Goal: Information Seeking & Learning: Find specific page/section

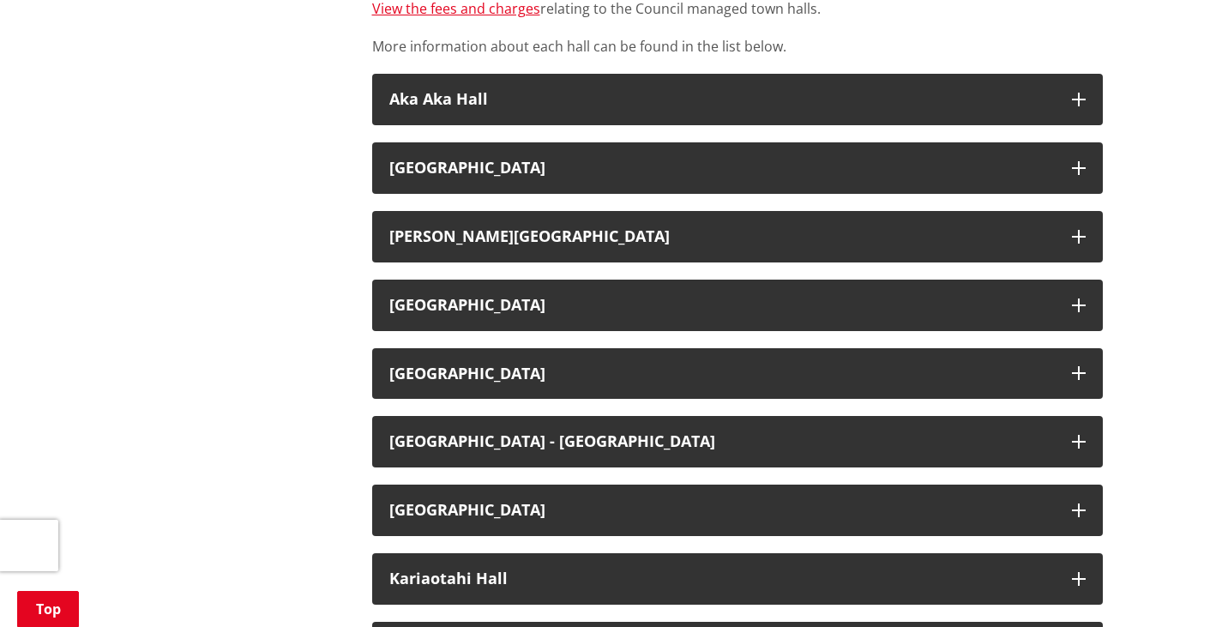
scroll to position [702, 0]
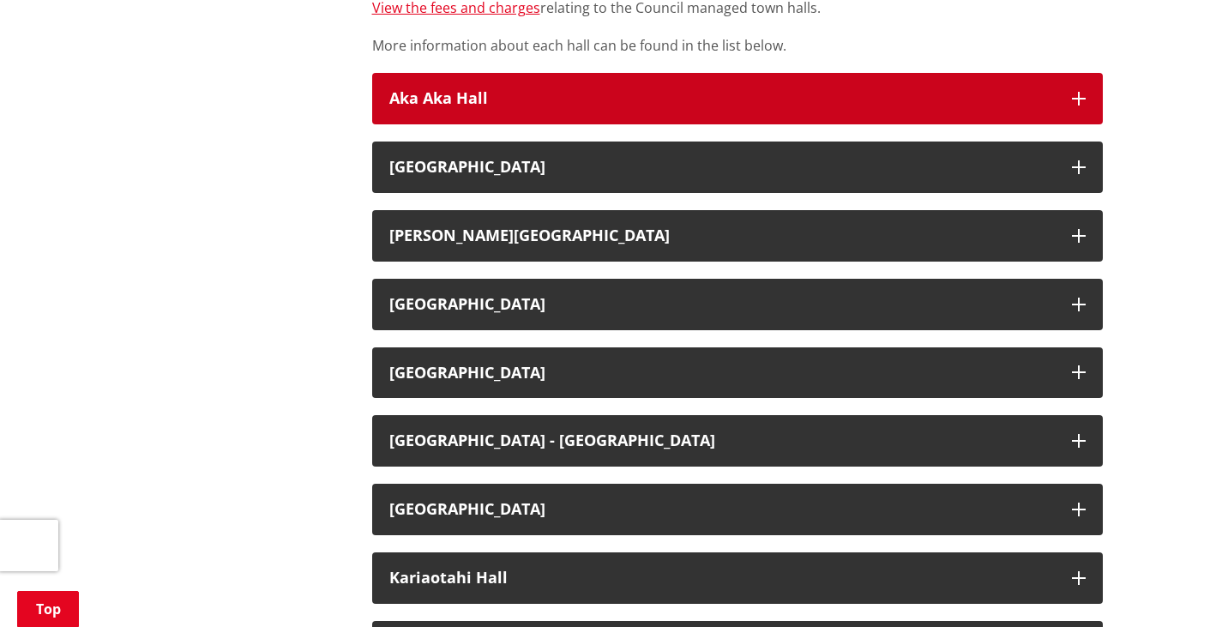
click at [1081, 94] on icon "button" at bounding box center [1079, 99] width 14 height 14
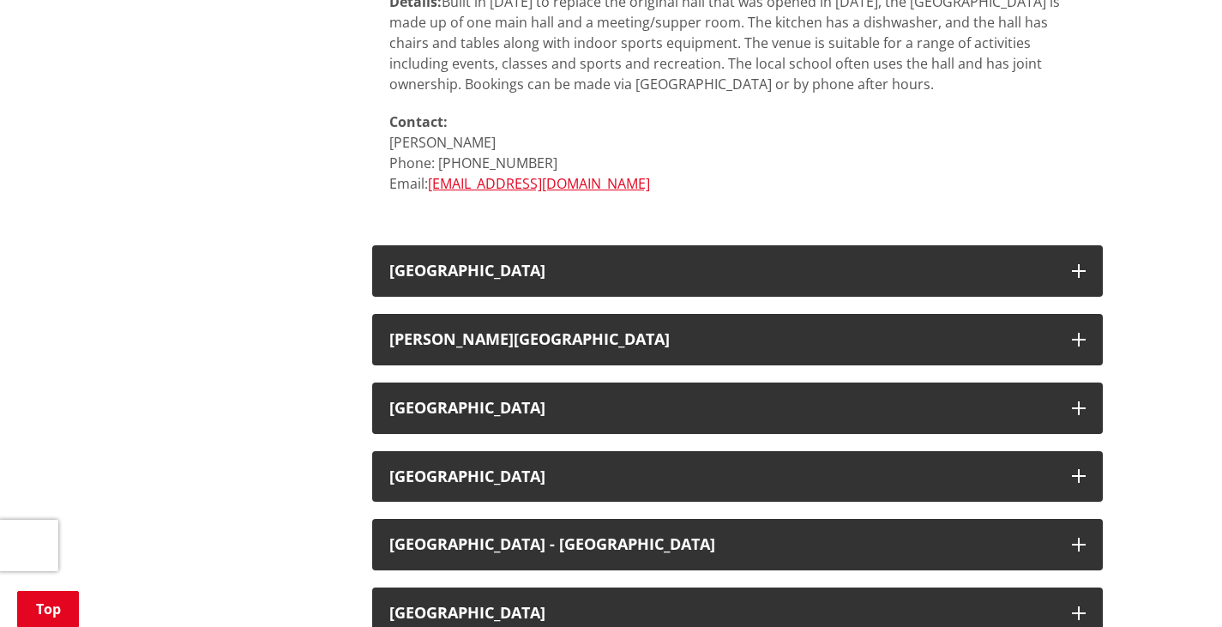
scroll to position [1197, 0]
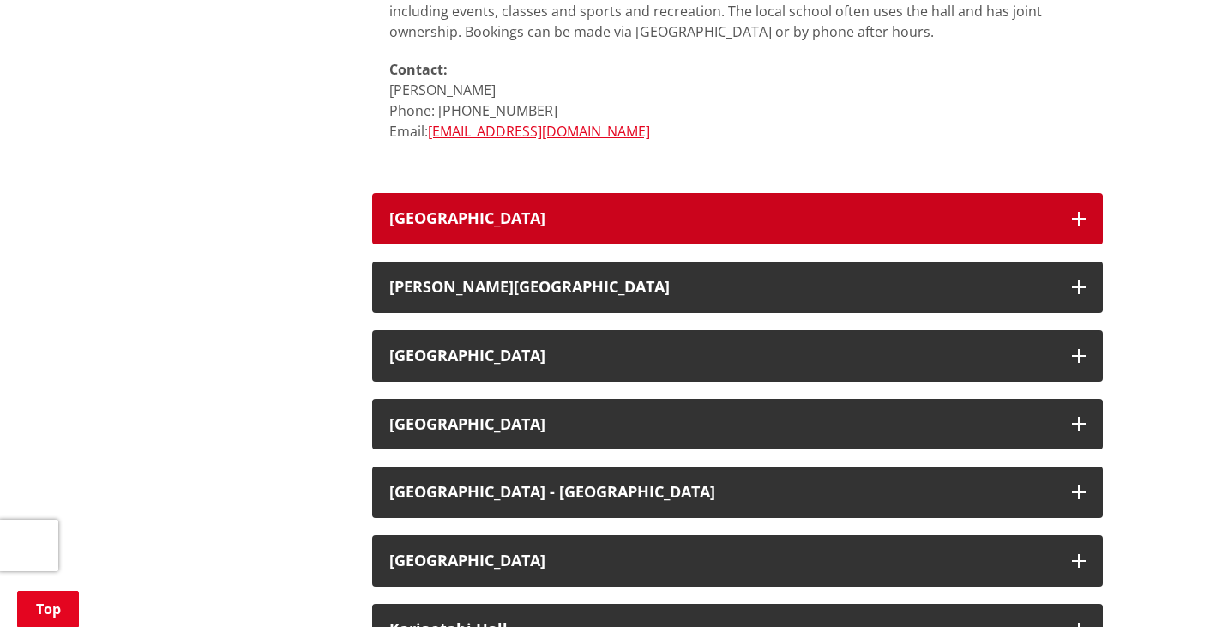
click at [1087, 222] on button "[GEOGRAPHIC_DATA]" at bounding box center [737, 218] width 731 height 51
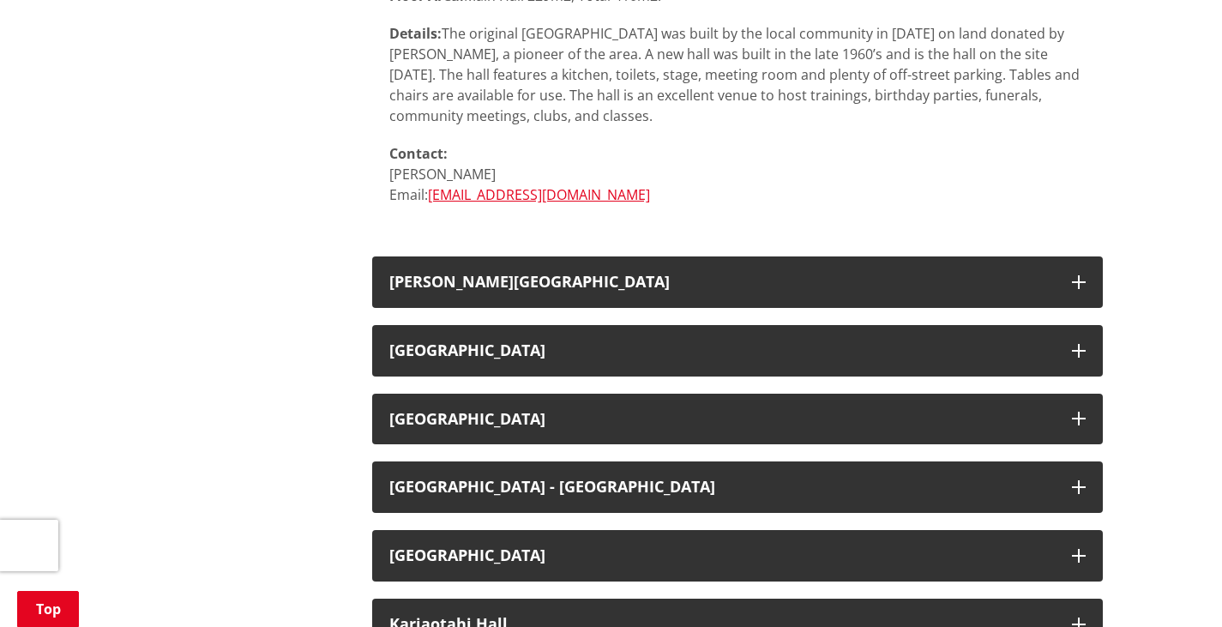
scroll to position [1689, 0]
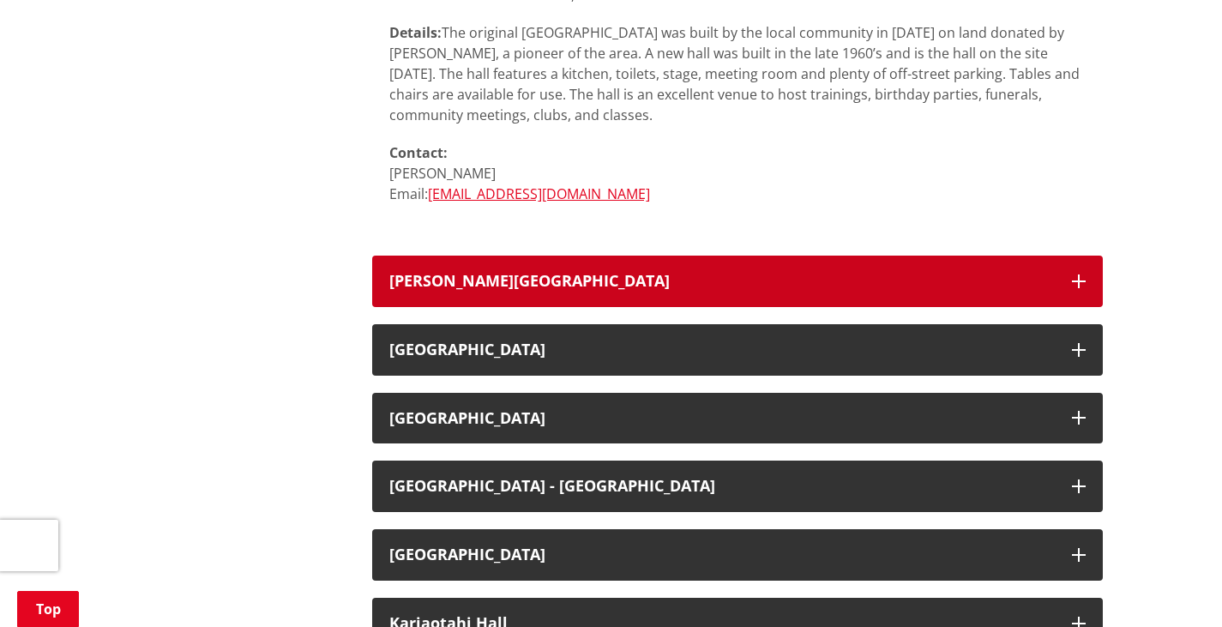
click at [1069, 268] on button "[PERSON_NAME][GEOGRAPHIC_DATA]" at bounding box center [737, 281] width 731 height 51
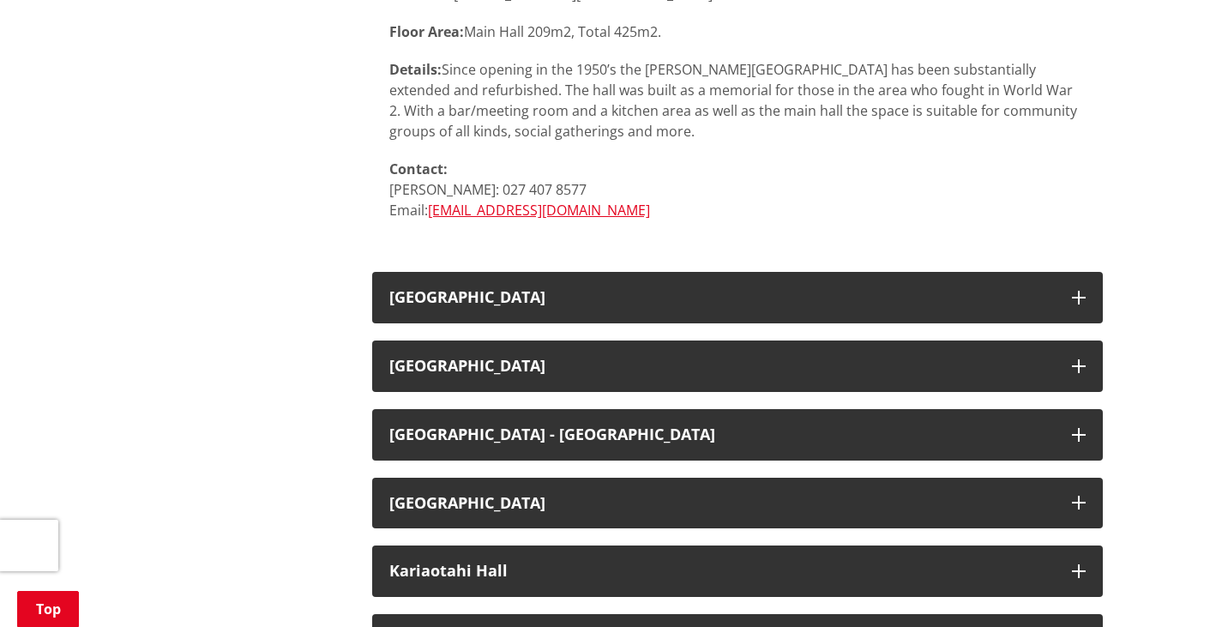
scroll to position [2523, 0]
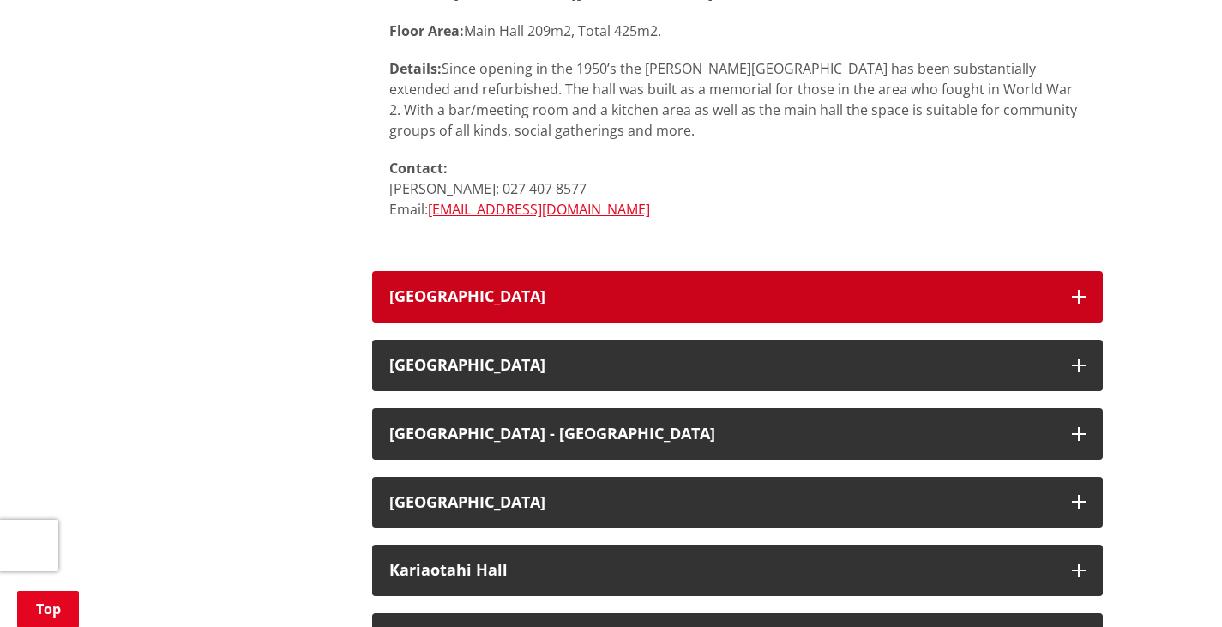
click at [1054, 289] on button "[GEOGRAPHIC_DATA]" at bounding box center [737, 296] width 731 height 51
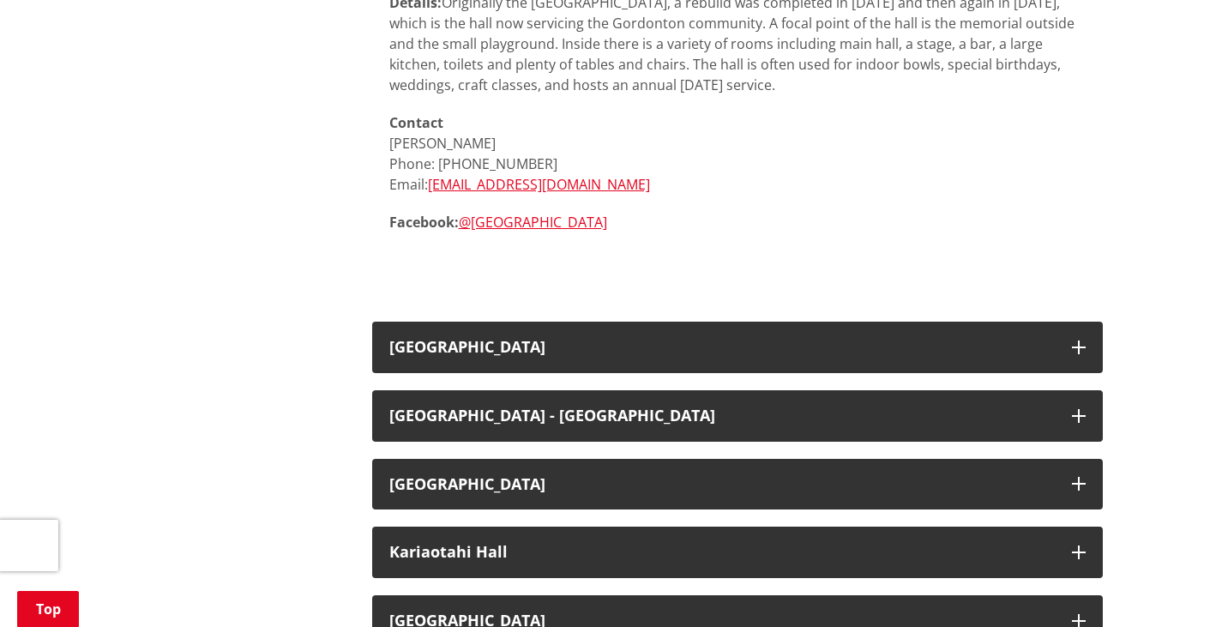
scroll to position [3200, 0]
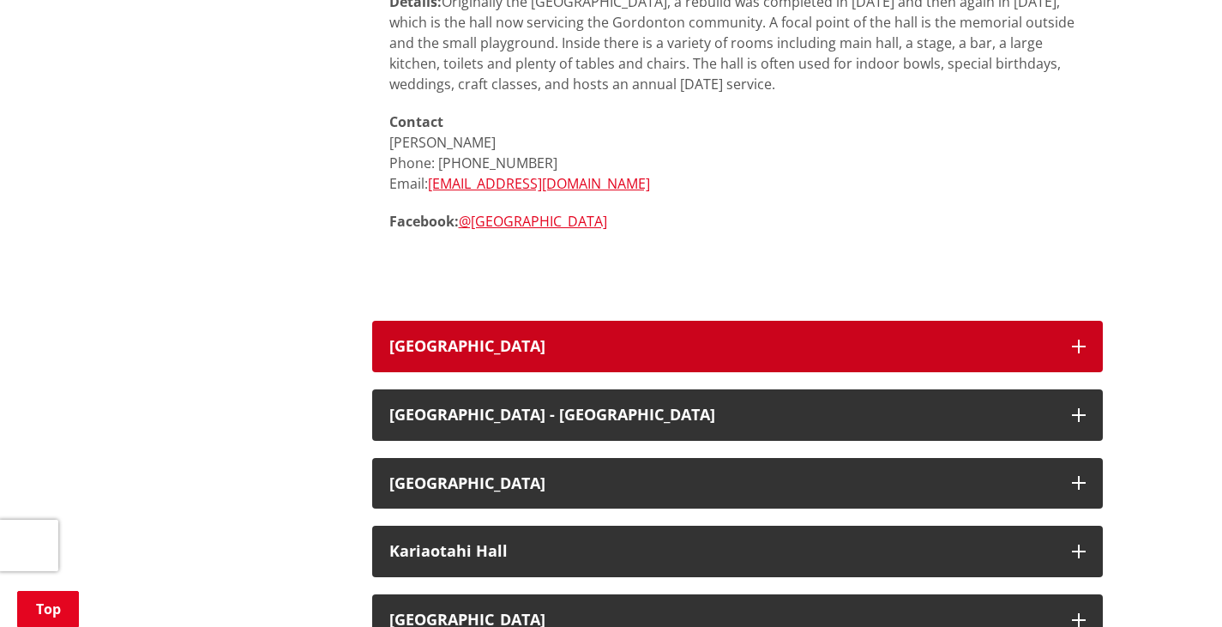
click at [1069, 359] on button "[GEOGRAPHIC_DATA]" at bounding box center [737, 346] width 731 height 51
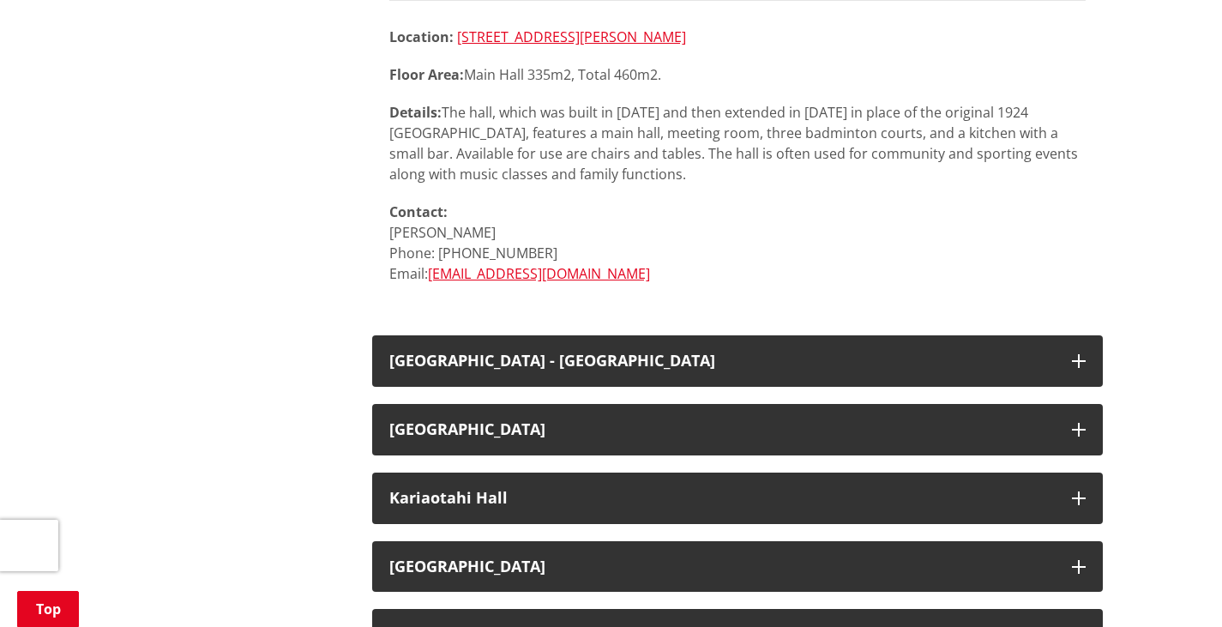
scroll to position [4030, 0]
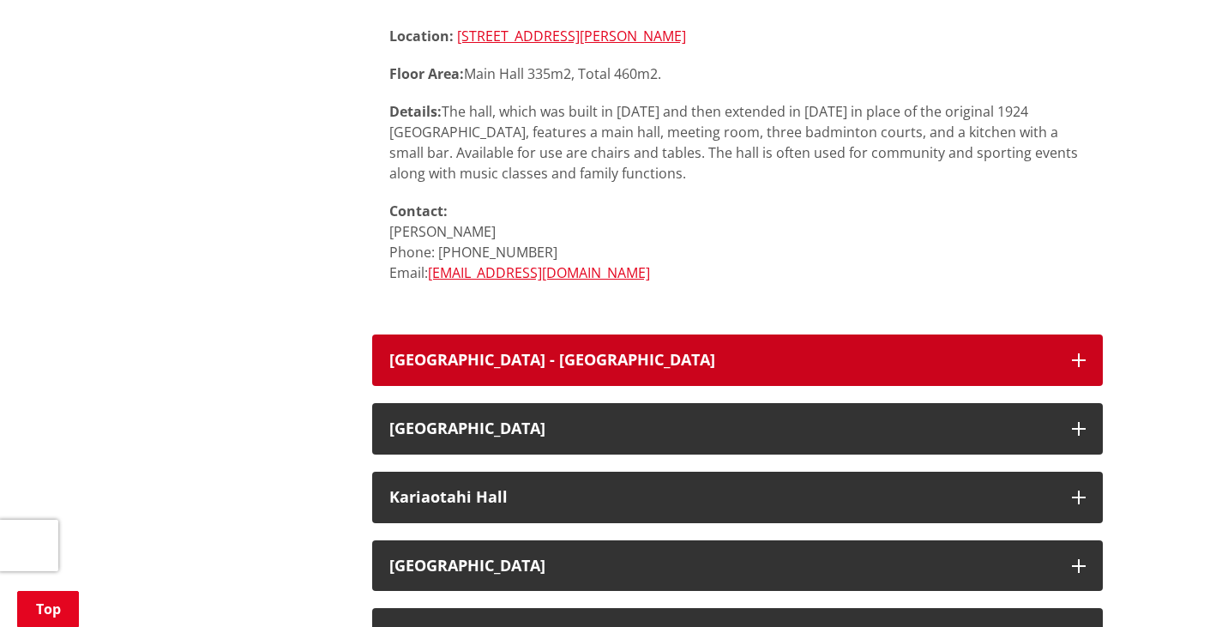
drag, startPoint x: 1069, startPoint y: 359, endPoint x: 1089, endPoint y: 364, distance: 20.2
click at [1089, 364] on button "[GEOGRAPHIC_DATA] - [GEOGRAPHIC_DATA]" at bounding box center [737, 360] width 731 height 51
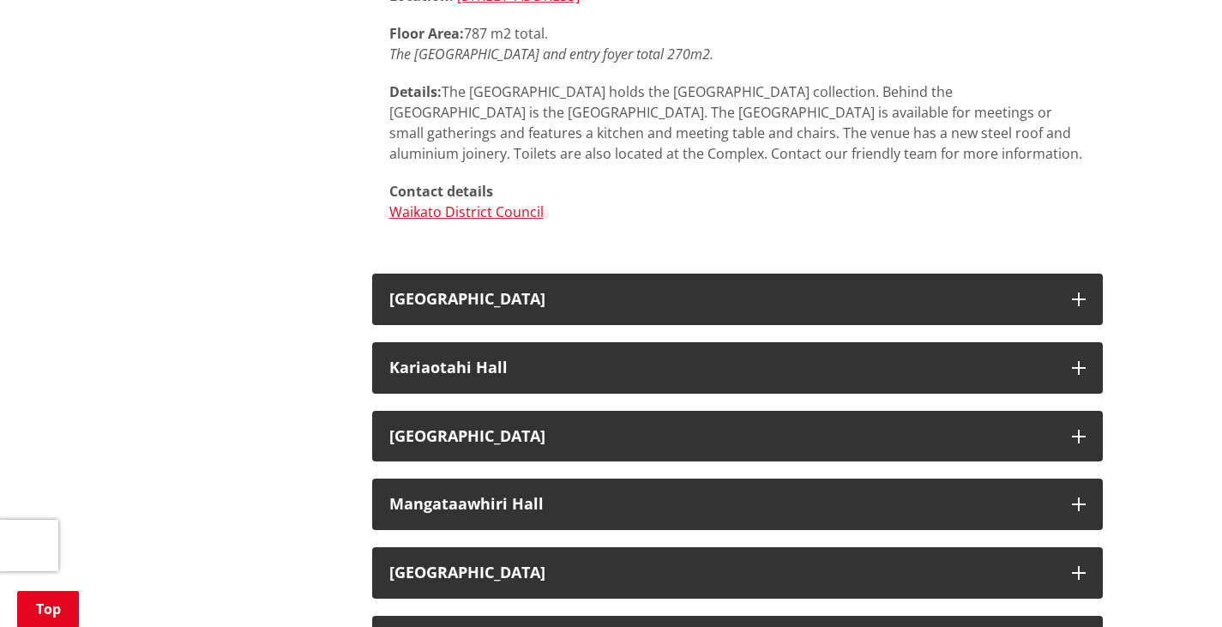
scroll to position [4753, 0]
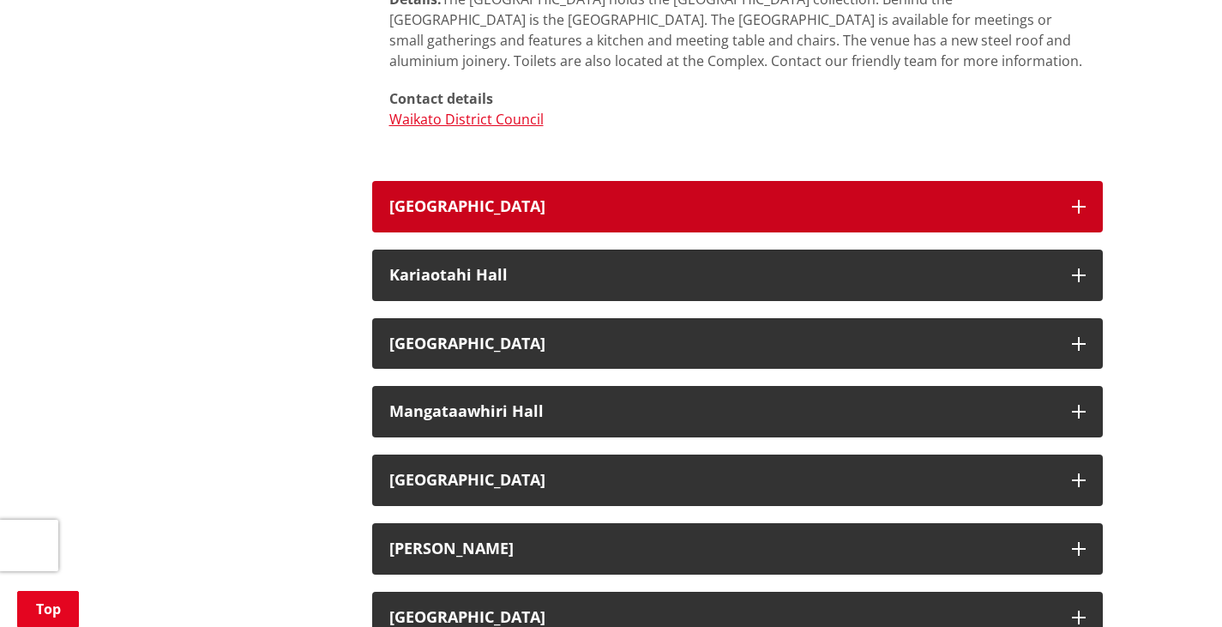
click at [1083, 203] on icon "button" at bounding box center [1079, 207] width 14 height 14
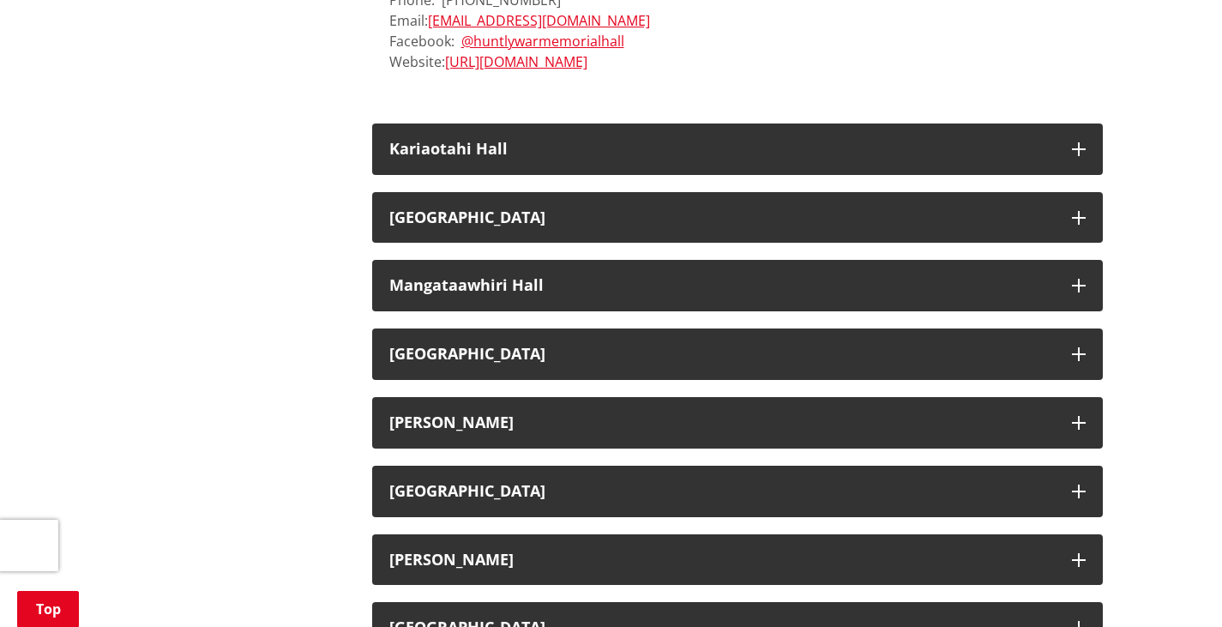
scroll to position [5383, 0]
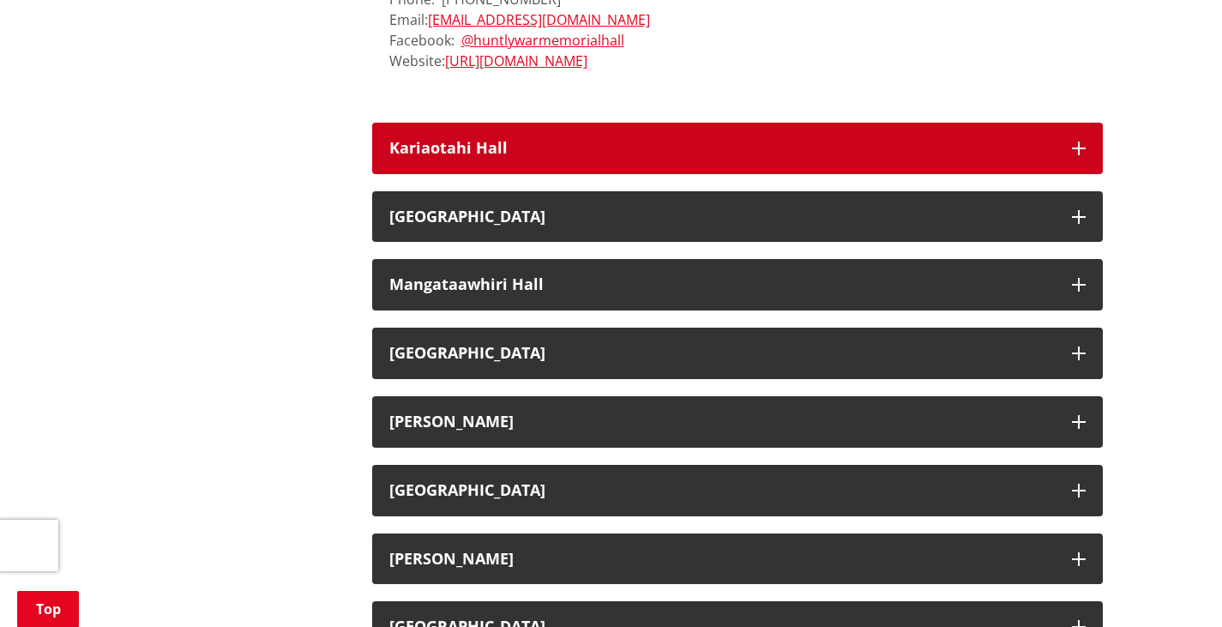
click at [1065, 140] on button "Kariaotahi Hall" at bounding box center [737, 148] width 731 height 51
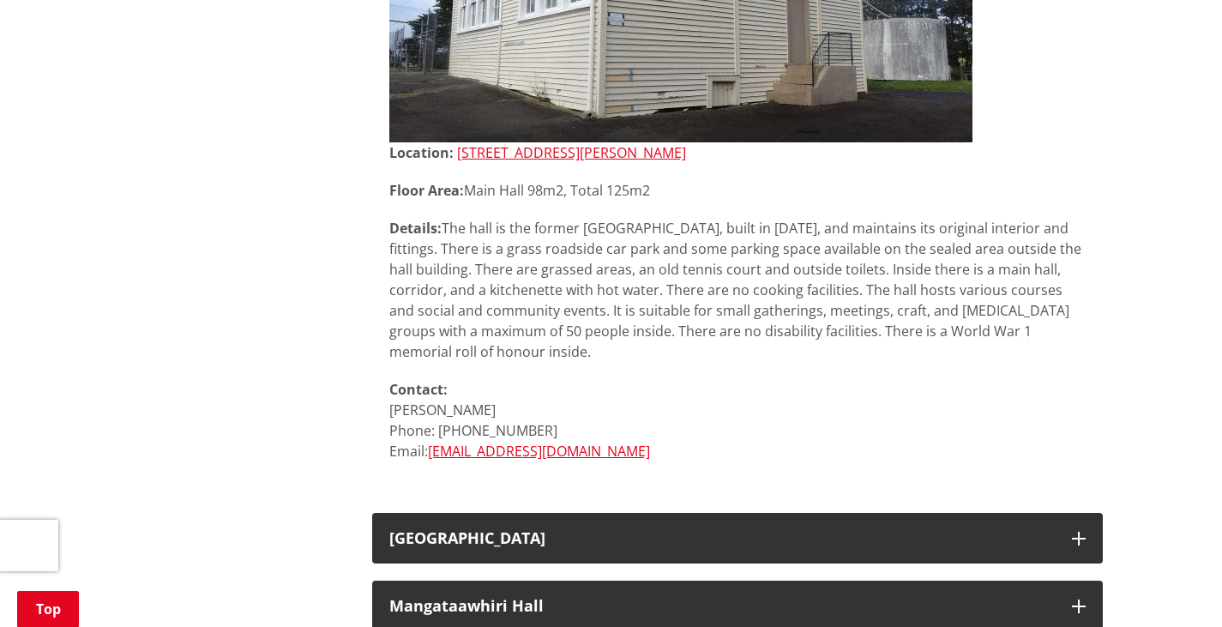
scroll to position [5761, 0]
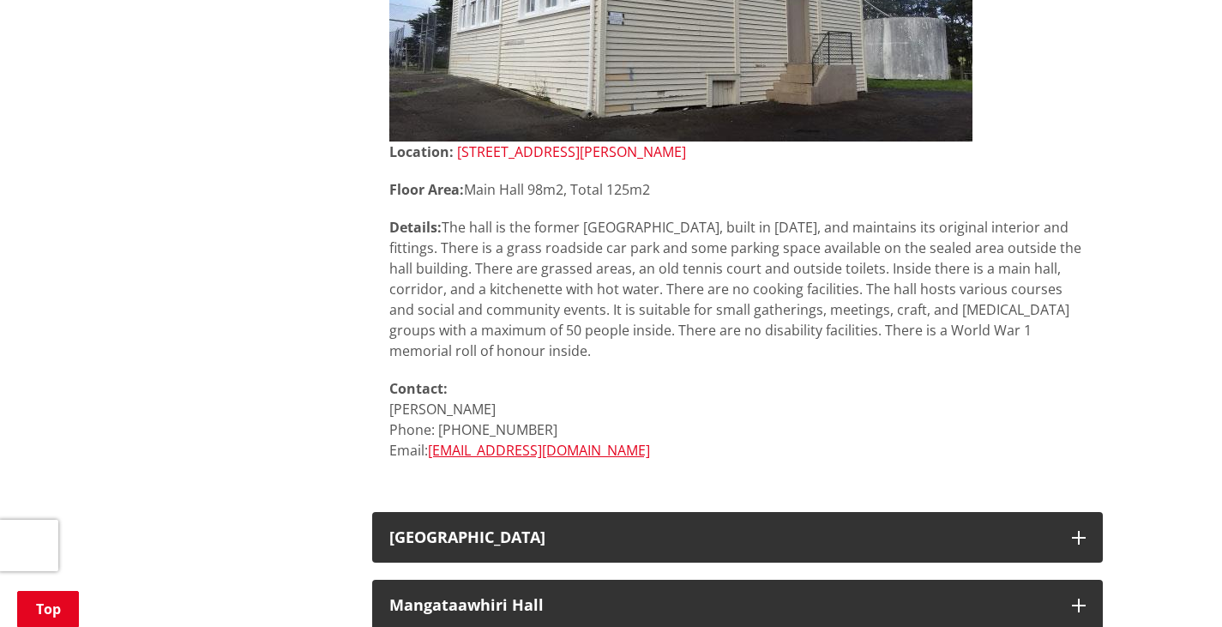
click at [574, 157] on link "[STREET_ADDRESS][PERSON_NAME]" at bounding box center [571, 151] width 229 height 19
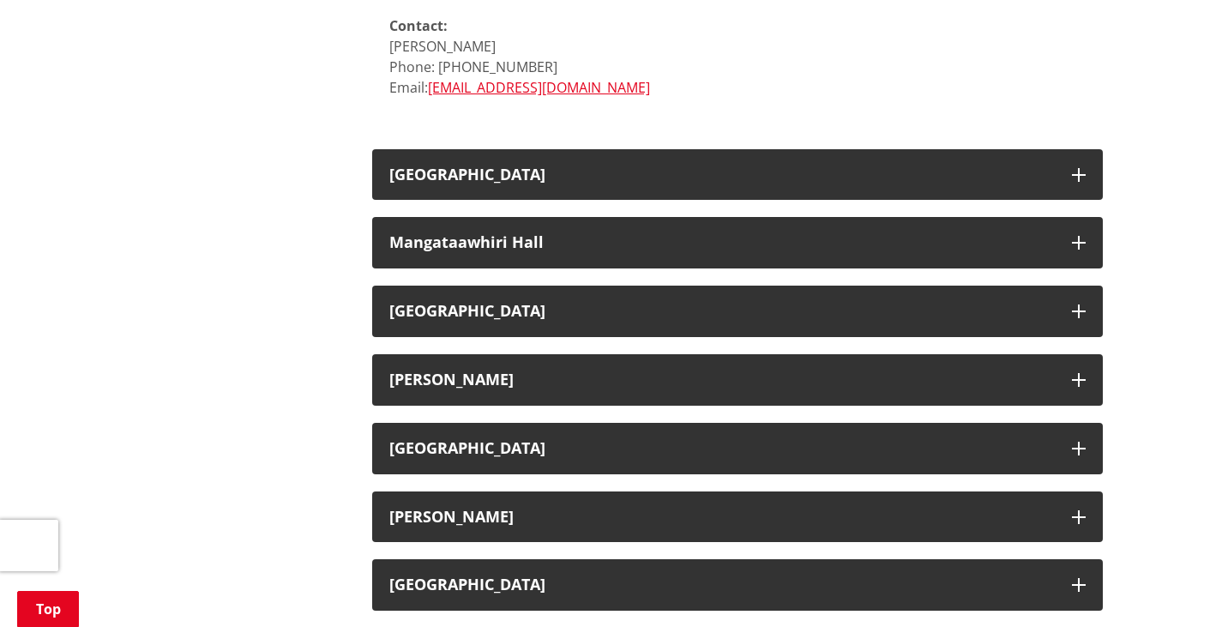
scroll to position [6125, 0]
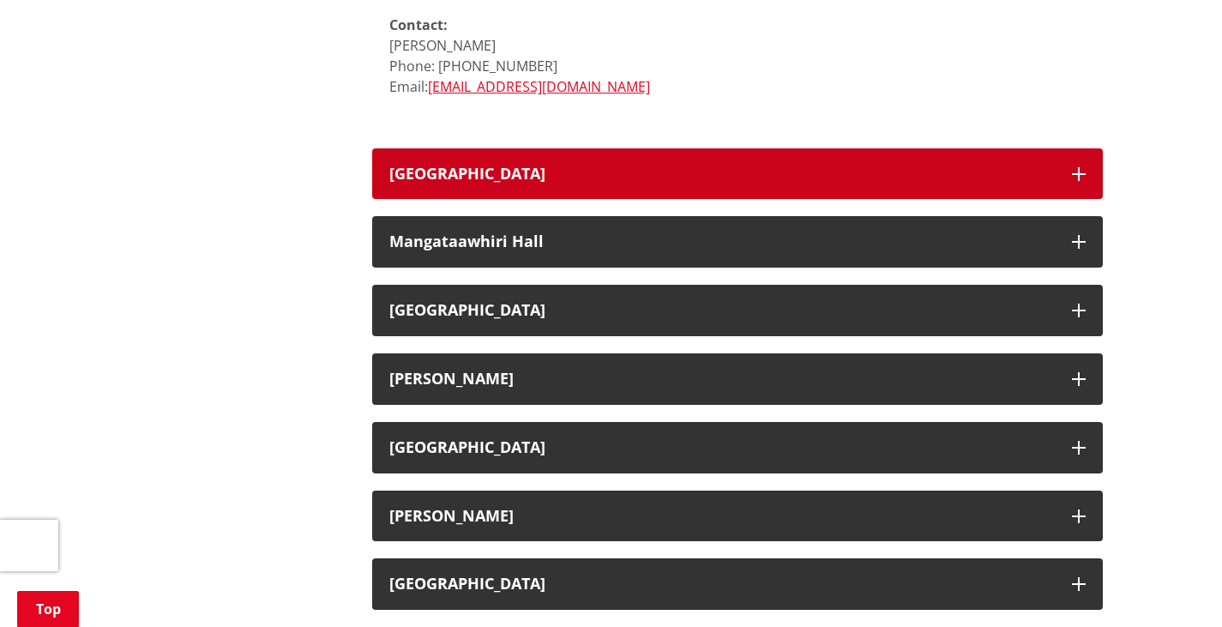
click at [626, 190] on button "[GEOGRAPHIC_DATA]" at bounding box center [737, 173] width 731 height 51
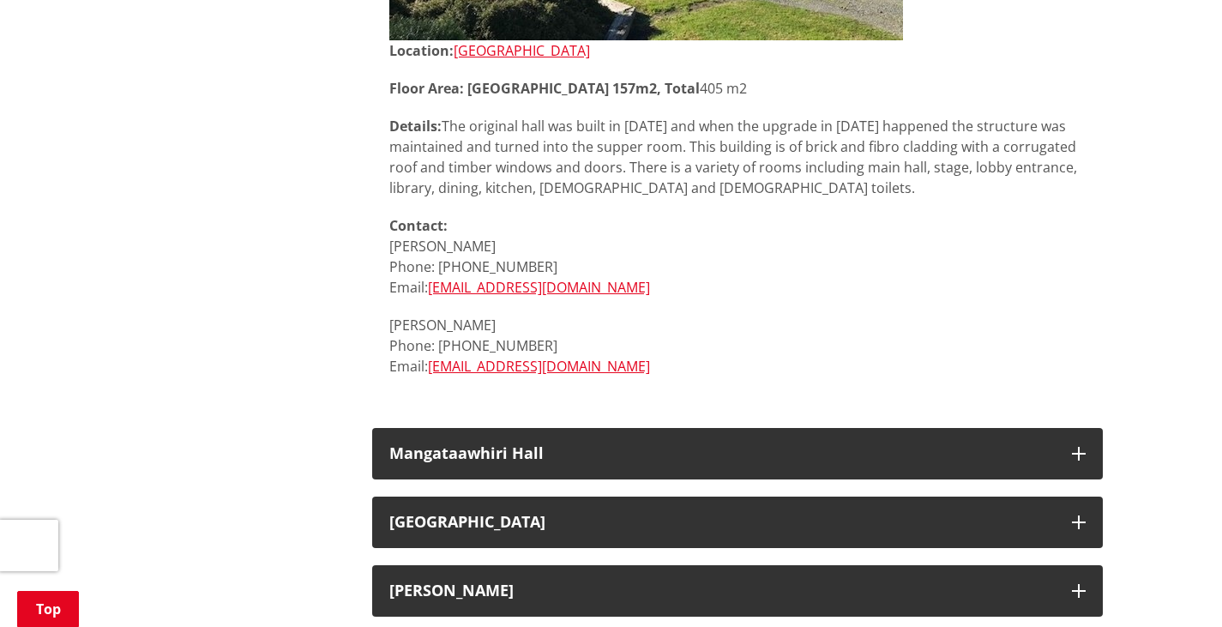
scroll to position [6775, 0]
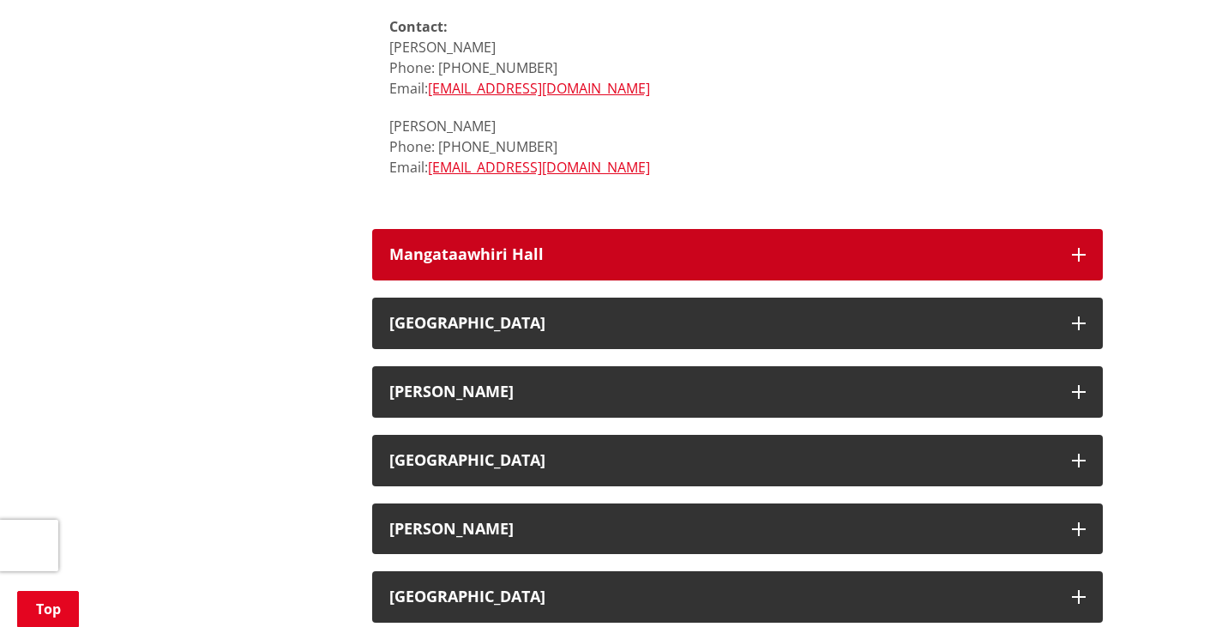
click at [583, 240] on button "Mangataawhiri Hall" at bounding box center [737, 254] width 731 height 51
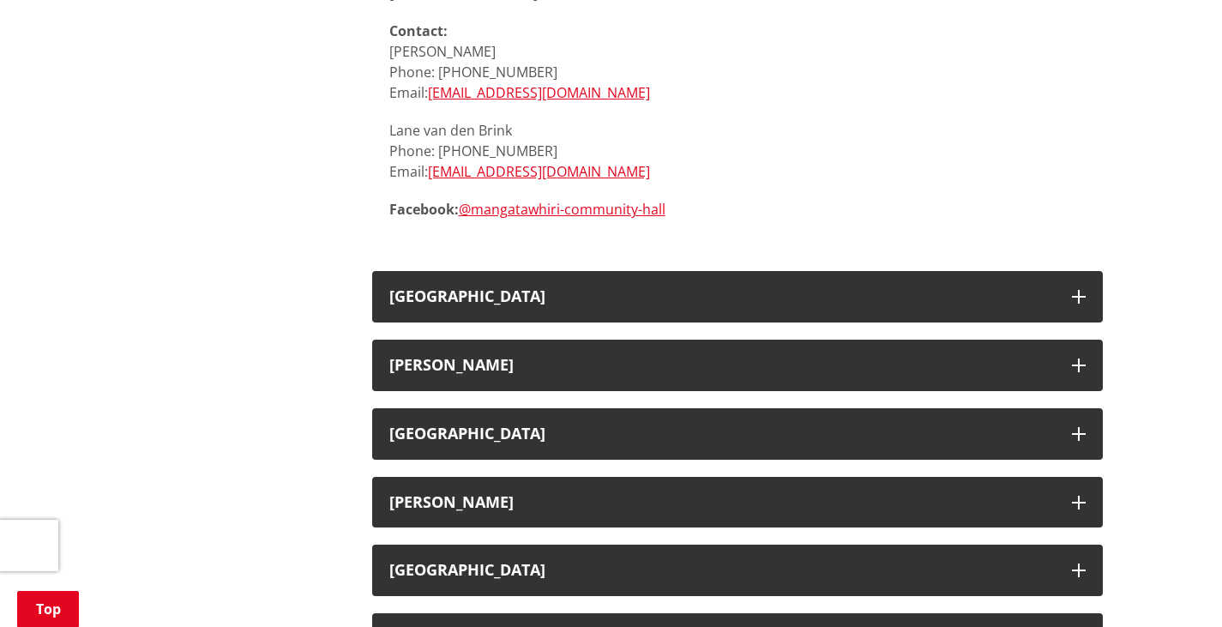
scroll to position [7477, 0]
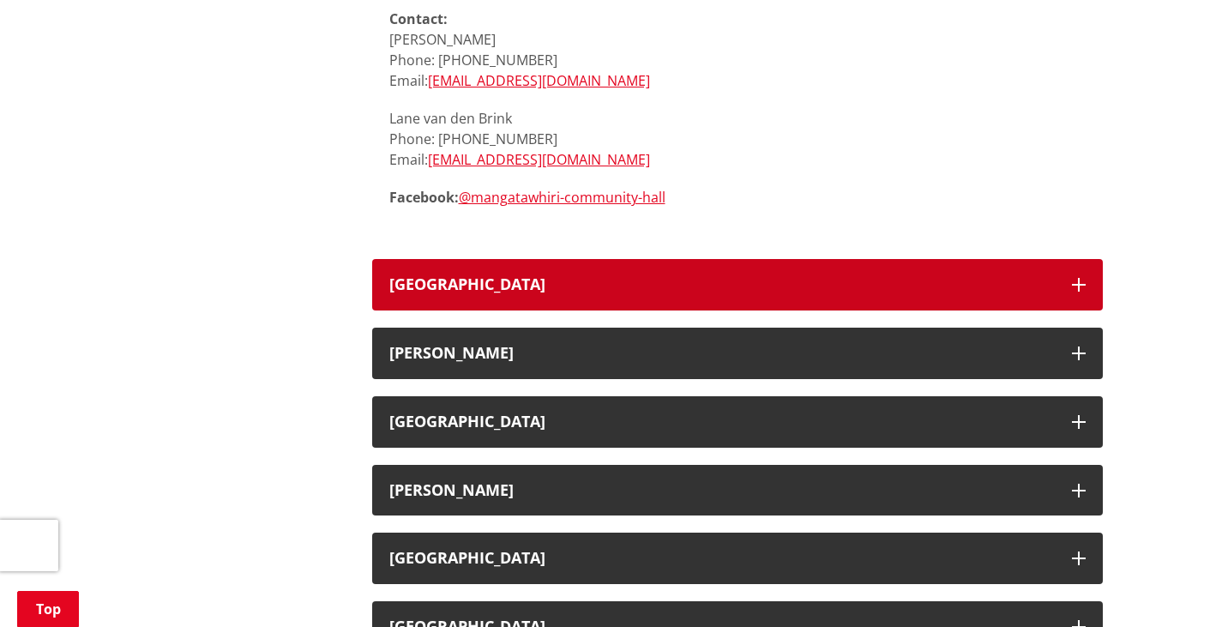
click at [570, 276] on h3 "[GEOGRAPHIC_DATA]" at bounding box center [722, 284] width 666 height 17
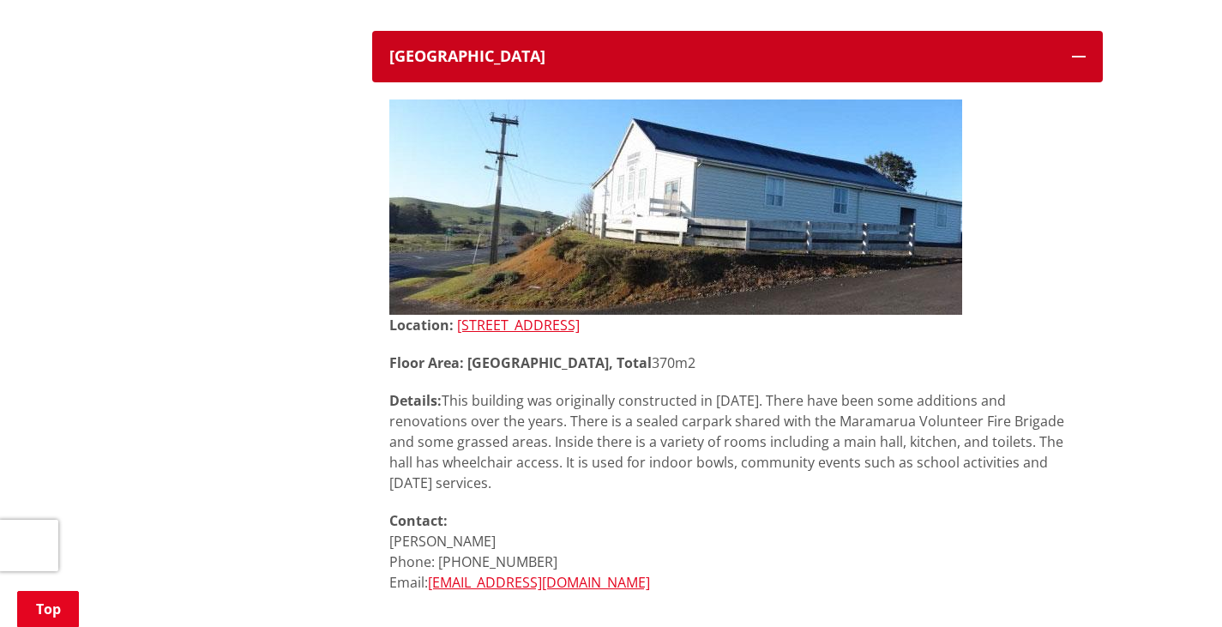
scroll to position [7706, 0]
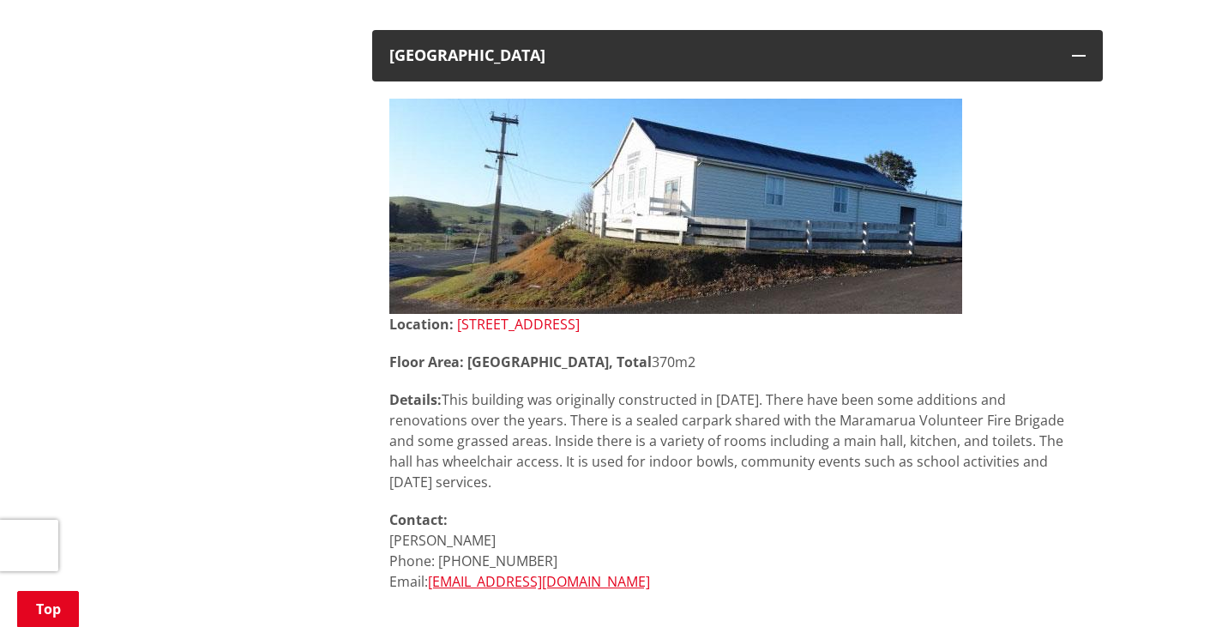
click at [562, 315] on link "[STREET_ADDRESS]" at bounding box center [518, 324] width 123 height 19
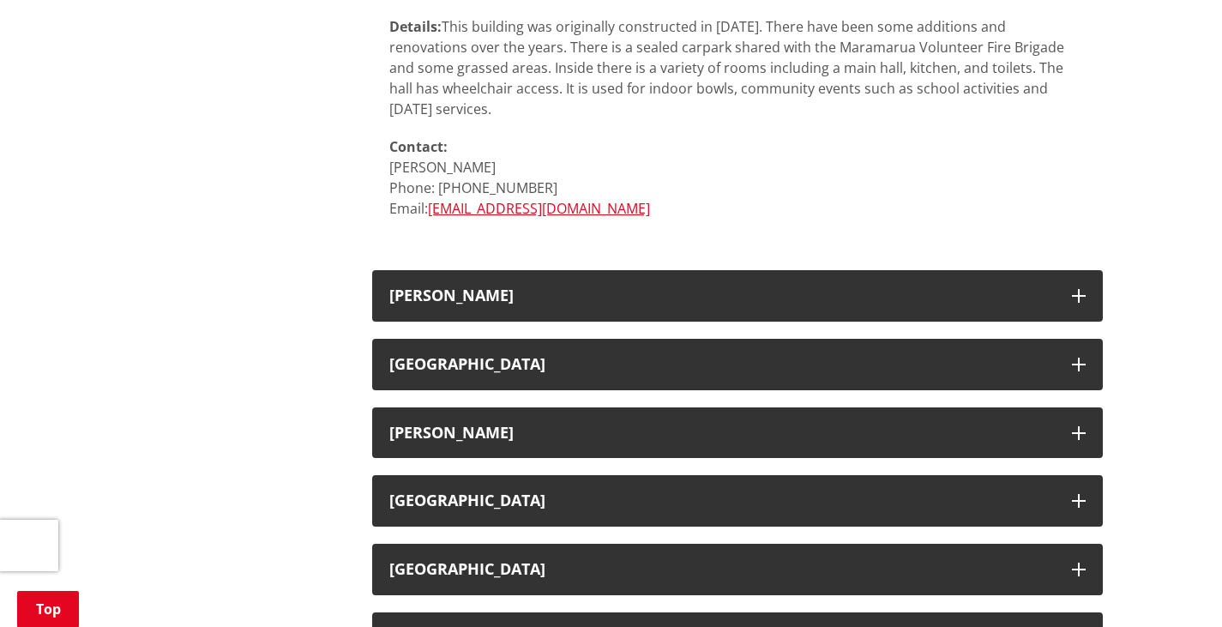
scroll to position [8087, 0]
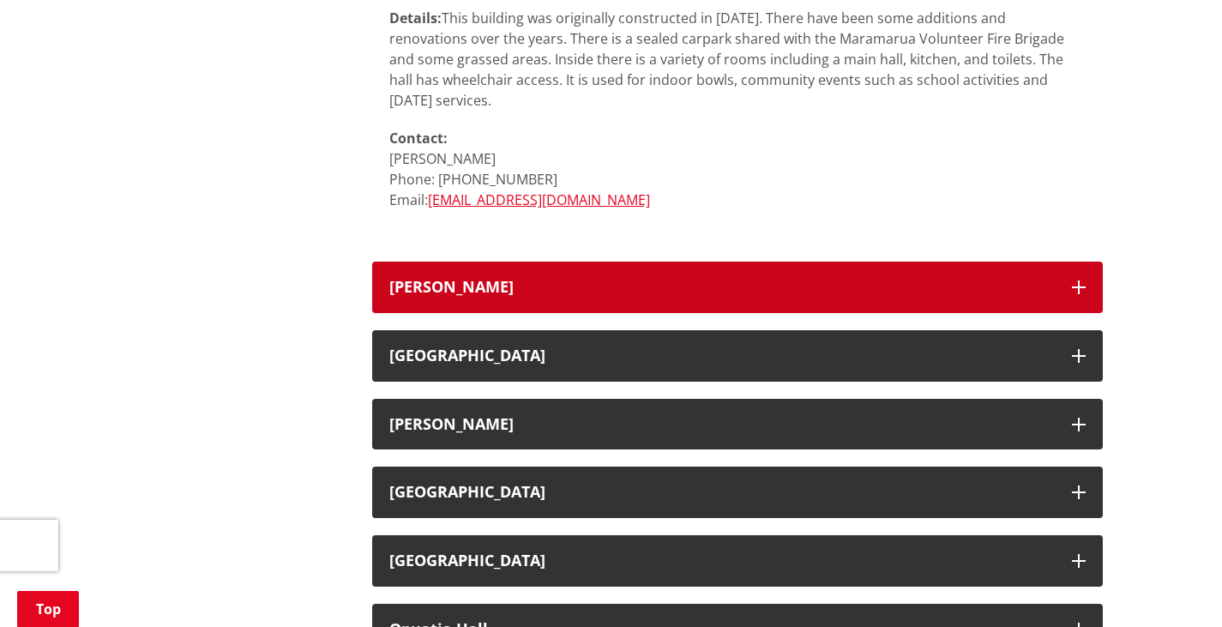
click at [515, 279] on h3 "[PERSON_NAME]" at bounding box center [722, 287] width 666 height 17
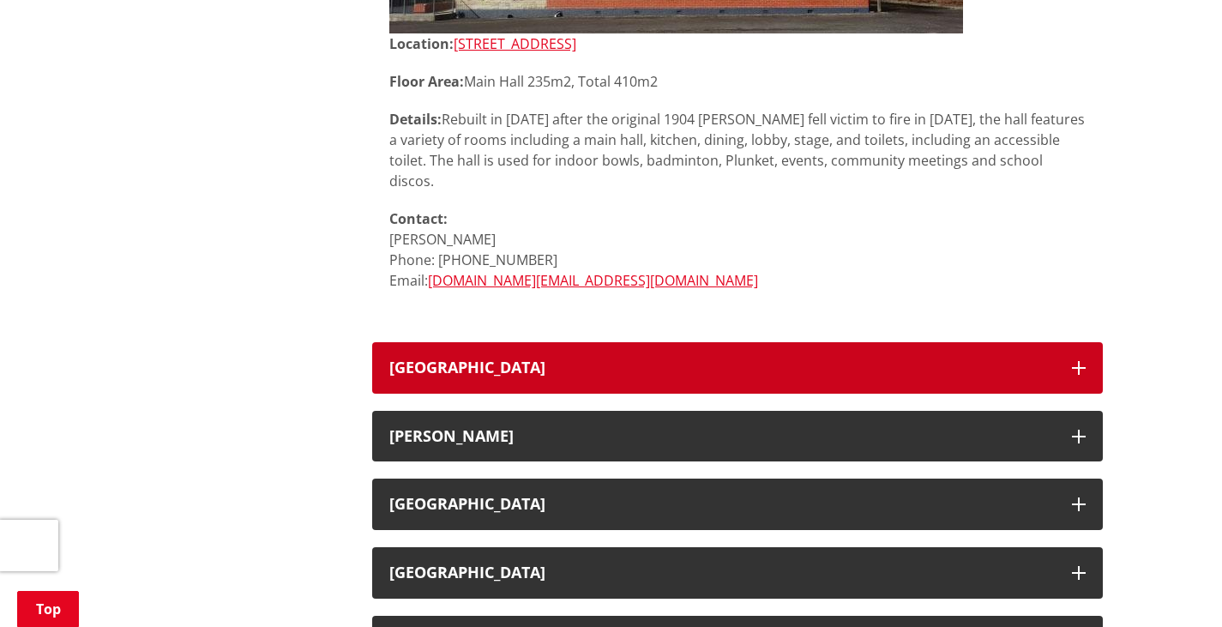
click at [499, 342] on button "[GEOGRAPHIC_DATA]" at bounding box center [737, 367] width 731 height 51
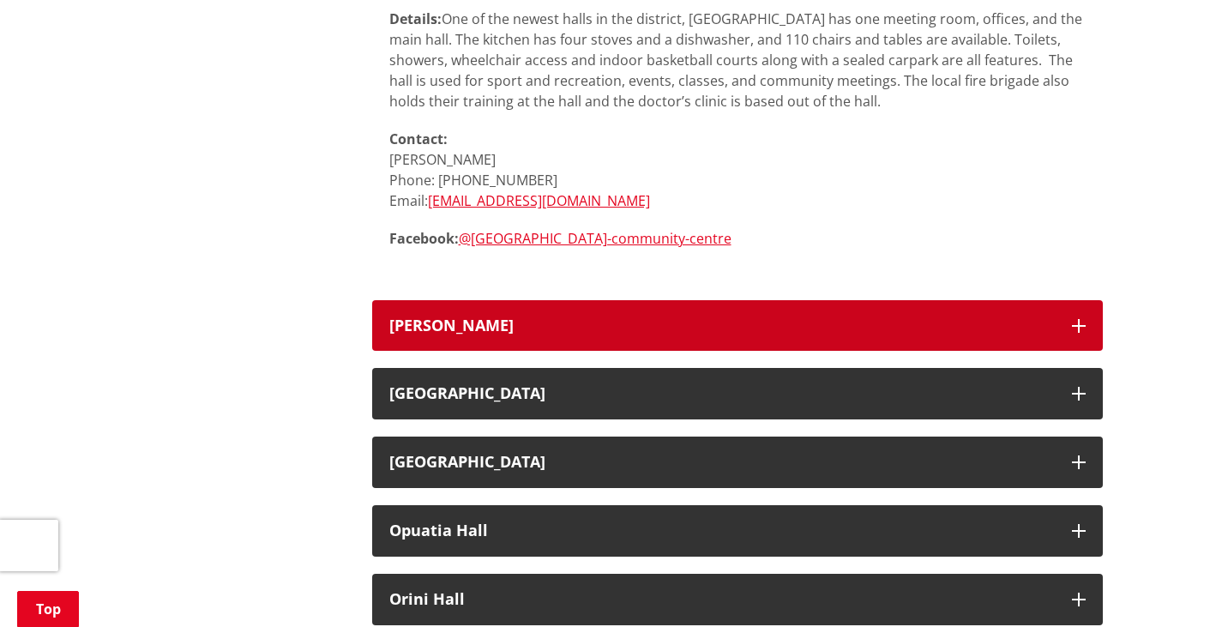
click at [499, 309] on button "[PERSON_NAME]" at bounding box center [737, 325] width 731 height 51
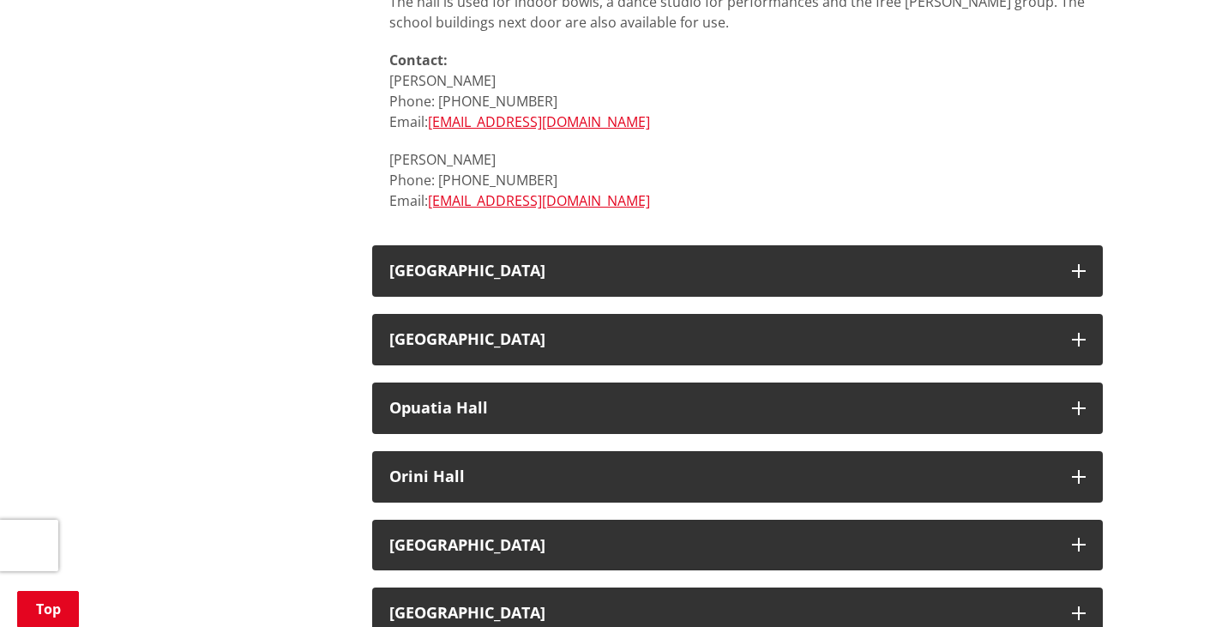
scroll to position [9974, 0]
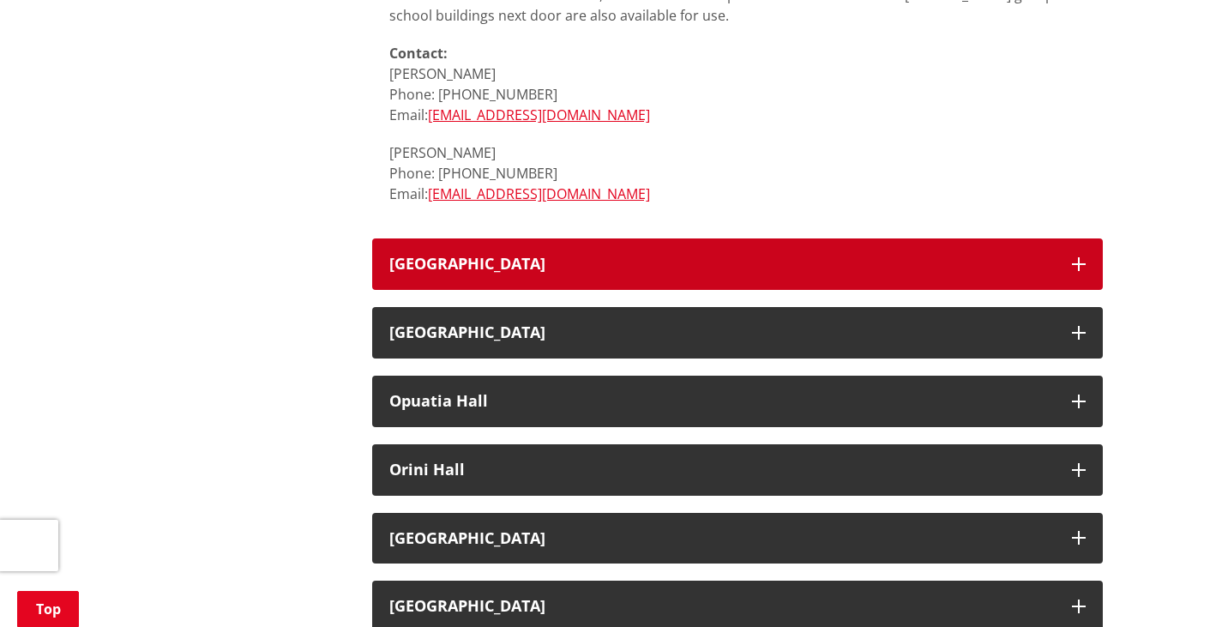
click at [491, 238] on button "[GEOGRAPHIC_DATA]" at bounding box center [737, 263] width 731 height 51
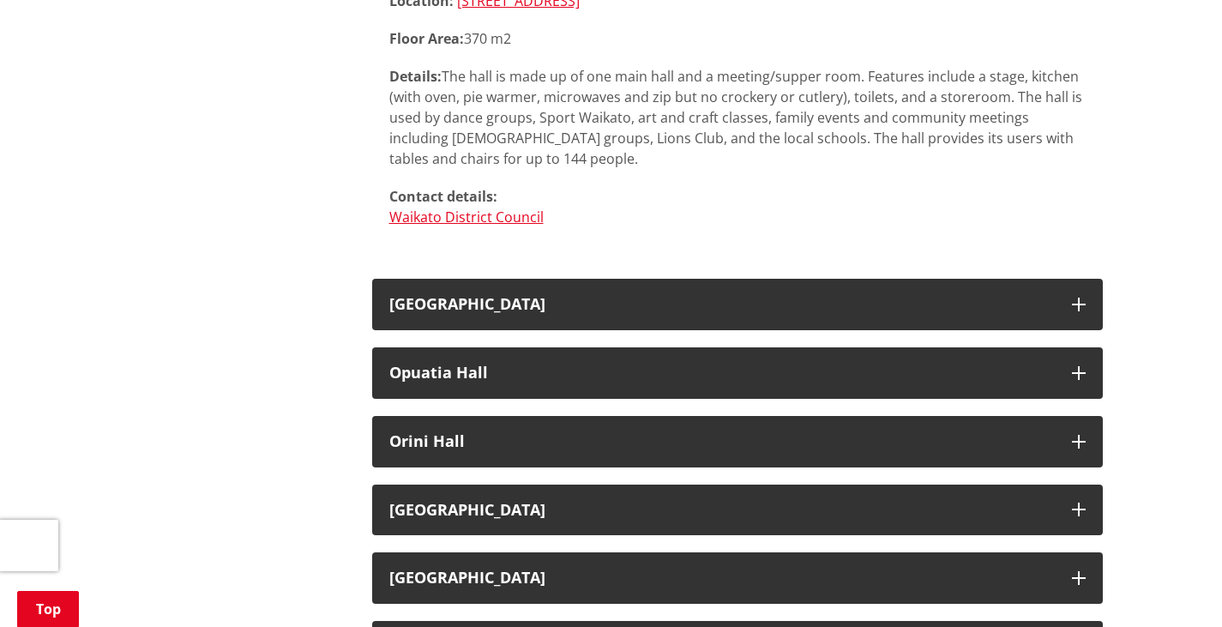
scroll to position [10509, 0]
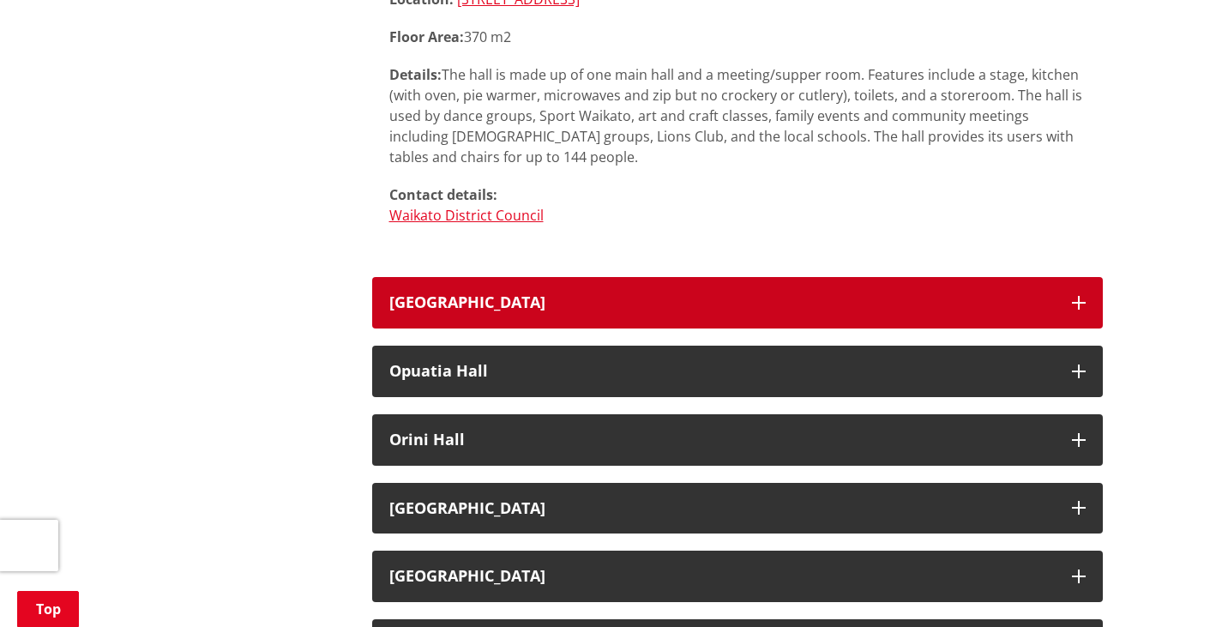
click at [491, 277] on button "[GEOGRAPHIC_DATA]" at bounding box center [737, 302] width 731 height 51
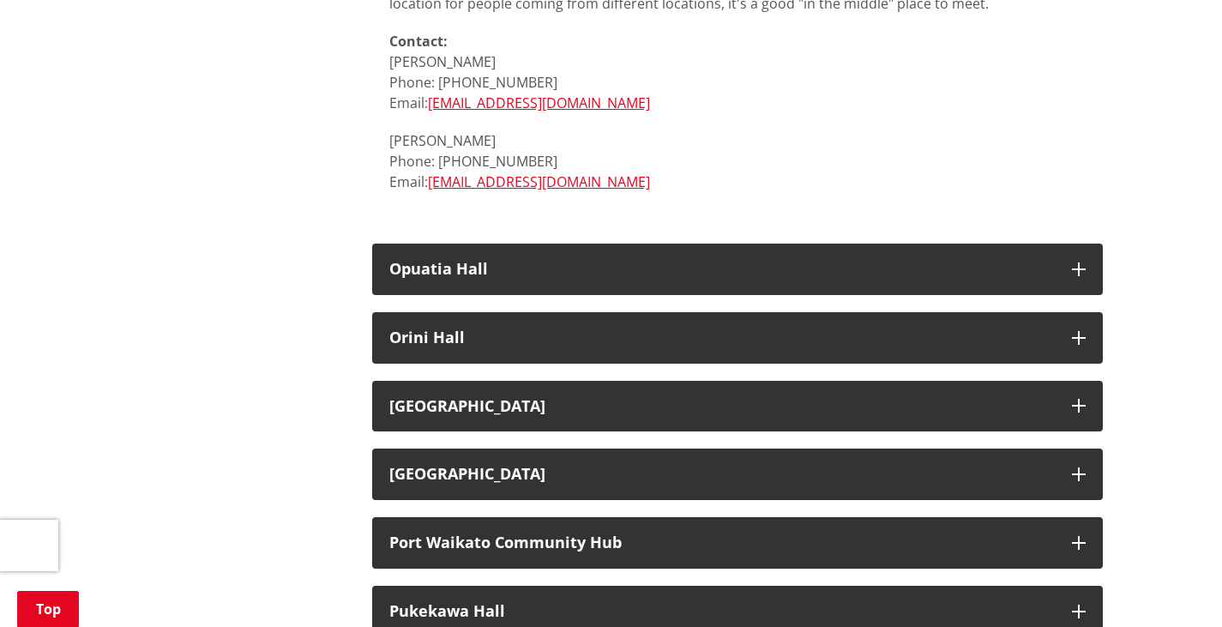
scroll to position [11289, 0]
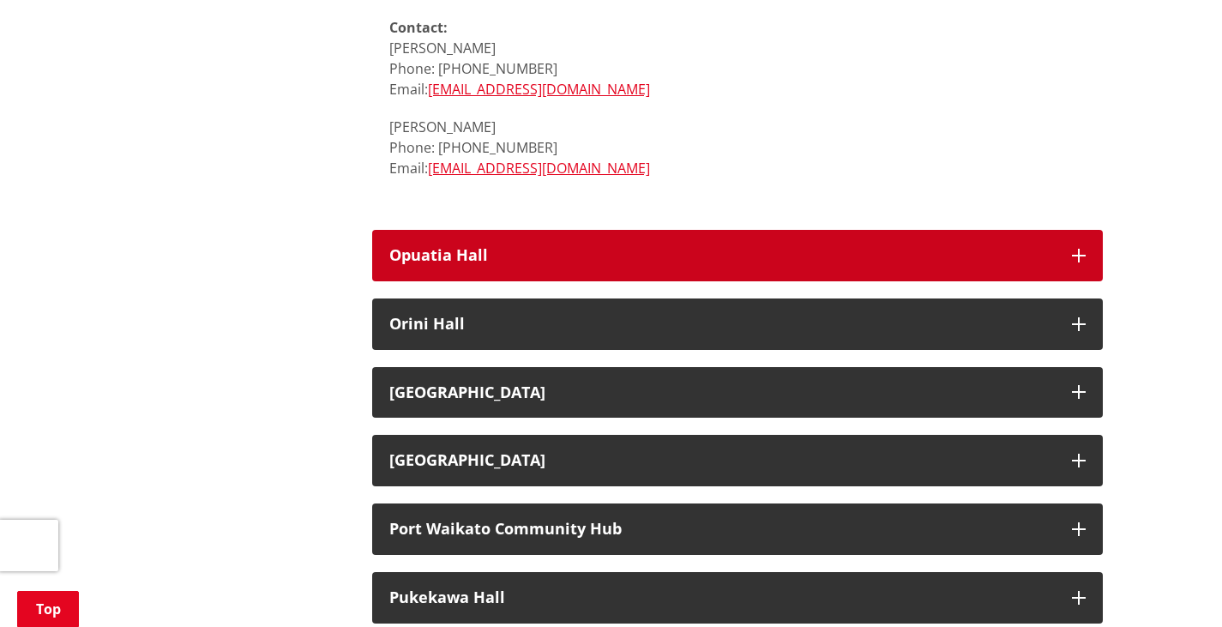
click at [488, 247] on h3 "Opuatia Hall" at bounding box center [722, 255] width 666 height 17
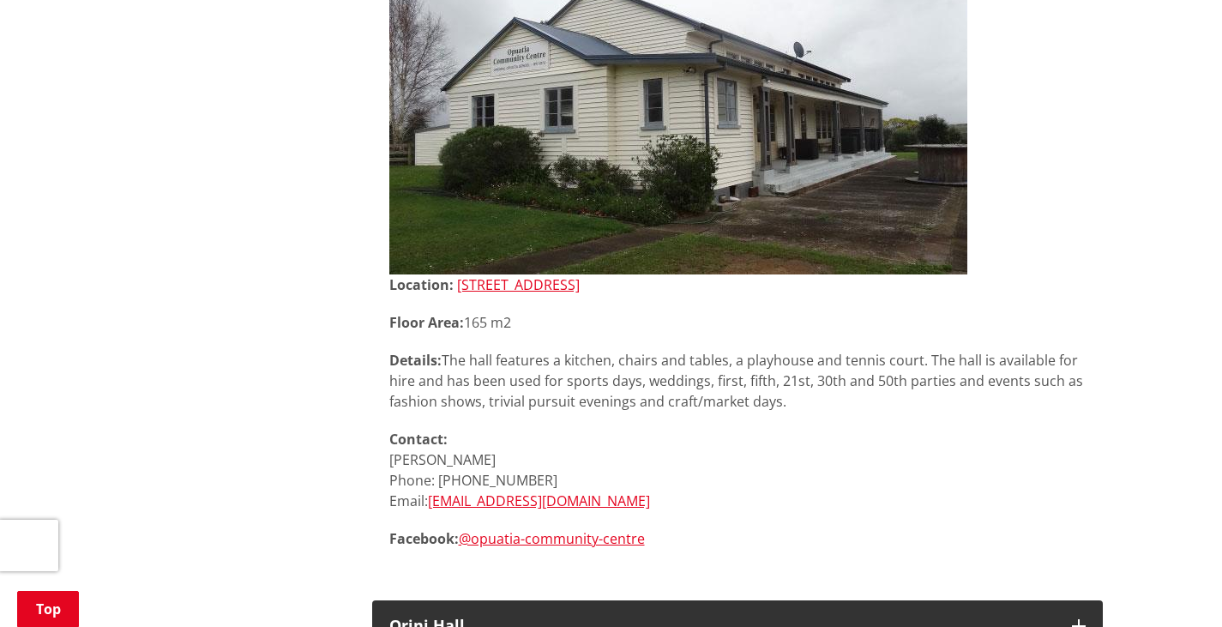
scroll to position [11639, 0]
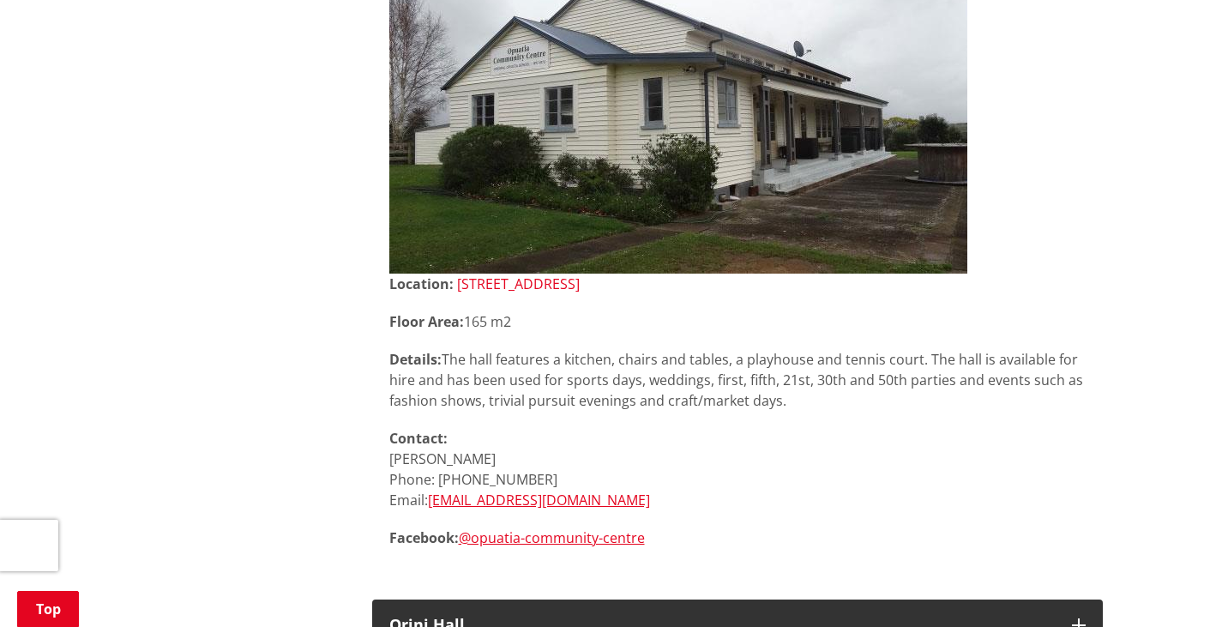
click at [501, 274] on link "[STREET_ADDRESS]" at bounding box center [518, 283] width 123 height 19
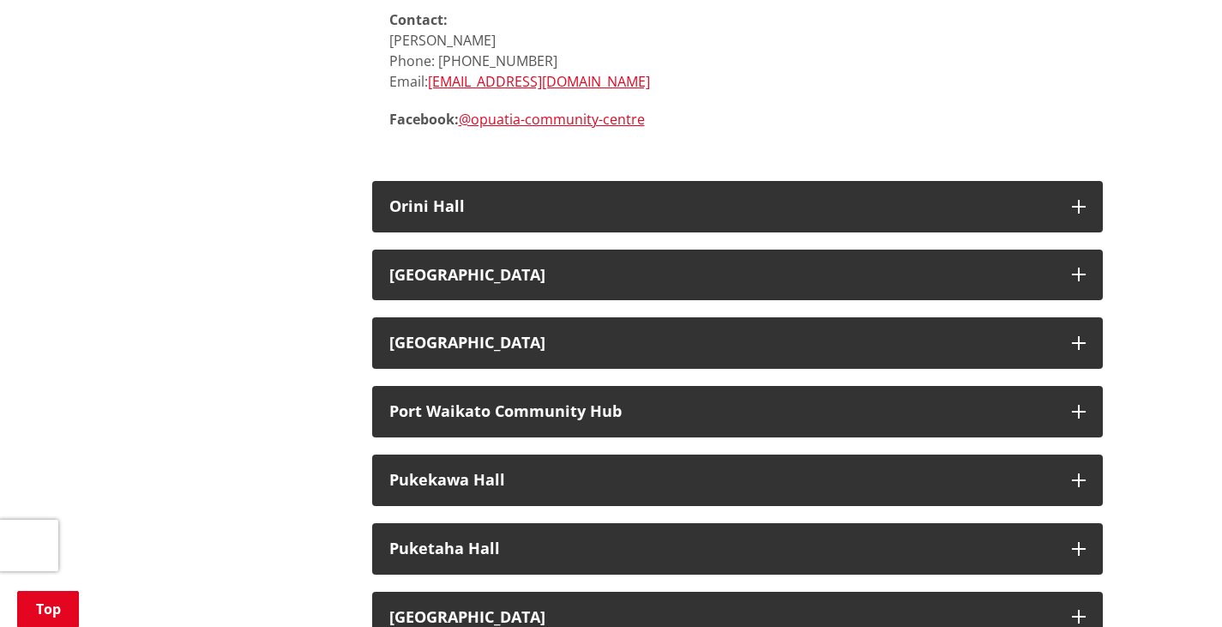
scroll to position [12094, 0]
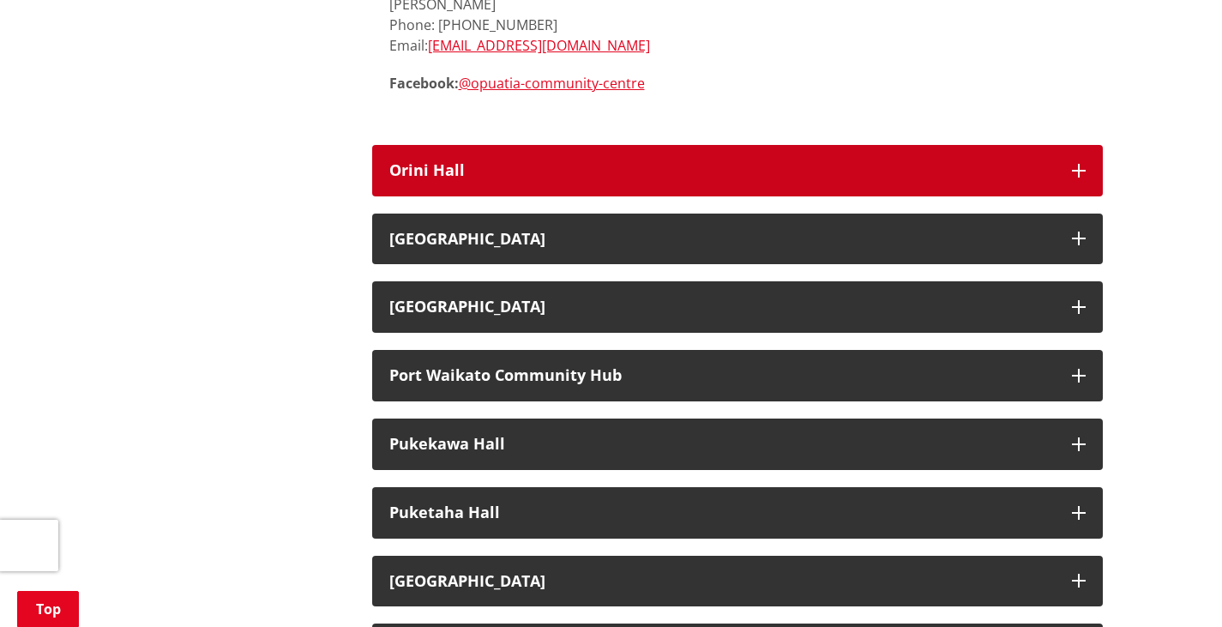
click at [564, 162] on h3 "Orini Hall" at bounding box center [722, 170] width 666 height 17
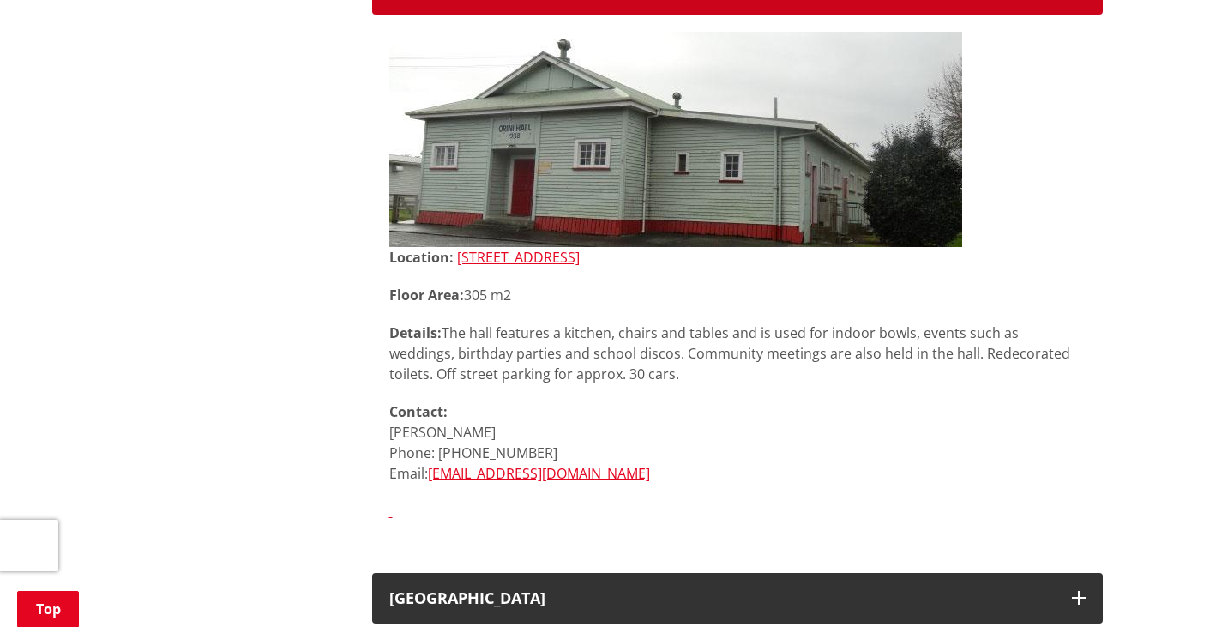
scroll to position [12277, 0]
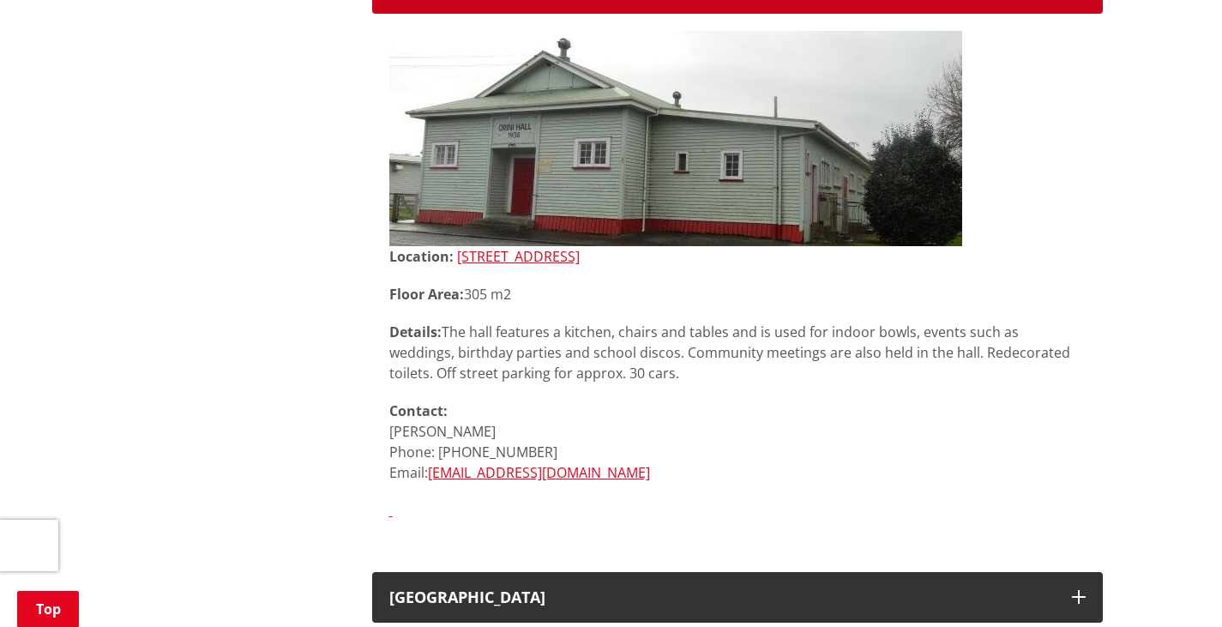
click at [564, 131] on img at bounding box center [675, 138] width 573 height 215
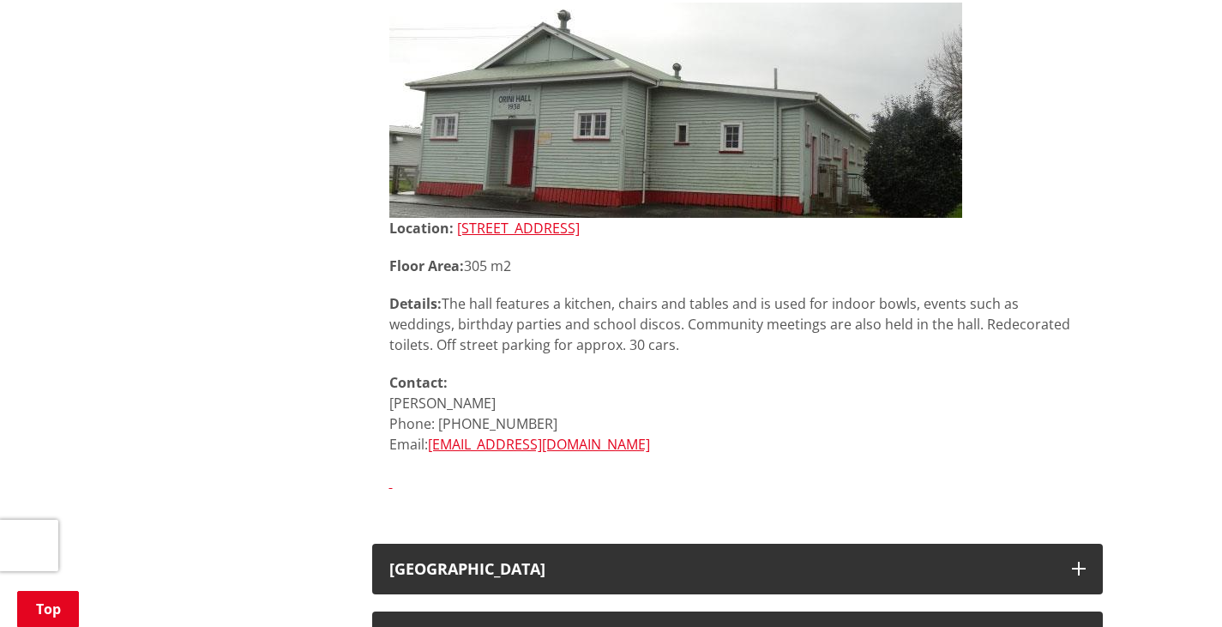
scroll to position [12307, 0]
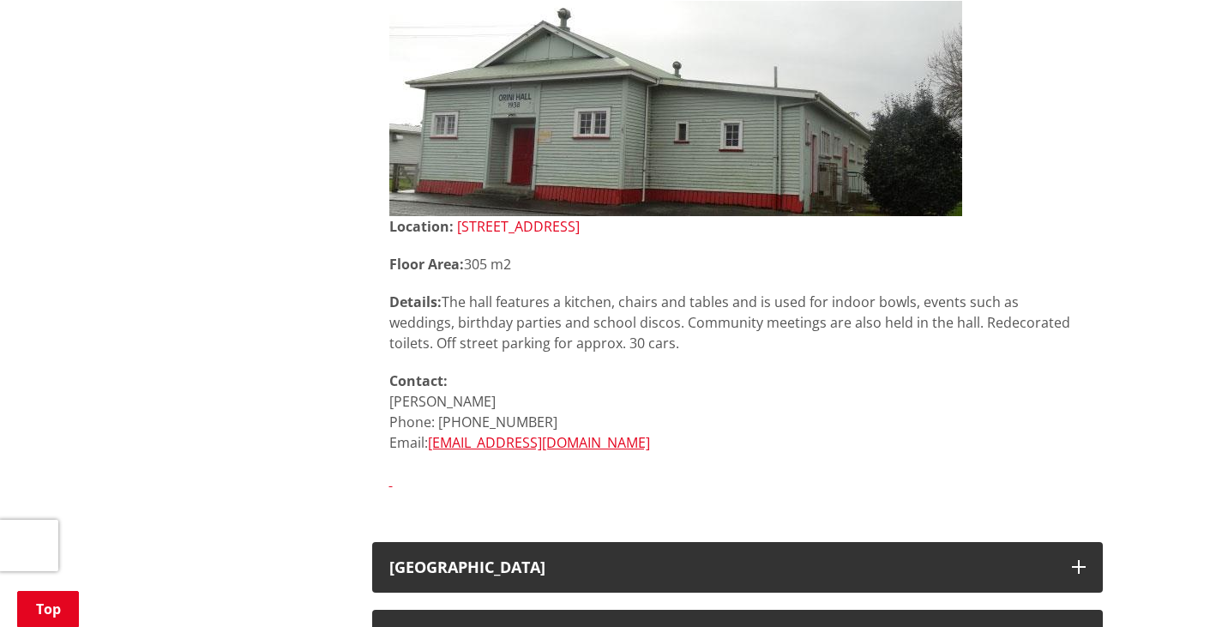
click at [580, 217] on link "[STREET_ADDRESS]" at bounding box center [518, 226] width 123 height 19
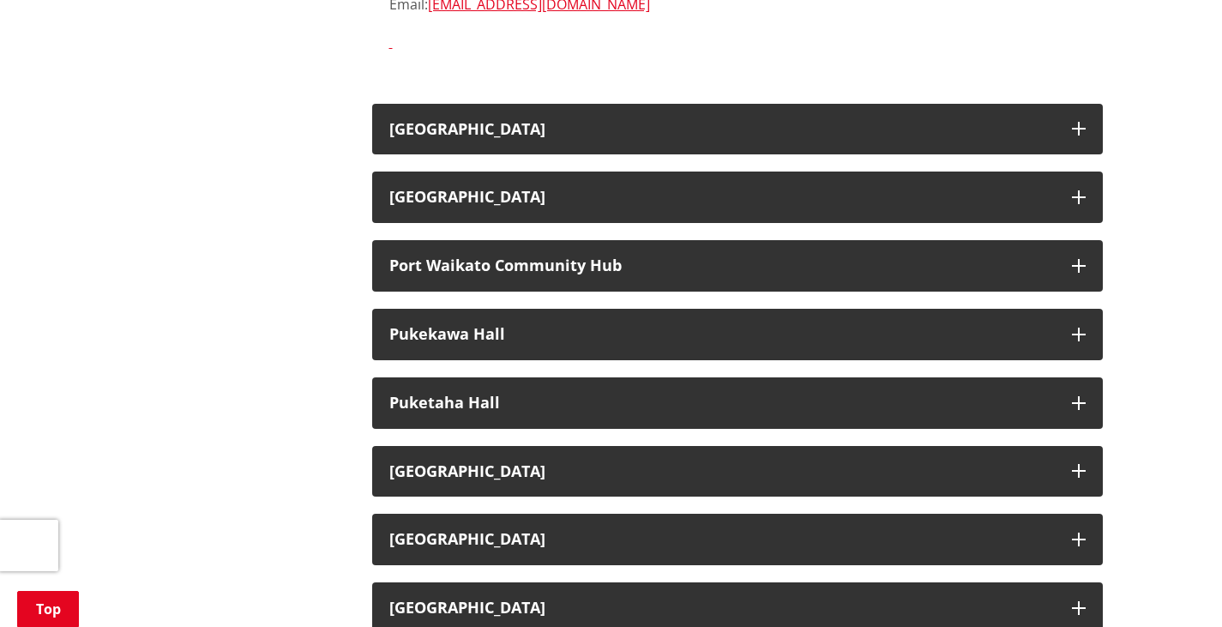
scroll to position [12749, 0]
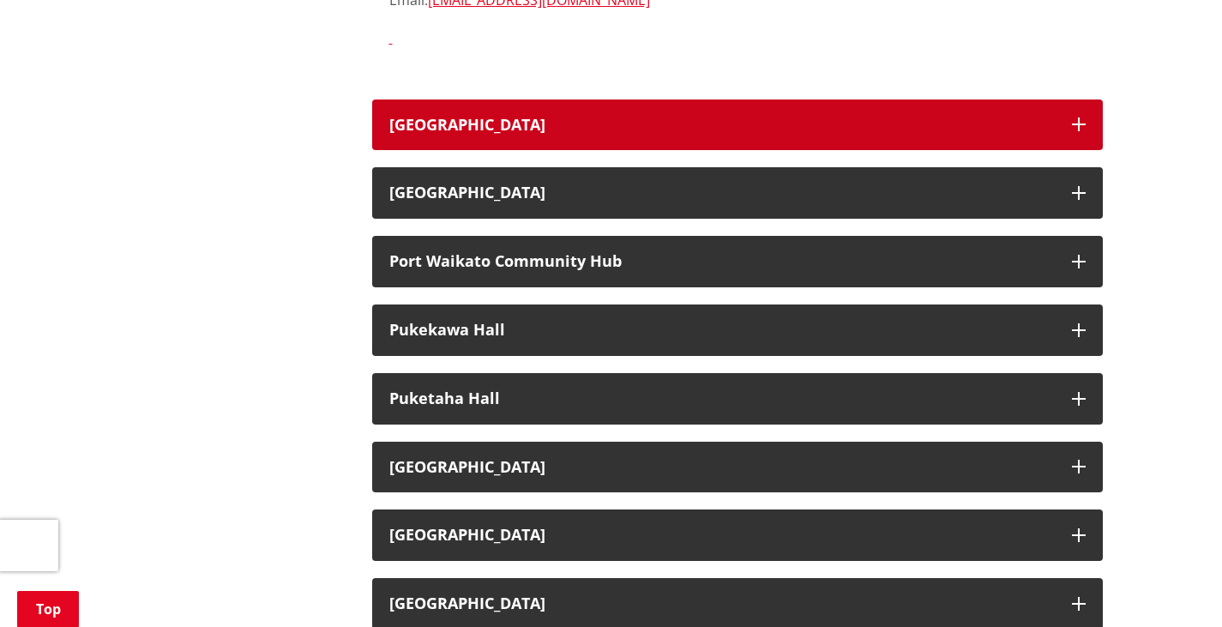
click at [465, 100] on button "[GEOGRAPHIC_DATA]" at bounding box center [737, 125] width 731 height 51
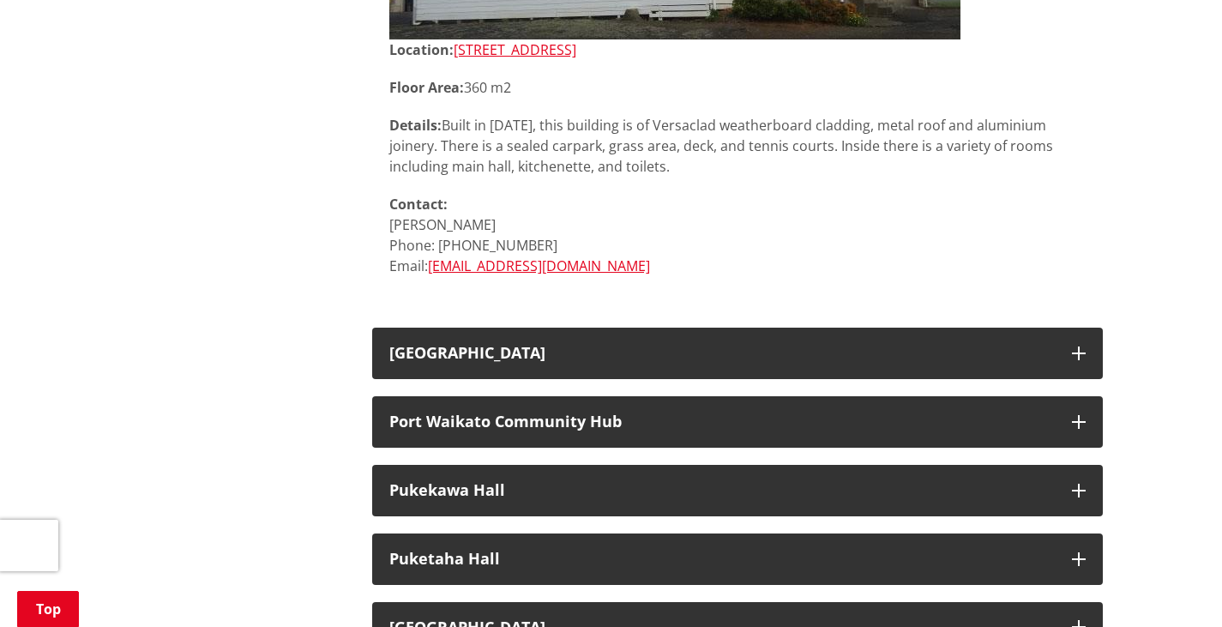
scroll to position [13098, 0]
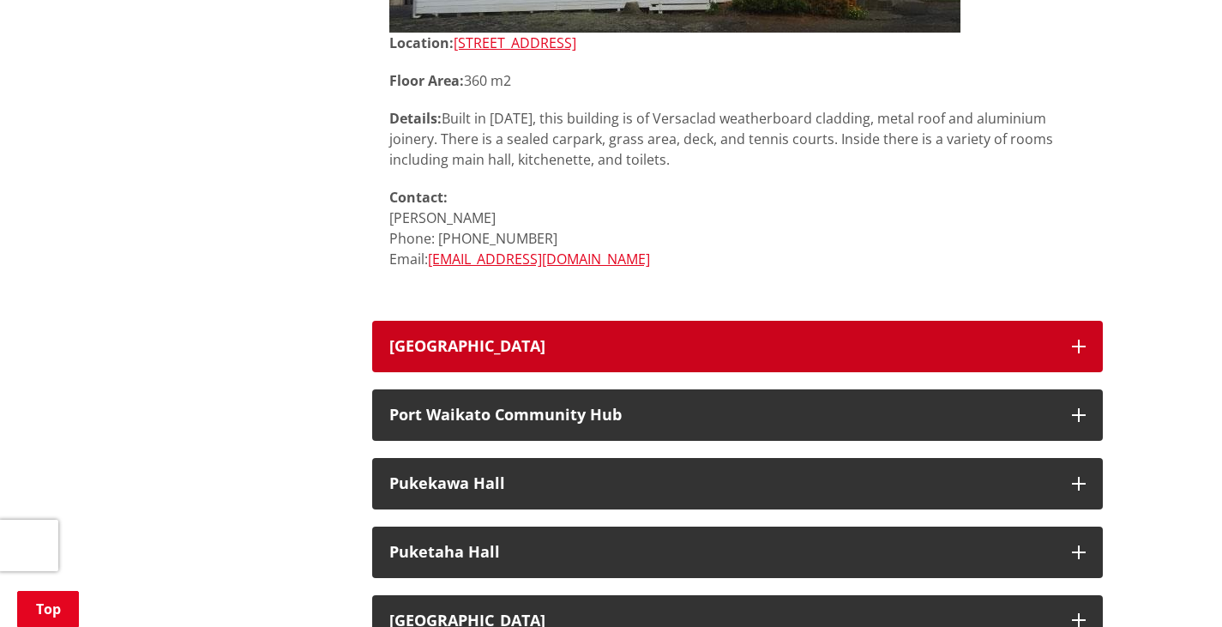
click at [663, 321] on button "[GEOGRAPHIC_DATA]" at bounding box center [737, 346] width 731 height 51
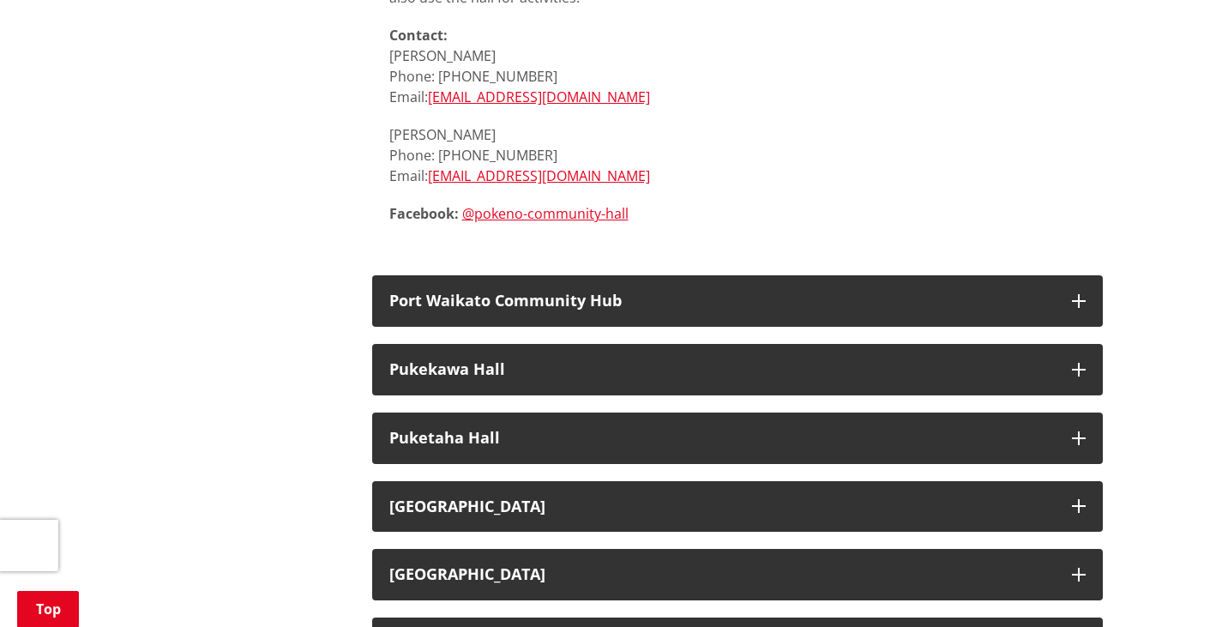
scroll to position [13985, 0]
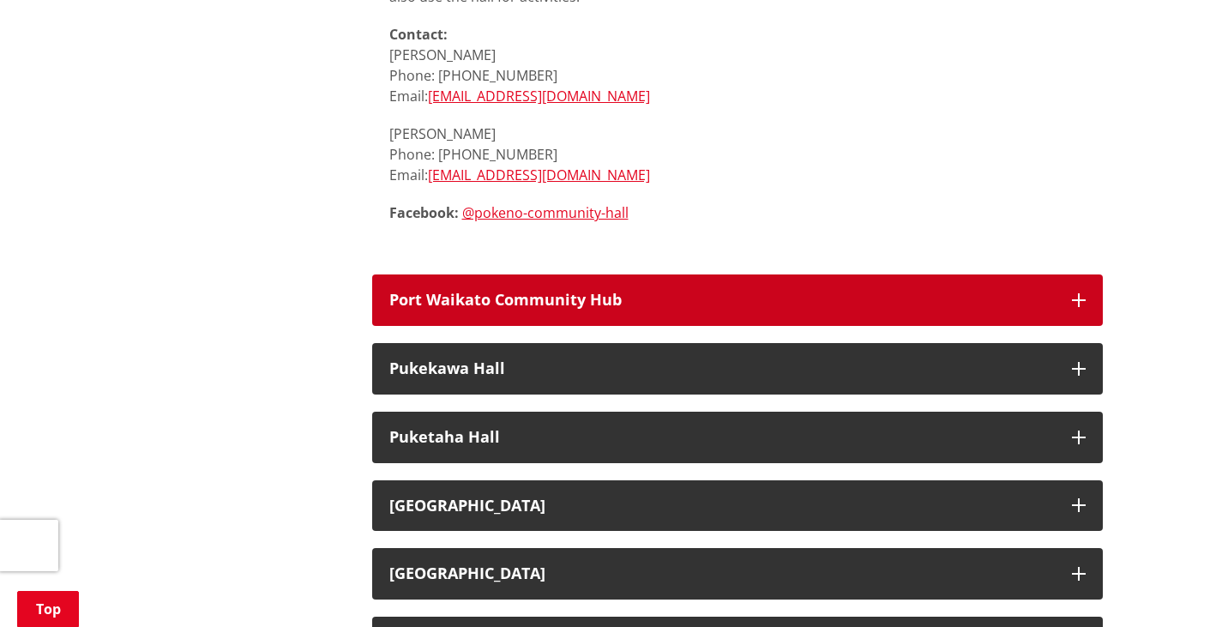
click at [630, 292] on h3 "Port Waikato Community Hub" at bounding box center [722, 300] width 666 height 17
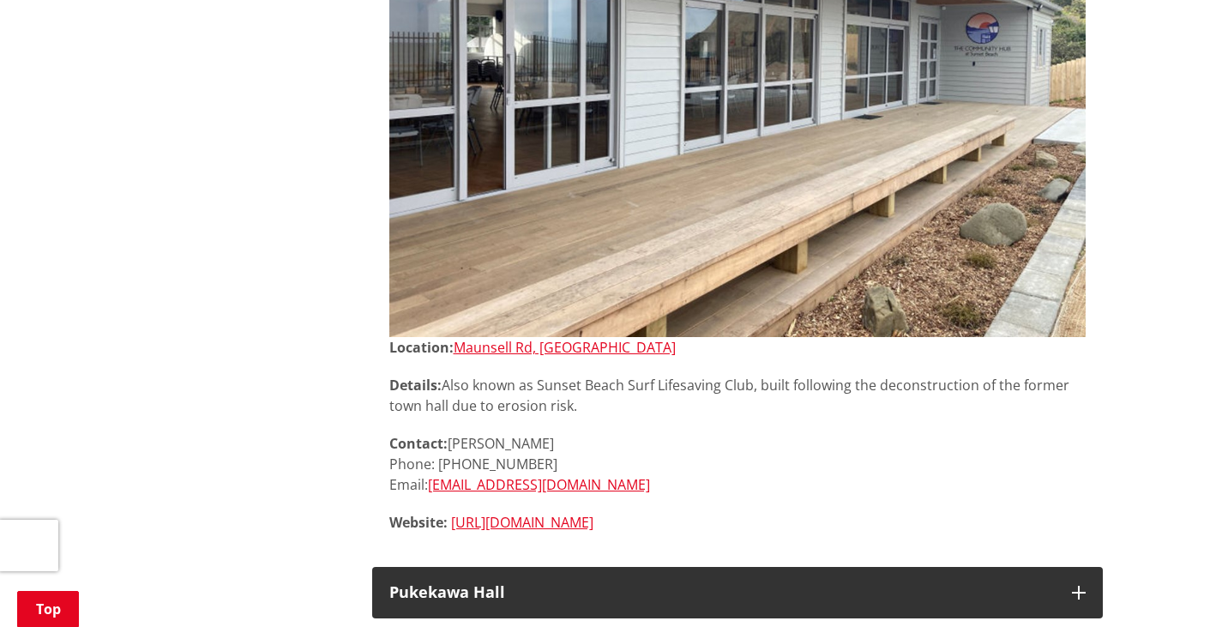
scroll to position [14515, 0]
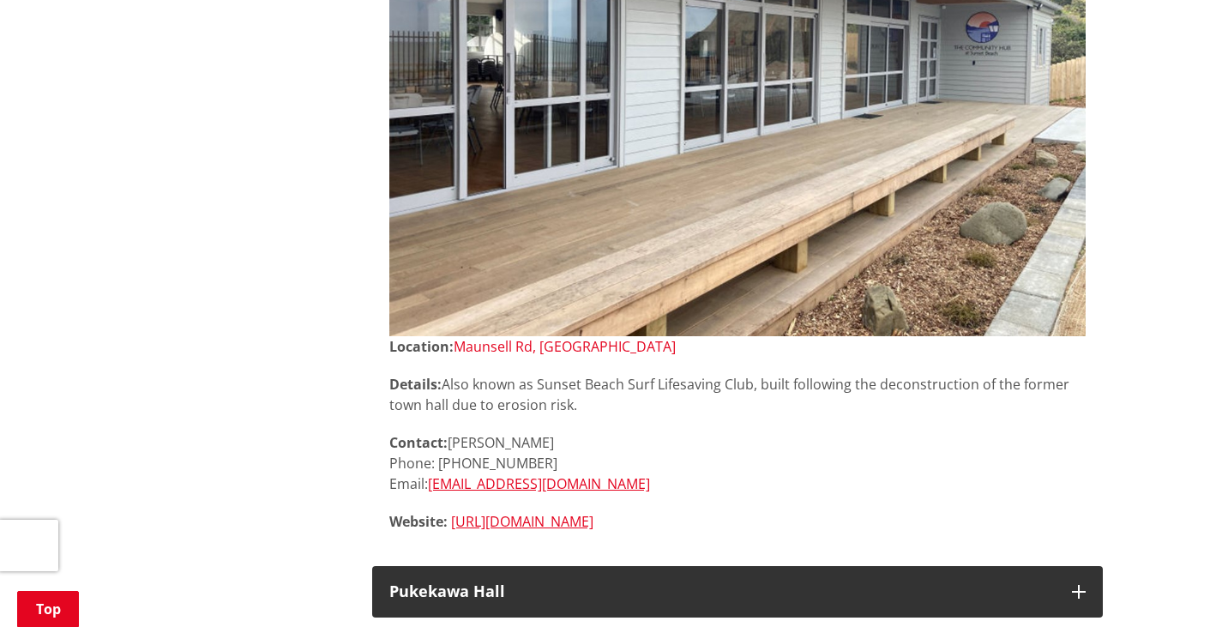
click at [566, 337] on link "Maunsell Rd, [GEOGRAPHIC_DATA]" at bounding box center [565, 346] width 222 height 19
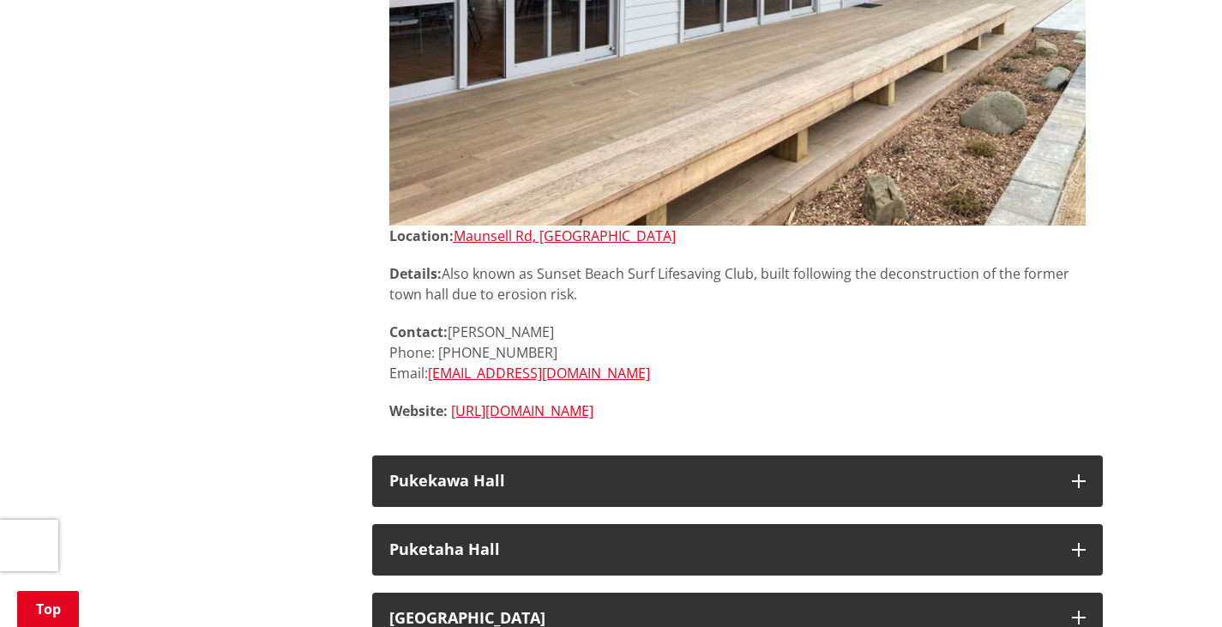
scroll to position [14626, 0]
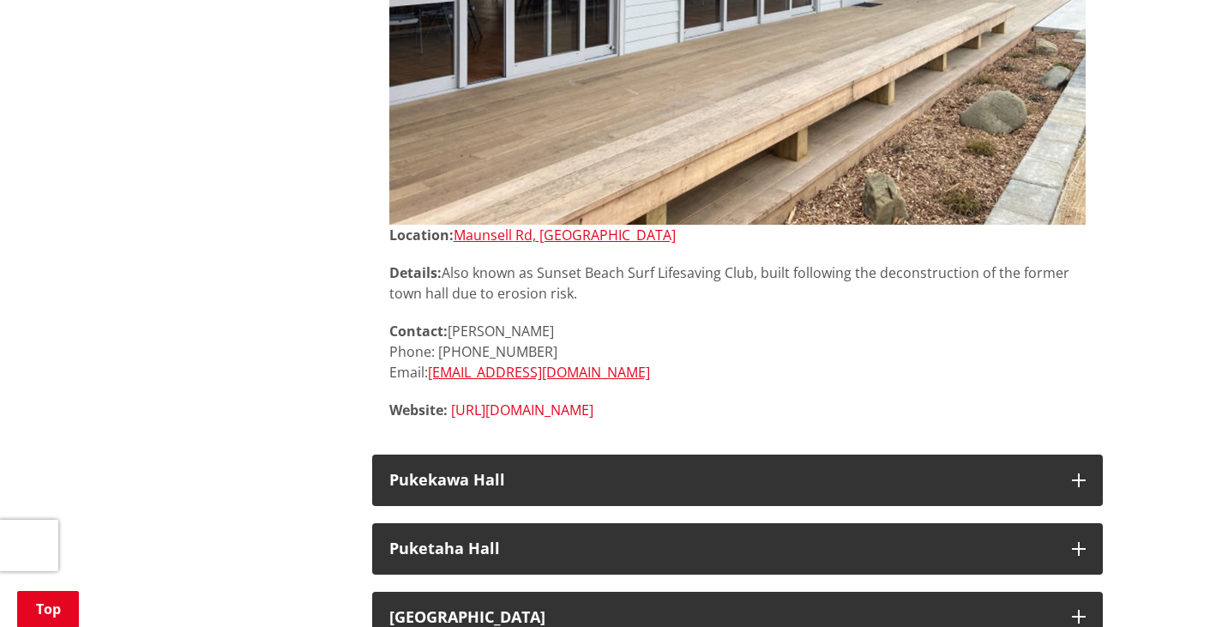
click at [594, 401] on link "[URL][DOMAIN_NAME]" at bounding box center [522, 410] width 142 height 19
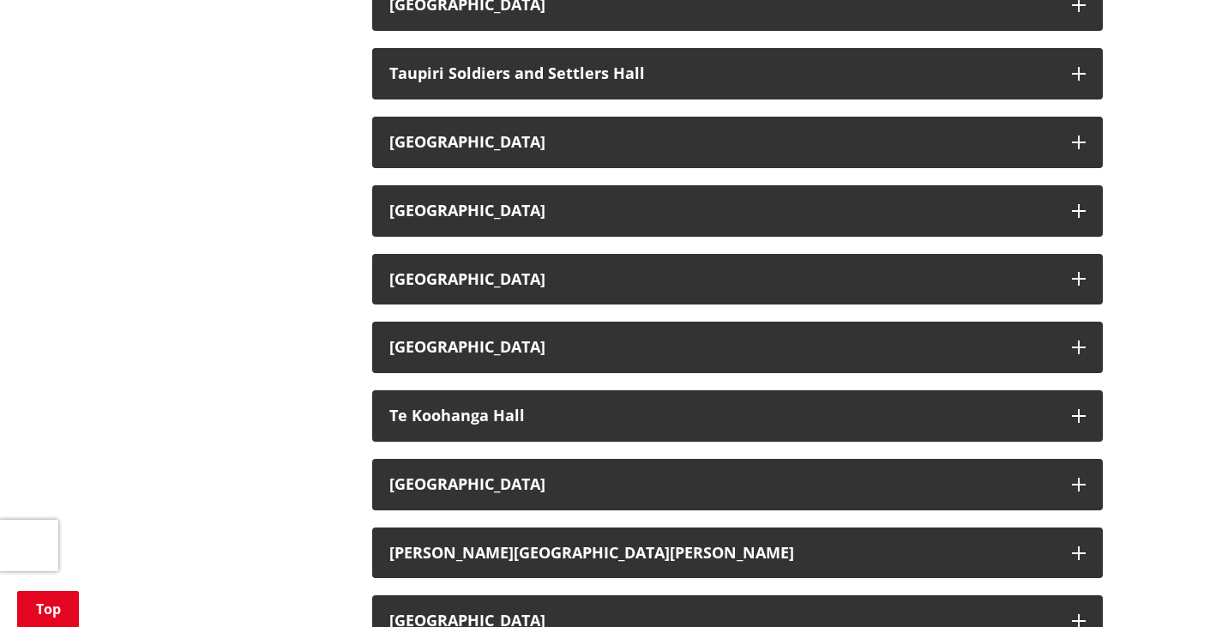
scroll to position [4172, 0]
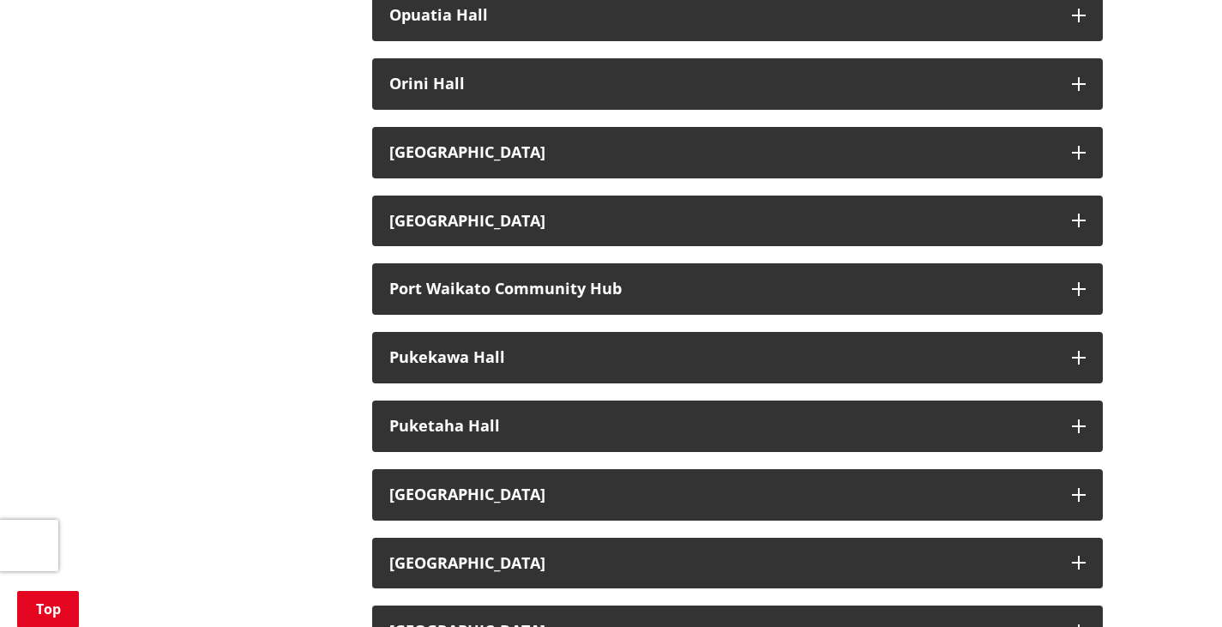
scroll to position [1882, 0]
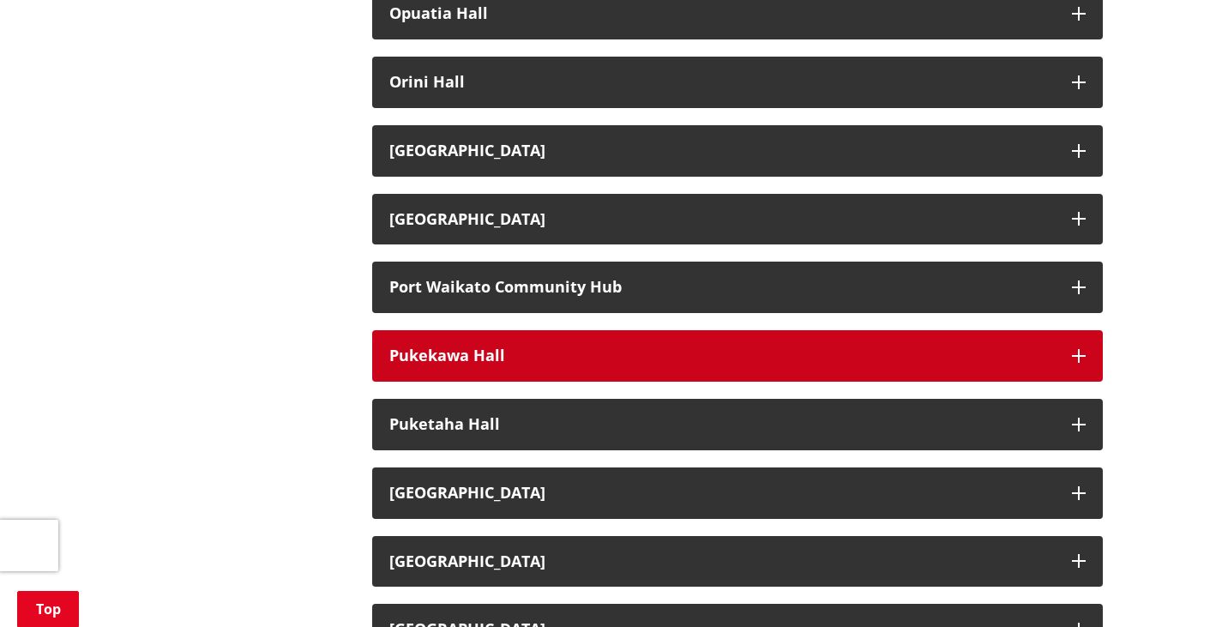
click at [467, 342] on button "Pukekawa Hall" at bounding box center [737, 355] width 731 height 51
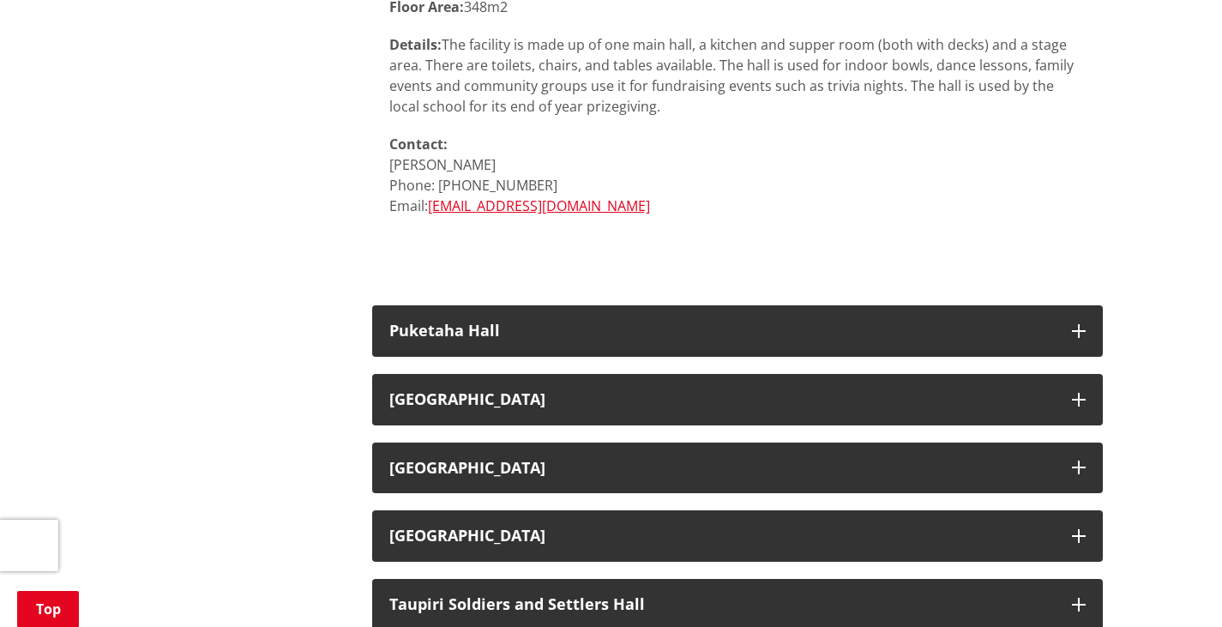
scroll to position [2579, 0]
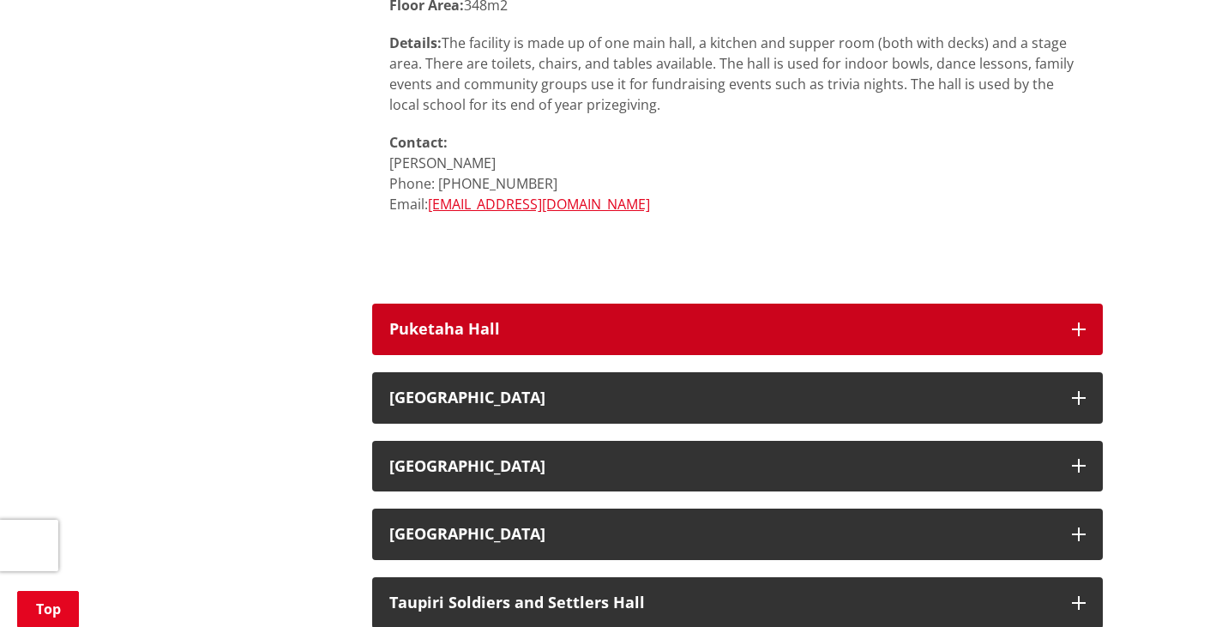
click at [496, 332] on h3 "Puketaha Hall" at bounding box center [722, 329] width 666 height 17
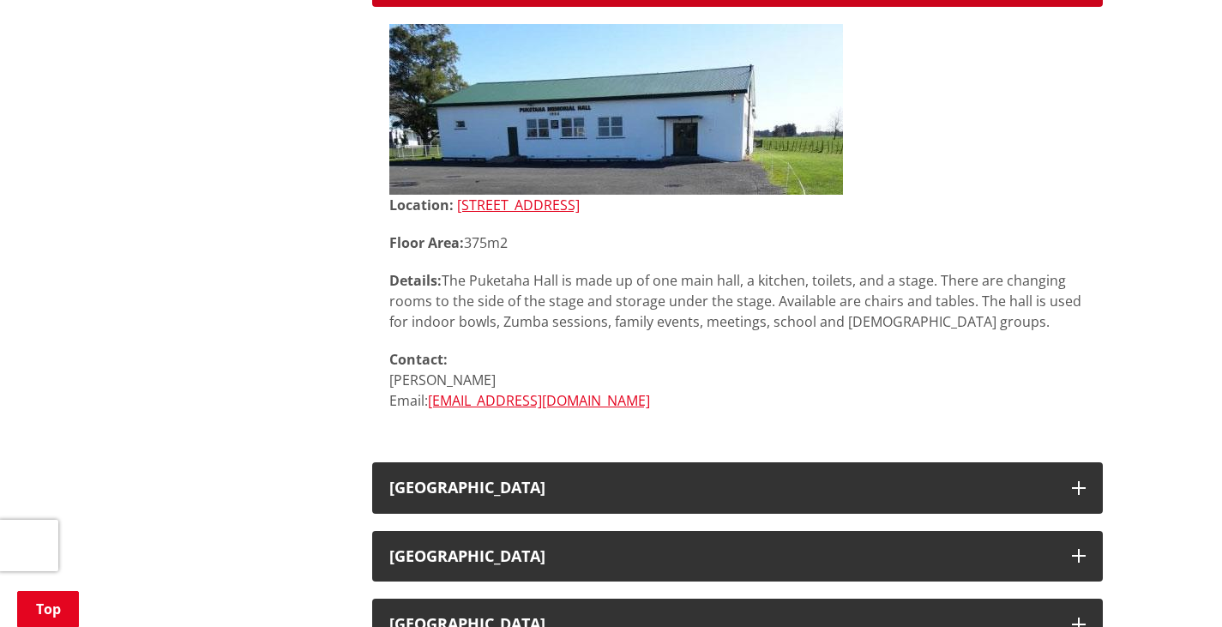
scroll to position [2930, 0]
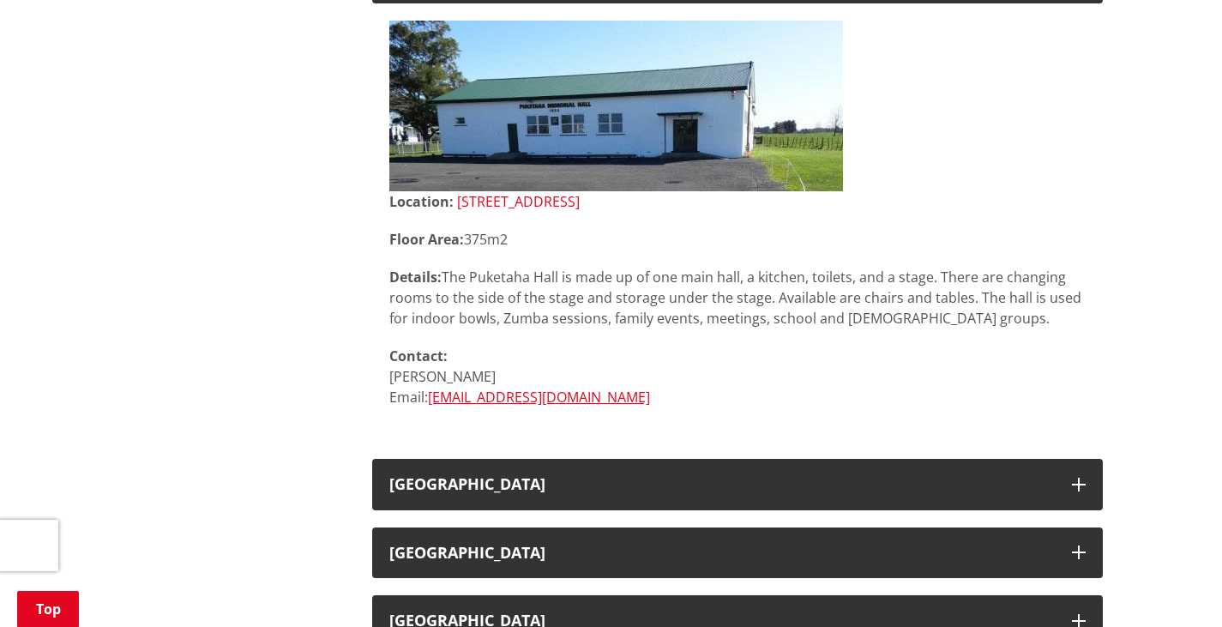
click at [531, 195] on link "[STREET_ADDRESS]" at bounding box center [518, 201] width 123 height 19
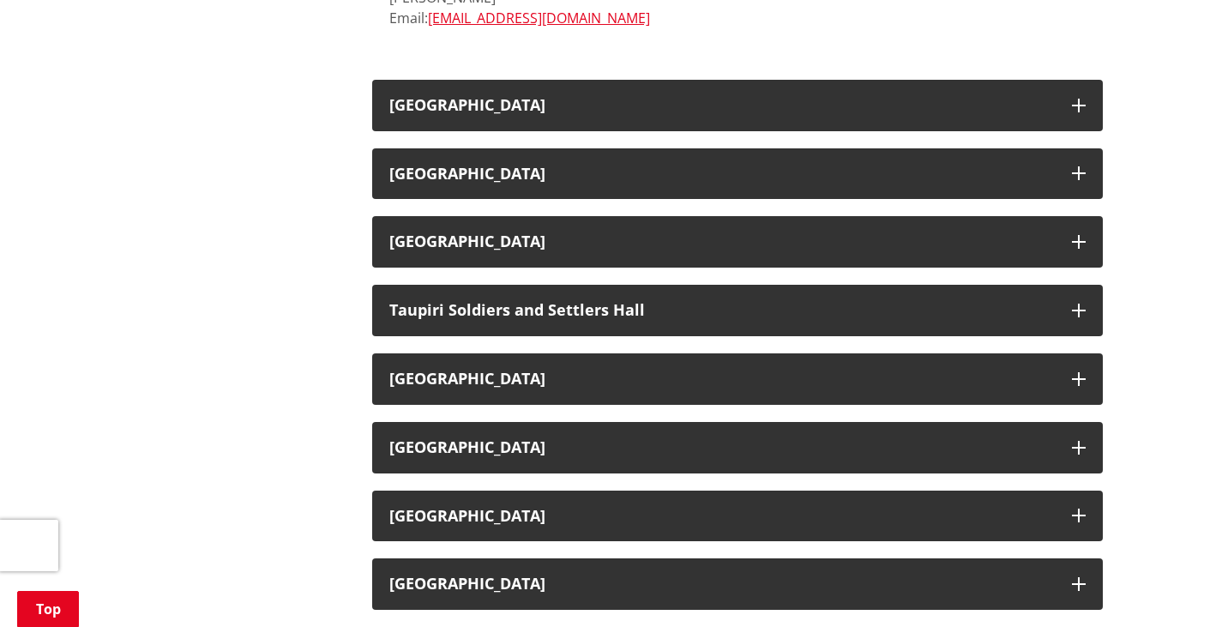
scroll to position [3310, 0]
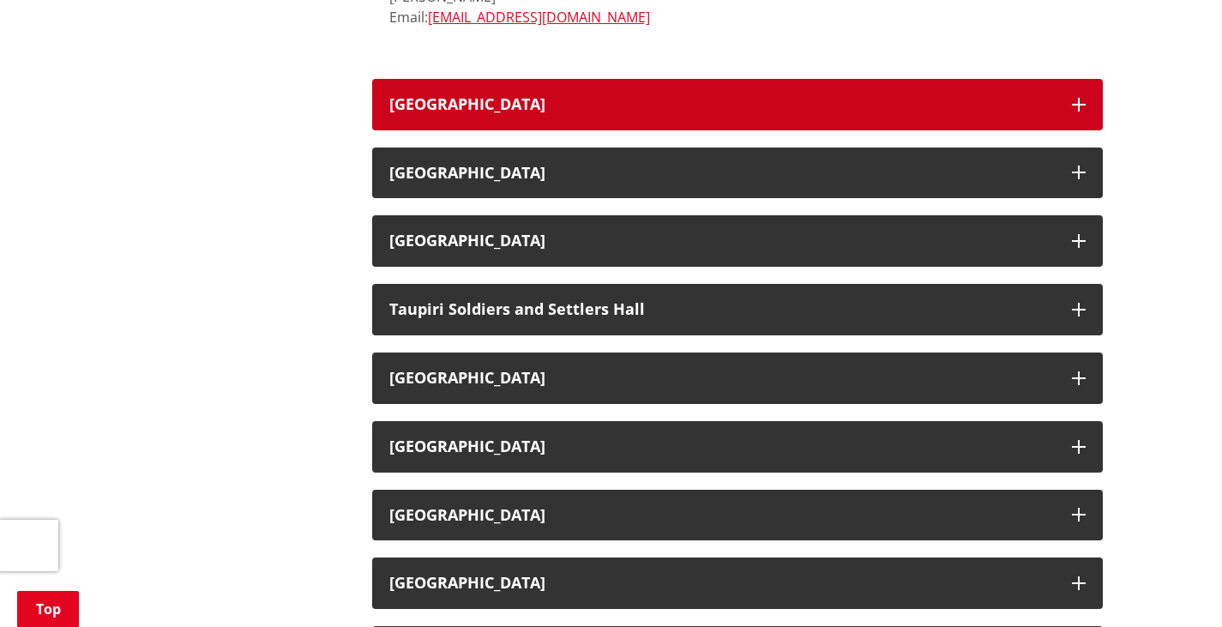
click at [545, 104] on h3 "[GEOGRAPHIC_DATA]" at bounding box center [722, 104] width 666 height 17
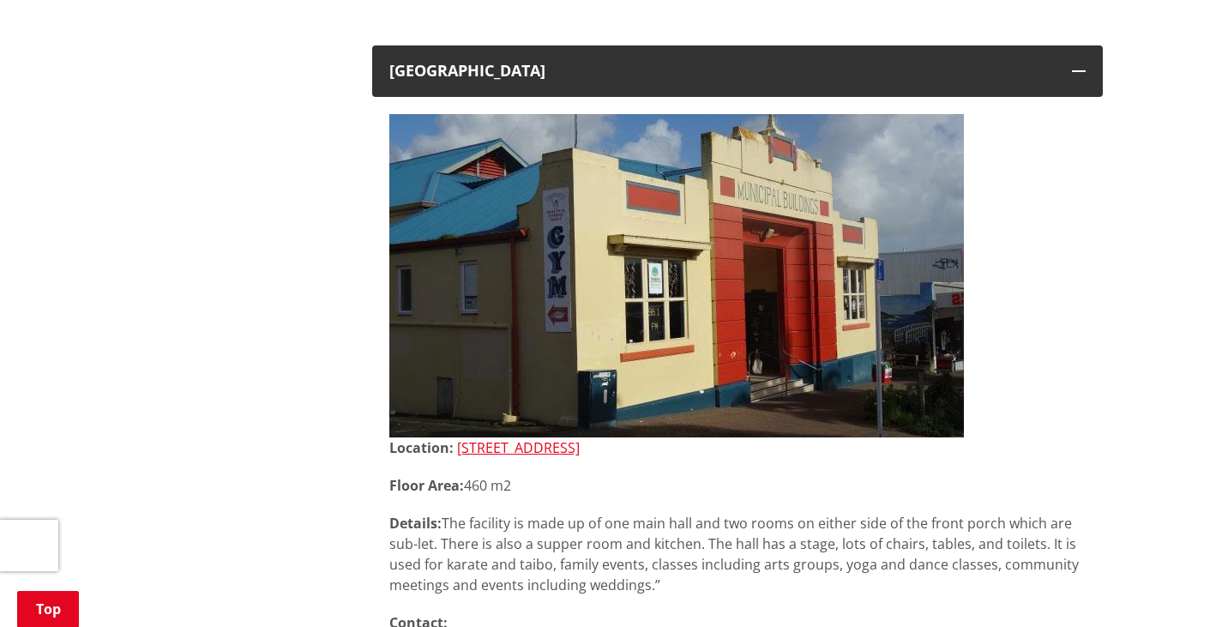
scroll to position [3327, 0]
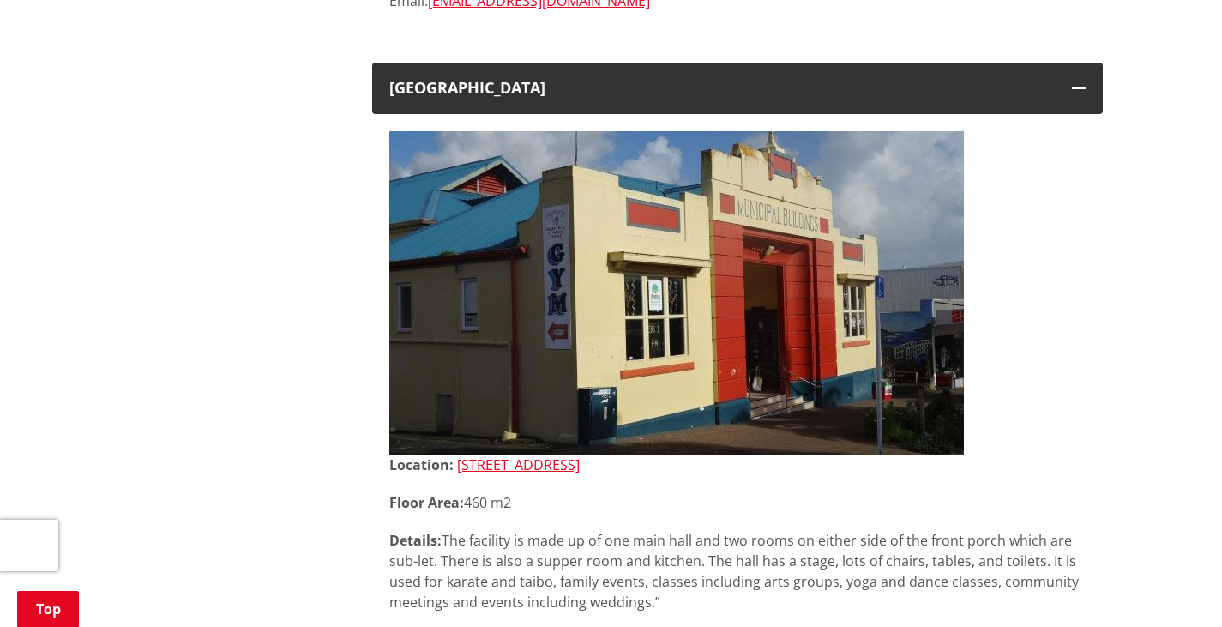
click at [613, 357] on img at bounding box center [676, 292] width 575 height 323
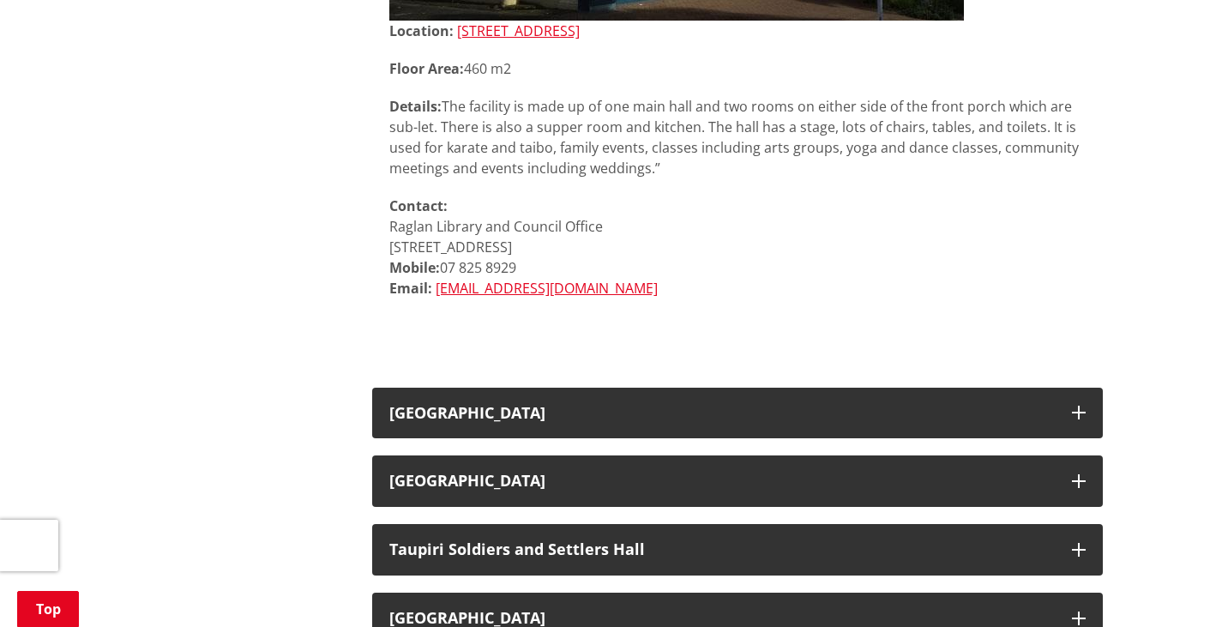
scroll to position [3841, 0]
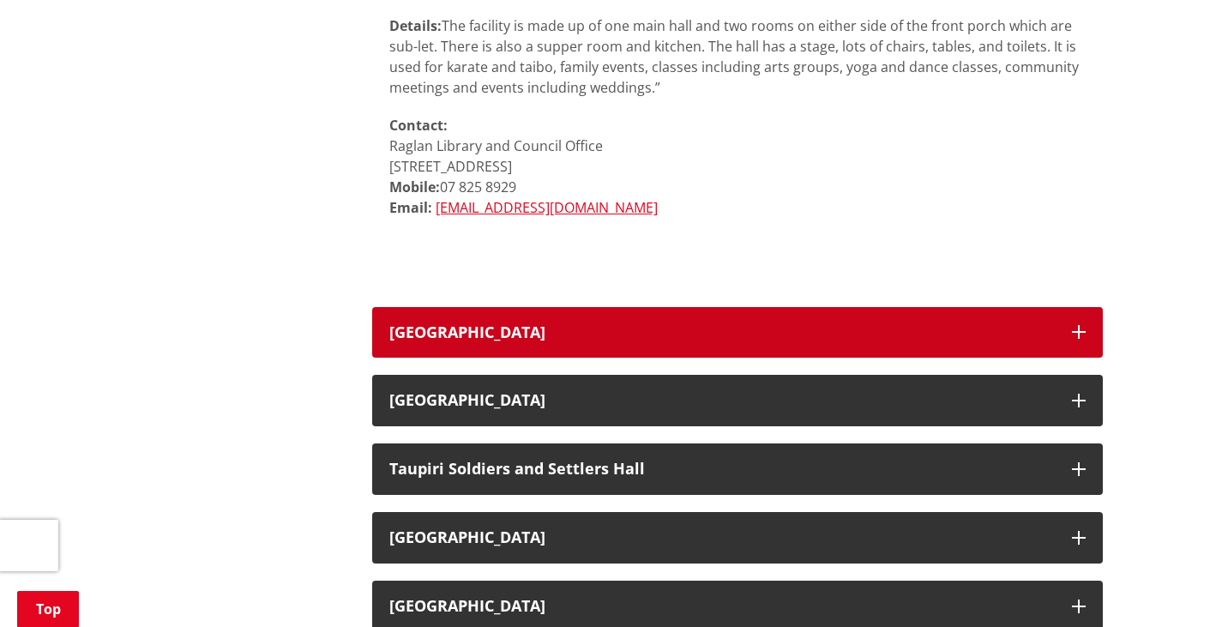
click at [534, 329] on h3 "[GEOGRAPHIC_DATA]" at bounding box center [722, 332] width 666 height 17
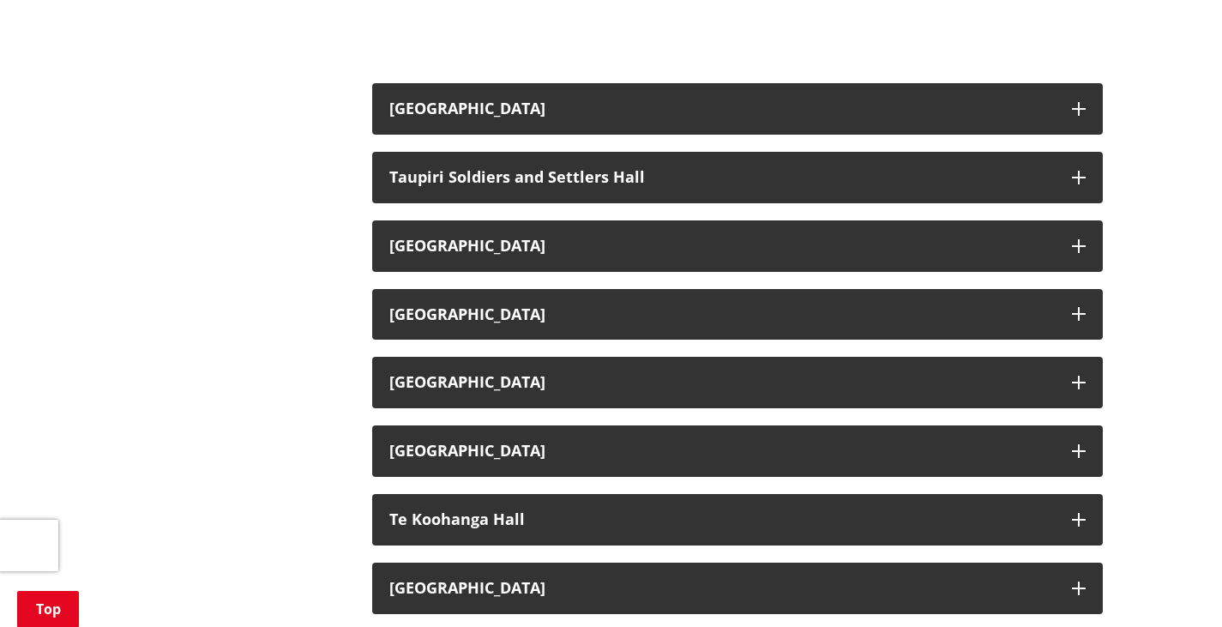
scroll to position [4762, 0]
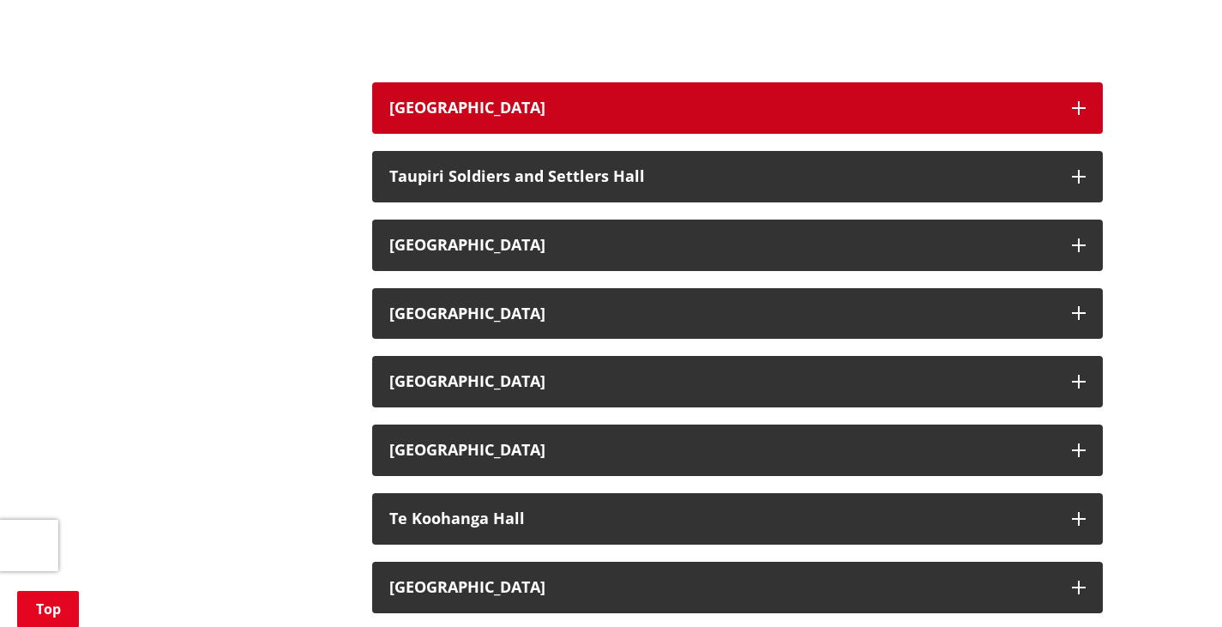
click at [583, 85] on button "[GEOGRAPHIC_DATA]" at bounding box center [737, 107] width 731 height 51
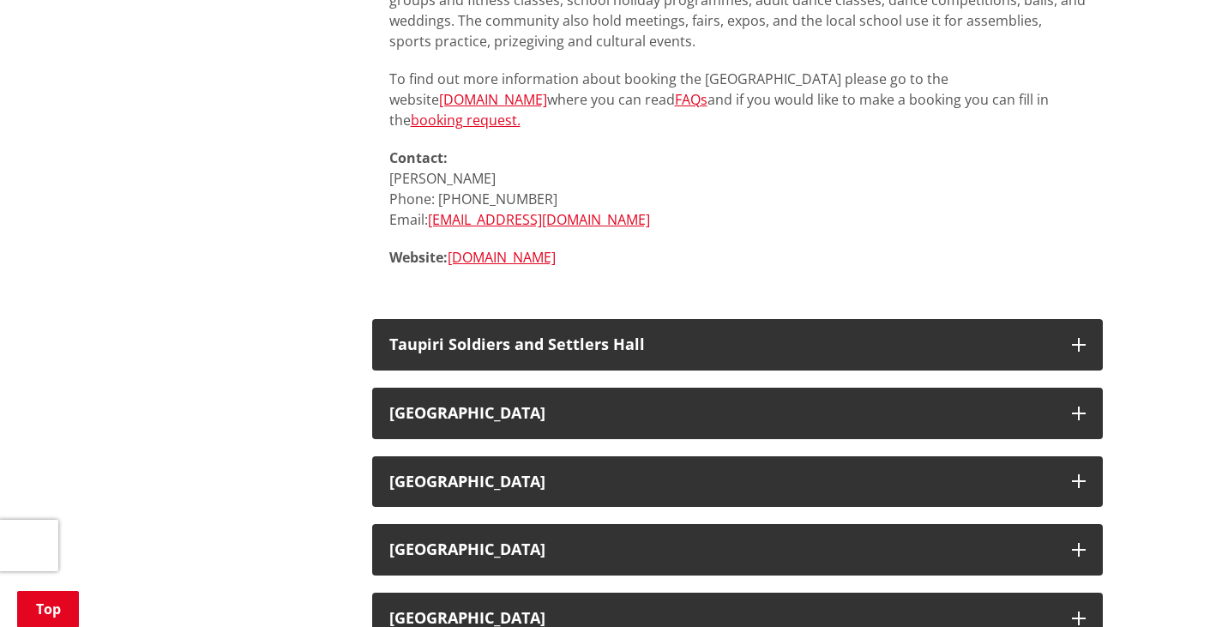
scroll to position [5354, 0]
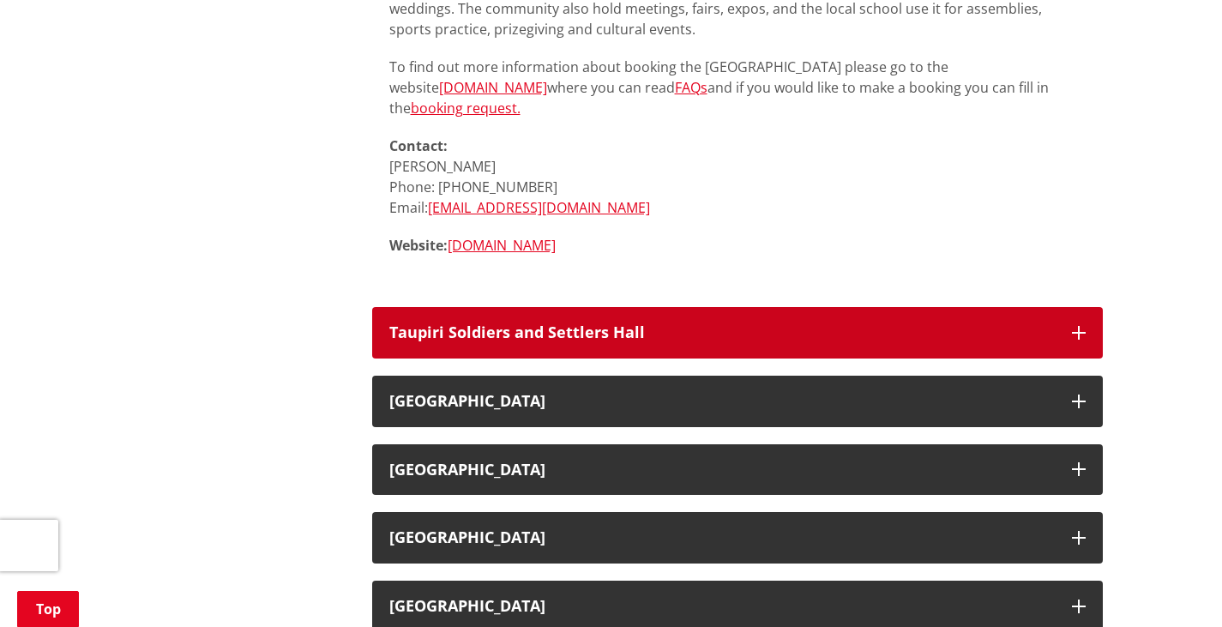
click at [592, 324] on h3 "Taupiri Soldiers and Settlers Hall" at bounding box center [722, 332] width 666 height 17
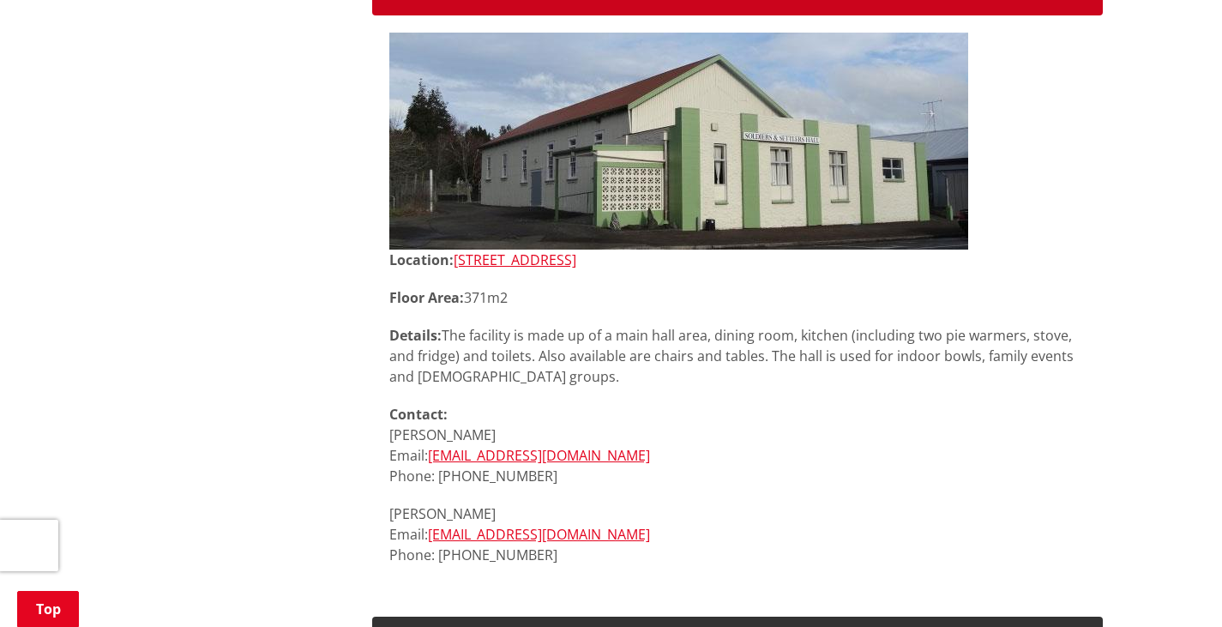
scroll to position [5698, 0]
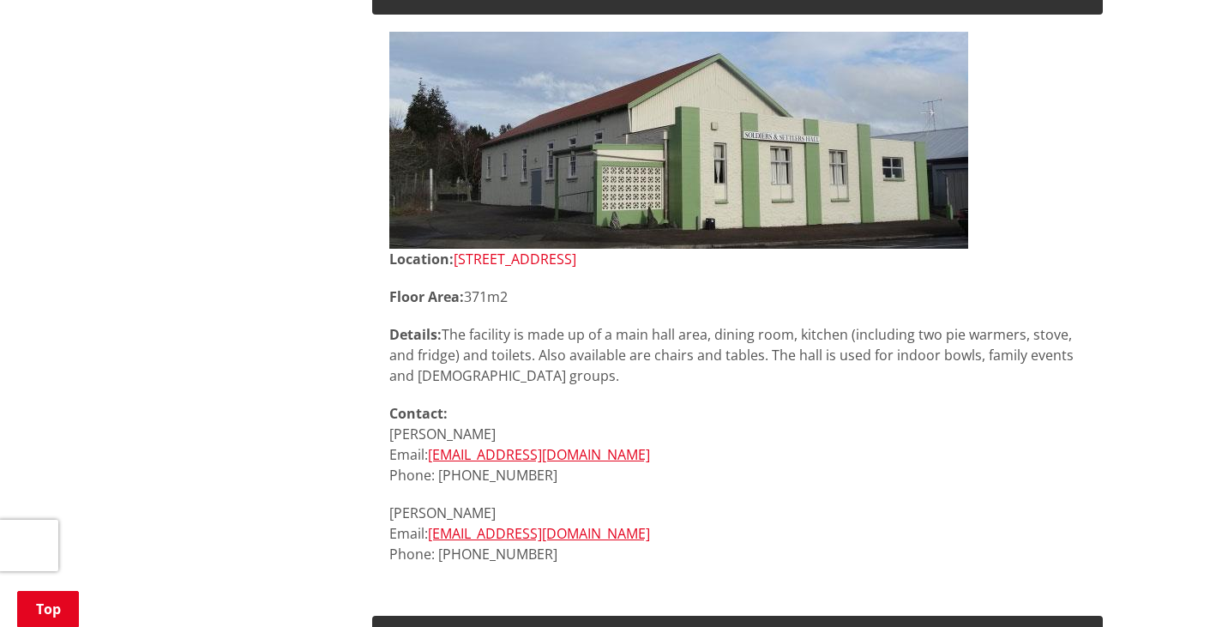
click at [499, 258] on link "[STREET_ADDRESS]" at bounding box center [515, 259] width 123 height 19
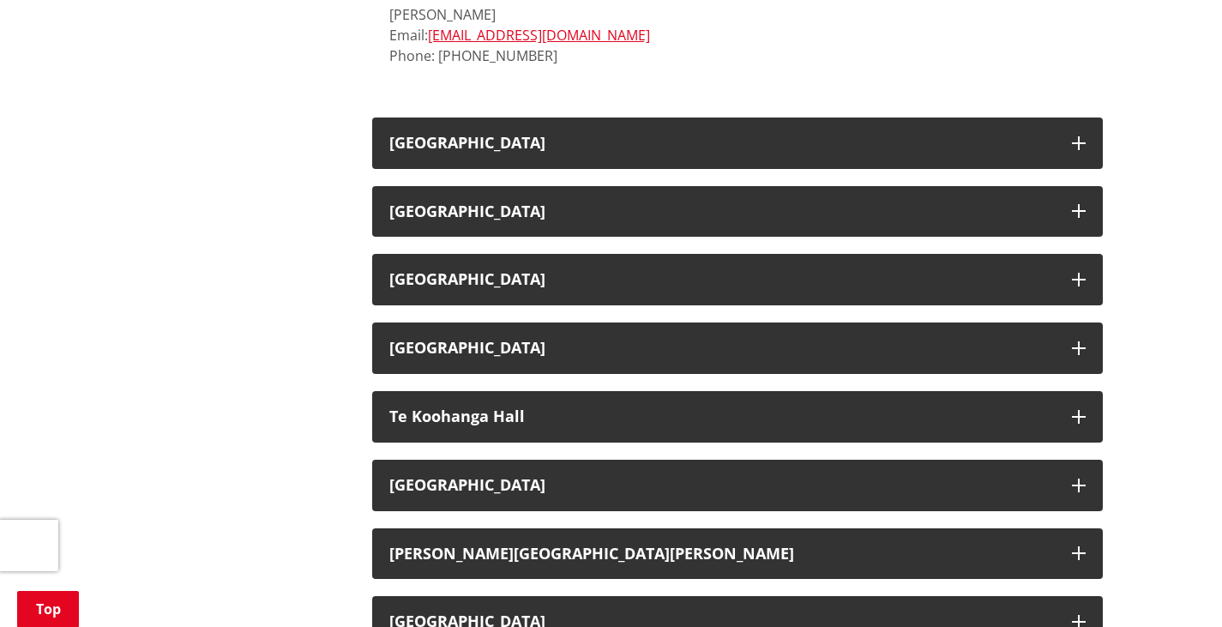
scroll to position [6198, 0]
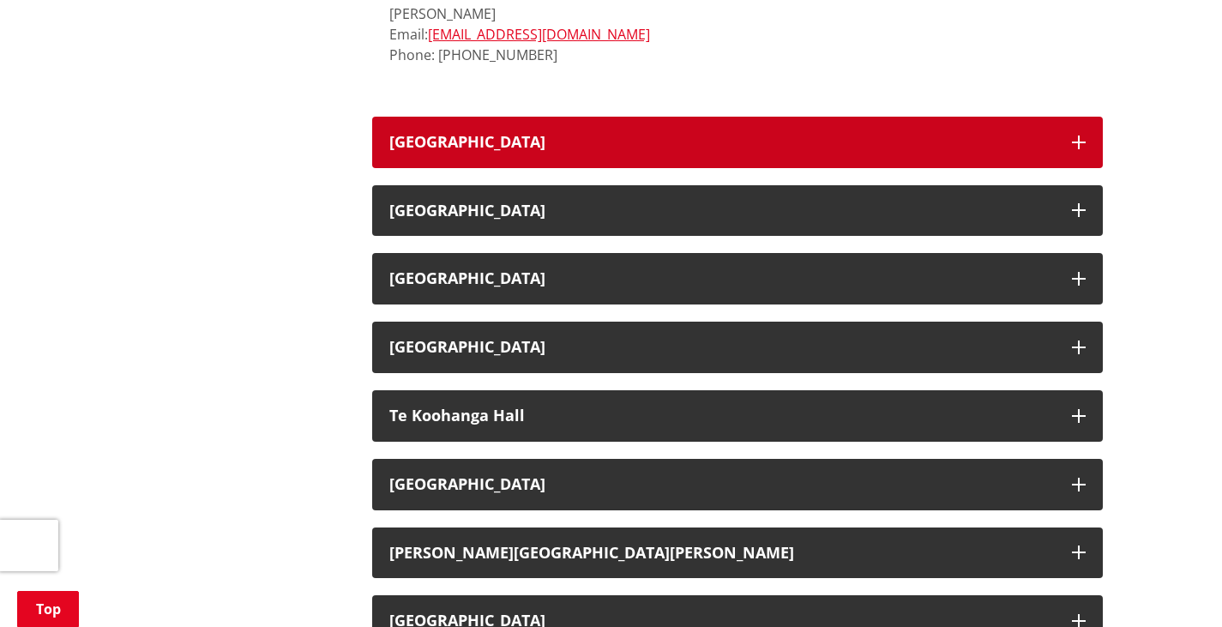
click at [541, 134] on h3 "[GEOGRAPHIC_DATA]" at bounding box center [722, 142] width 666 height 17
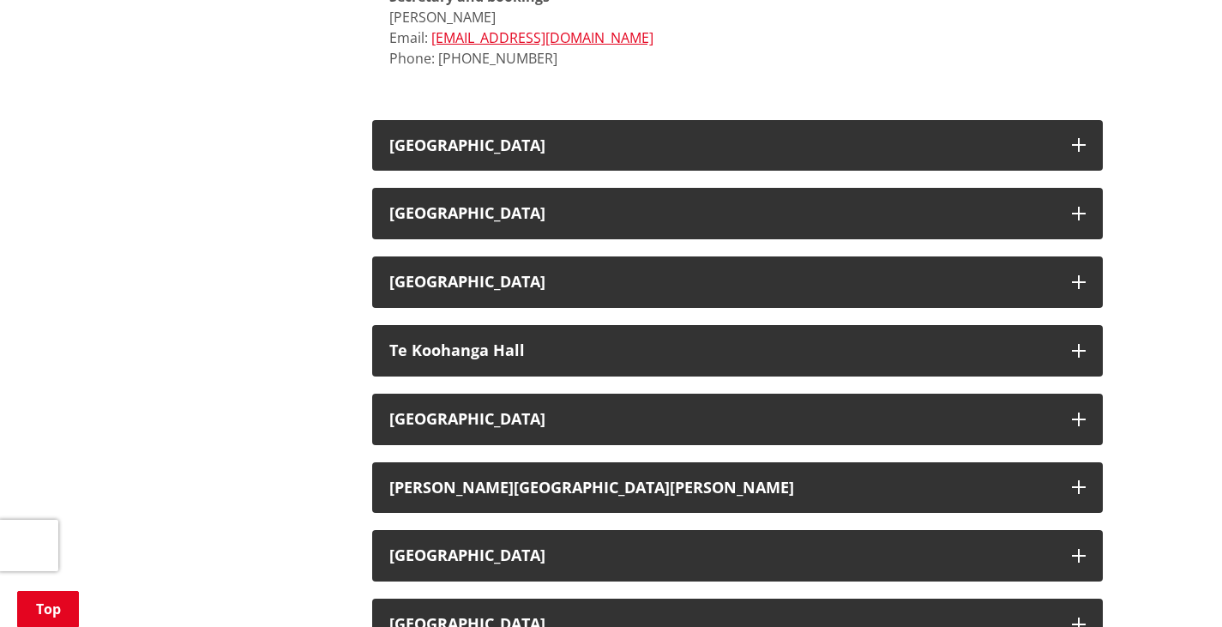
scroll to position [6905, 0]
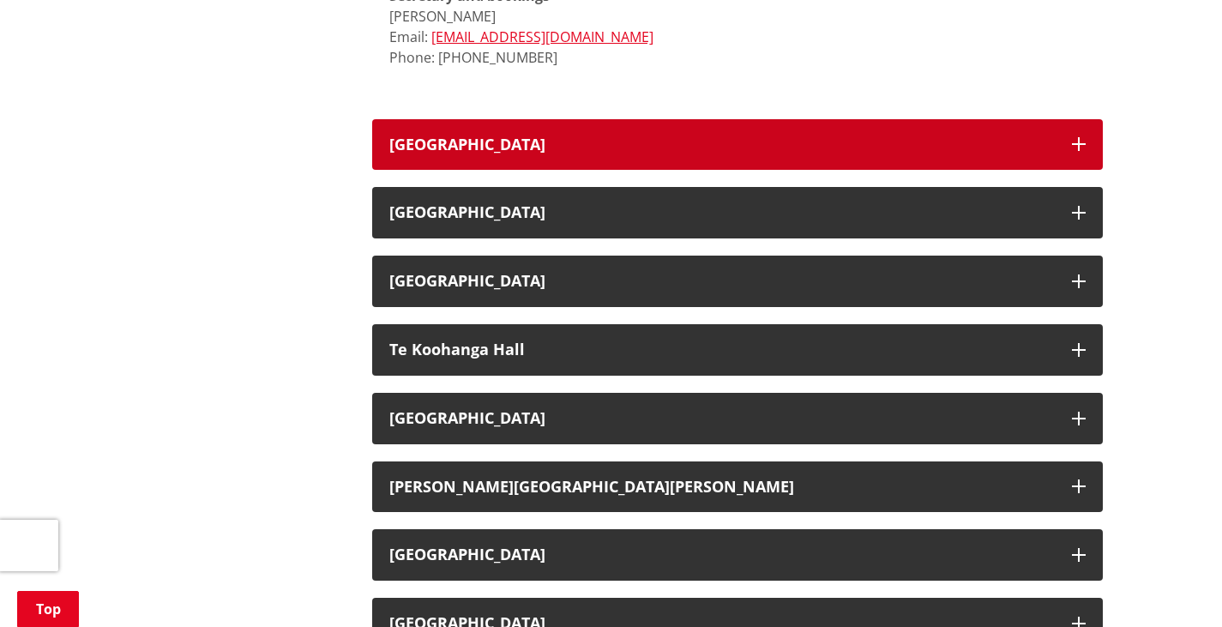
drag, startPoint x: 541, startPoint y: 134, endPoint x: 475, endPoint y: 149, distance: 67.8
click at [475, 149] on h3 "[GEOGRAPHIC_DATA]" at bounding box center [722, 144] width 666 height 17
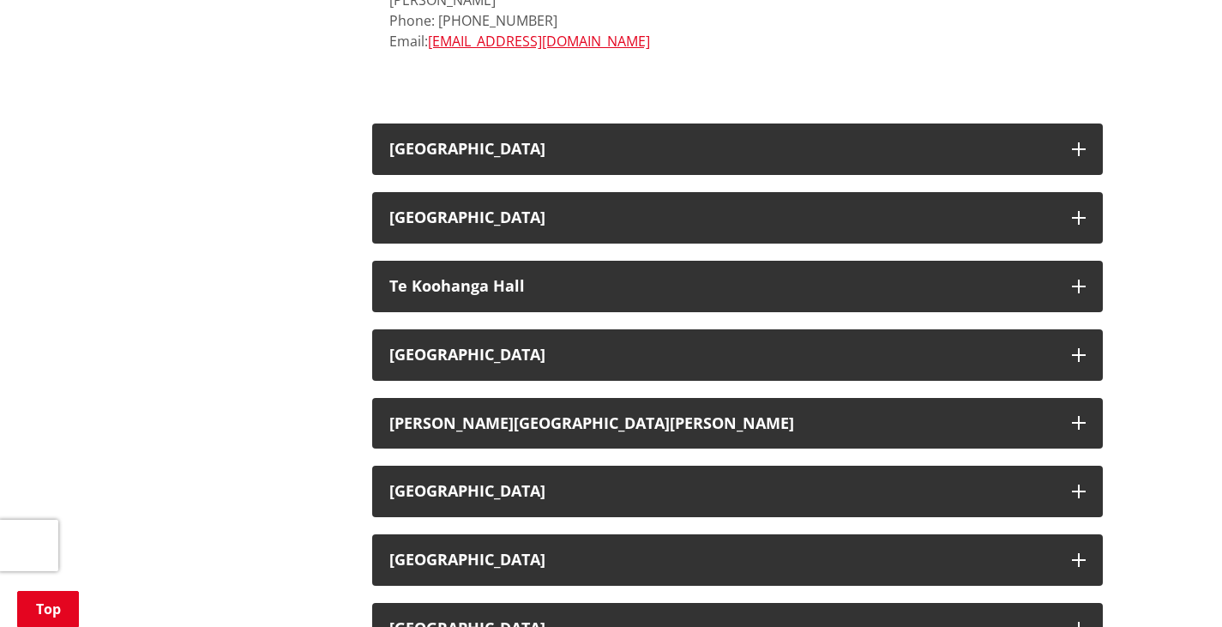
scroll to position [7433, 0]
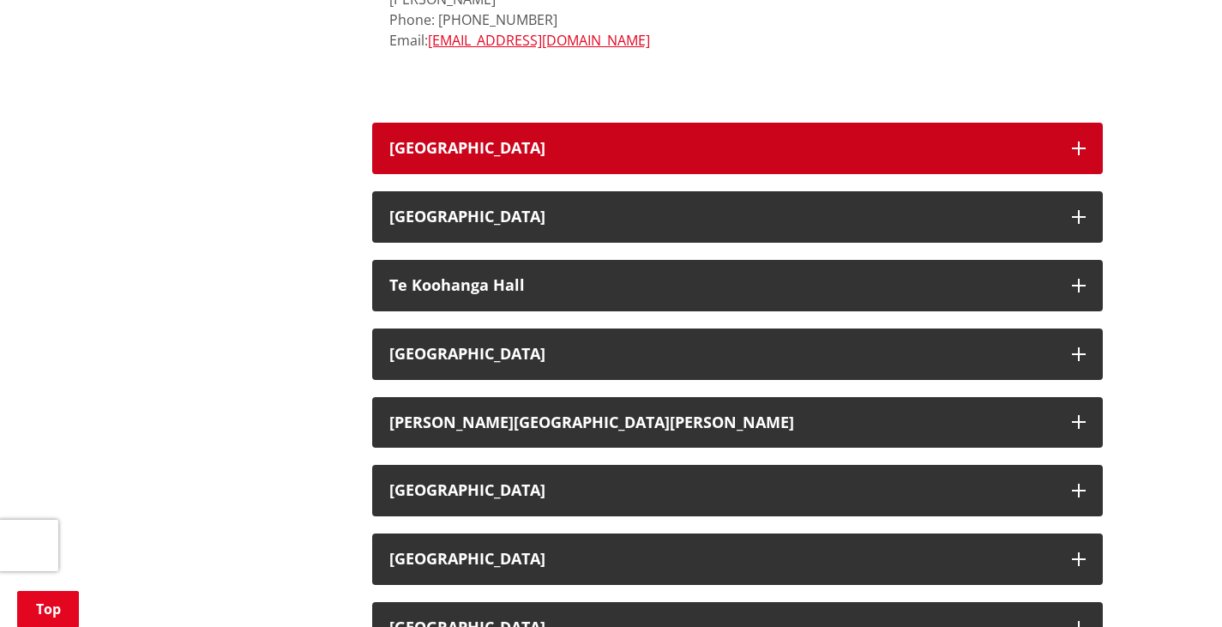
click at [475, 149] on h3 "[GEOGRAPHIC_DATA]" at bounding box center [722, 148] width 666 height 17
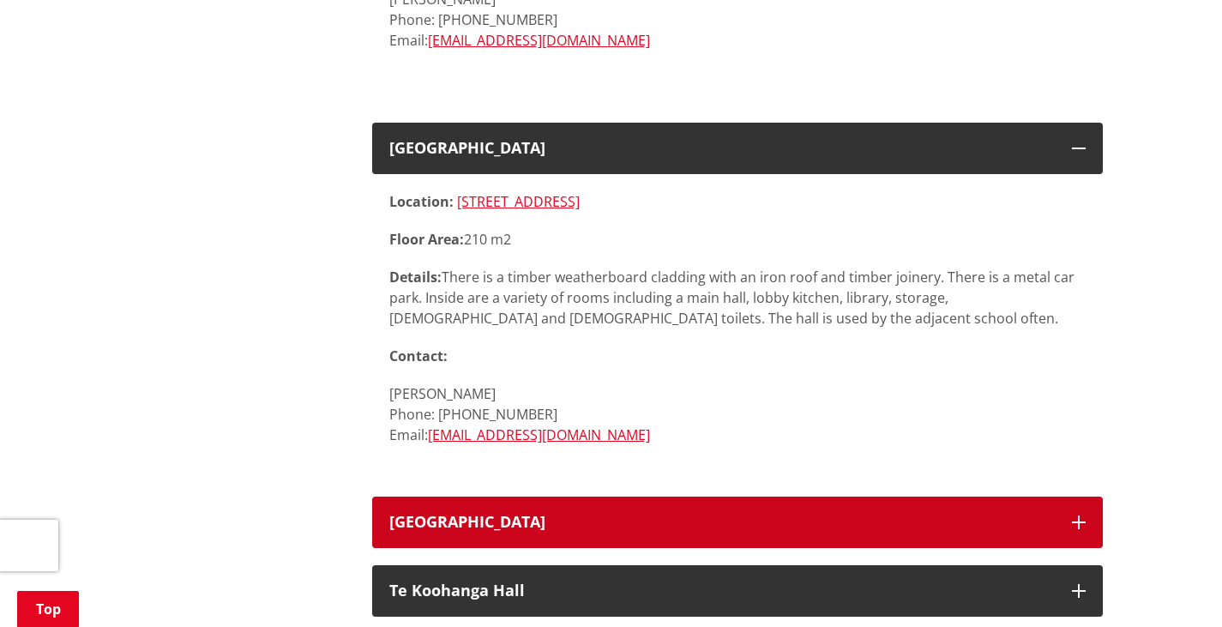
click at [467, 534] on button "[GEOGRAPHIC_DATA]" at bounding box center [737, 522] width 731 height 51
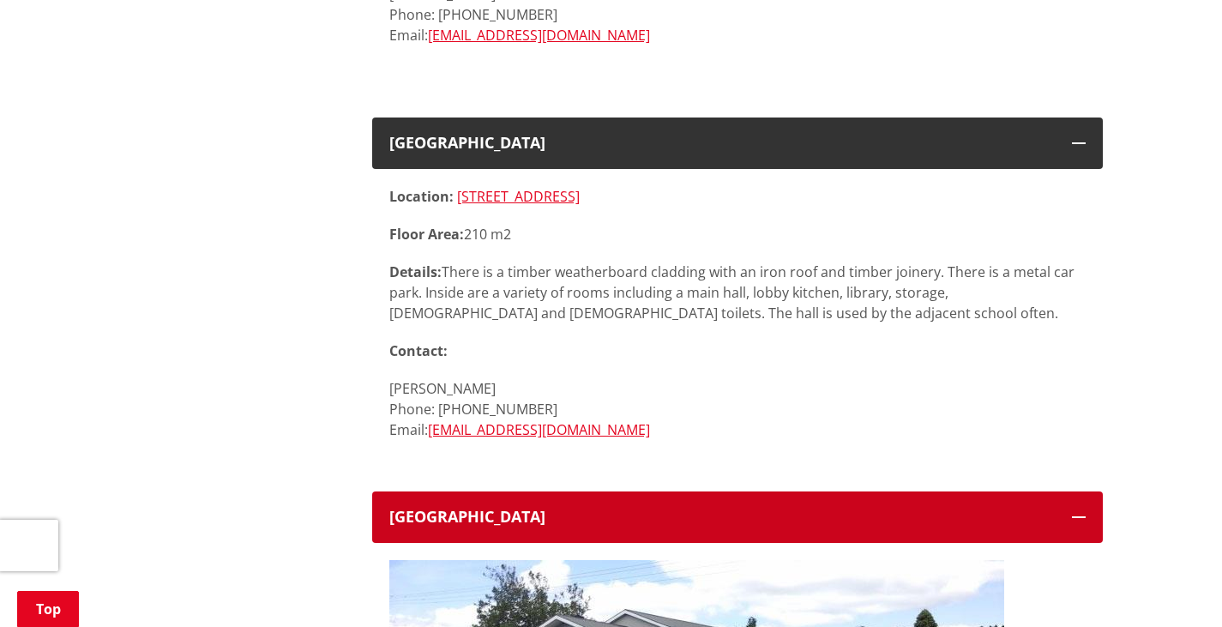
scroll to position [7434, 0]
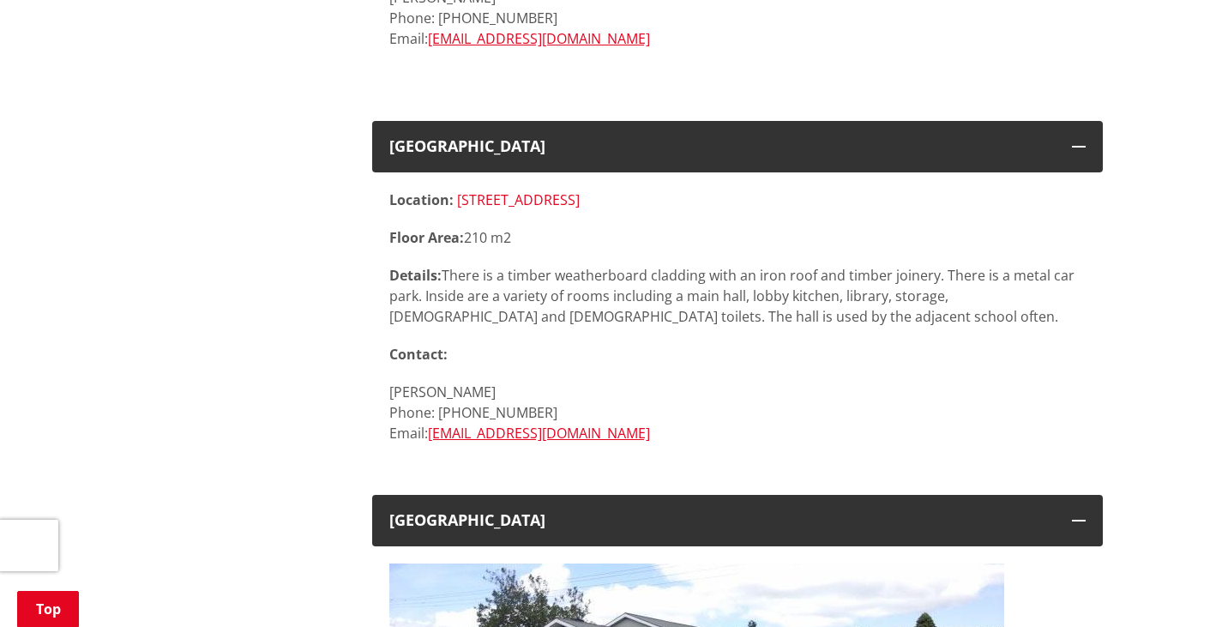
click at [562, 201] on link "[STREET_ADDRESS]" at bounding box center [518, 199] width 123 height 19
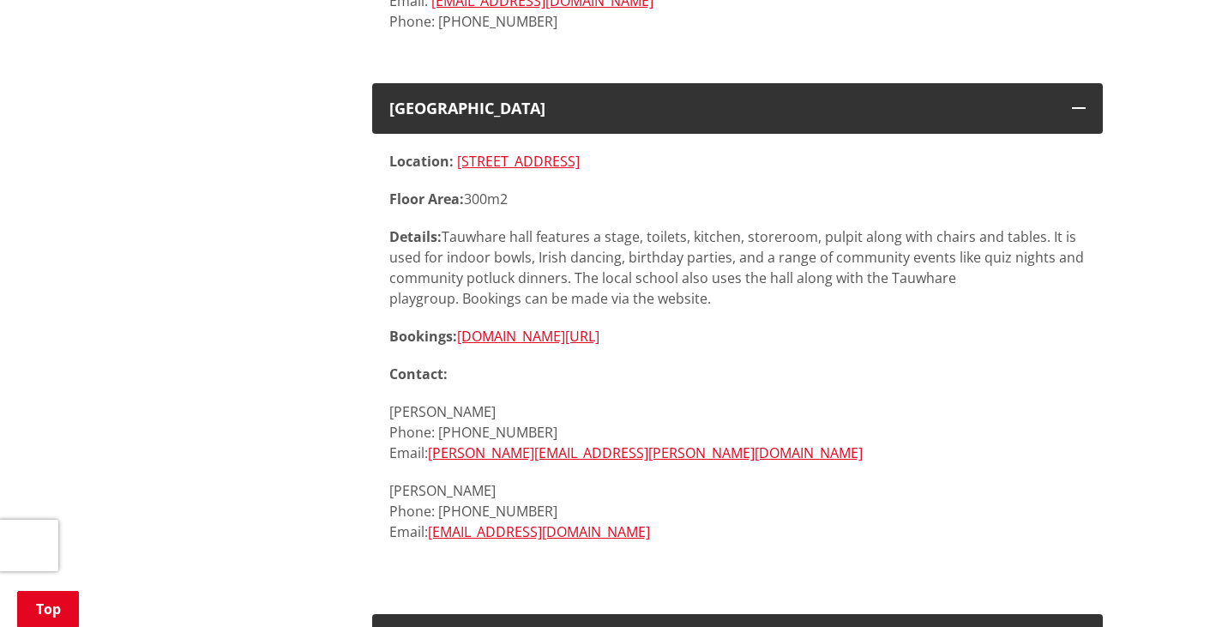
scroll to position [6940, 0]
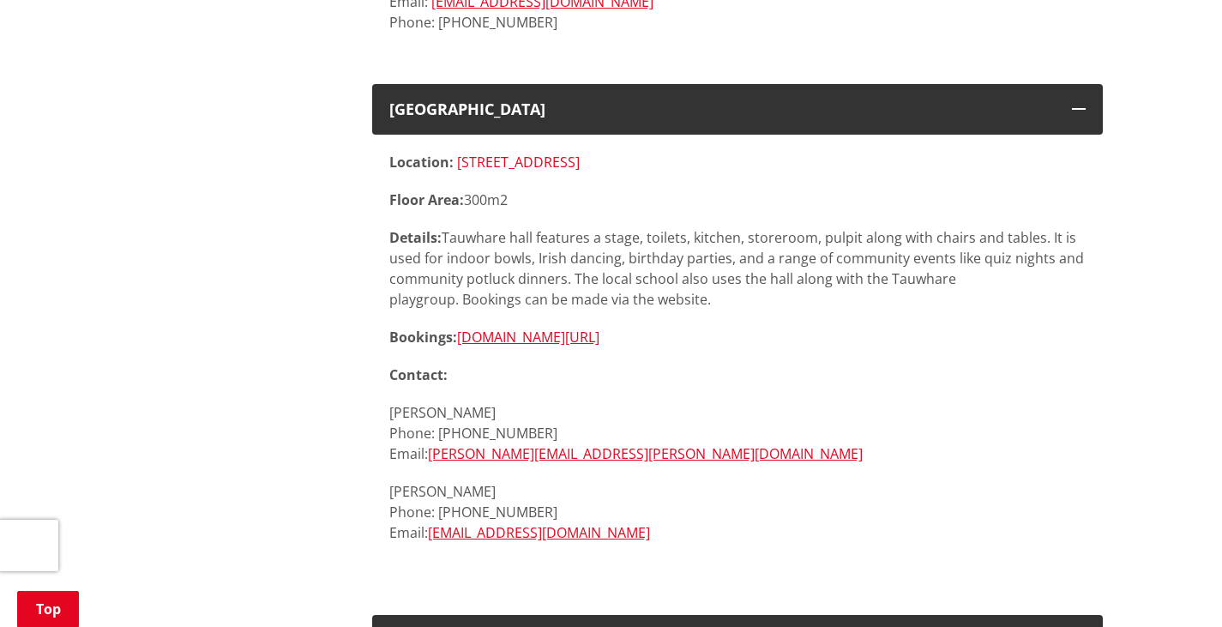
click at [555, 160] on link "[STREET_ADDRESS]" at bounding box center [518, 162] width 123 height 19
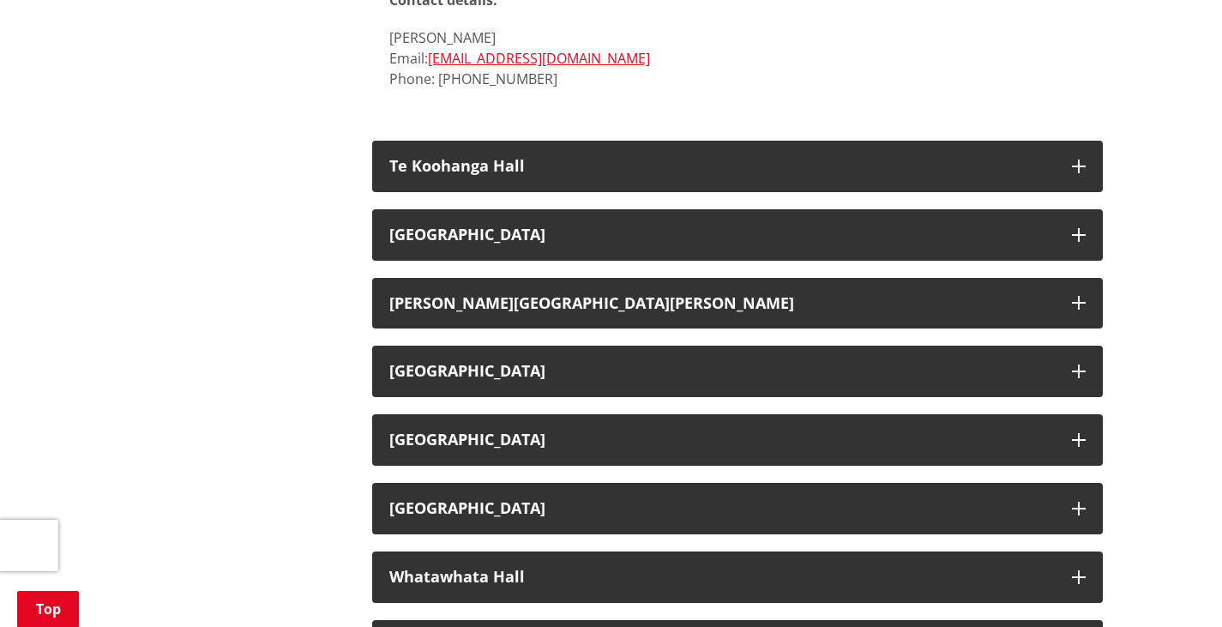
scroll to position [8405, 0]
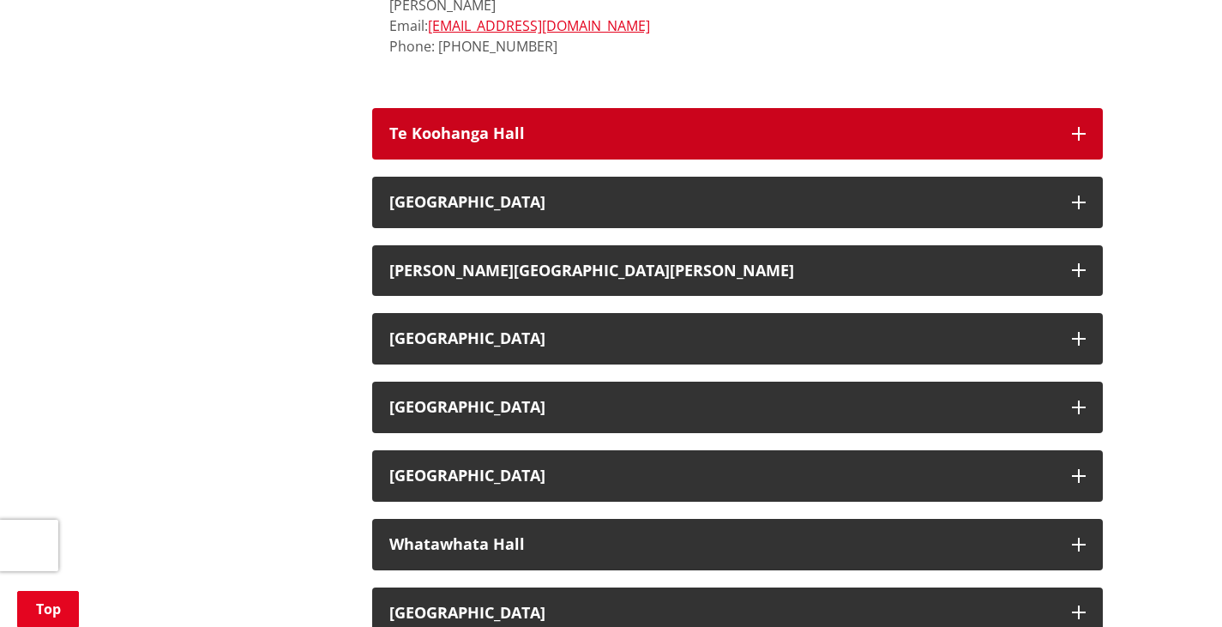
click at [533, 118] on button "Te Koohanga Hall" at bounding box center [737, 133] width 731 height 51
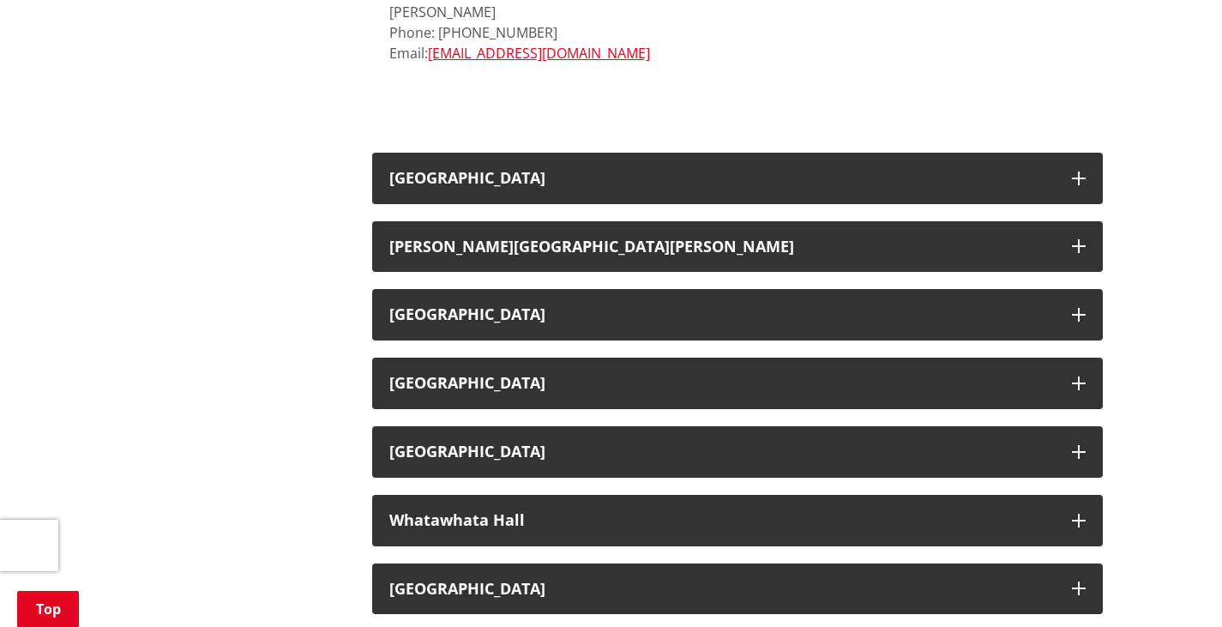
scroll to position [9105, 0]
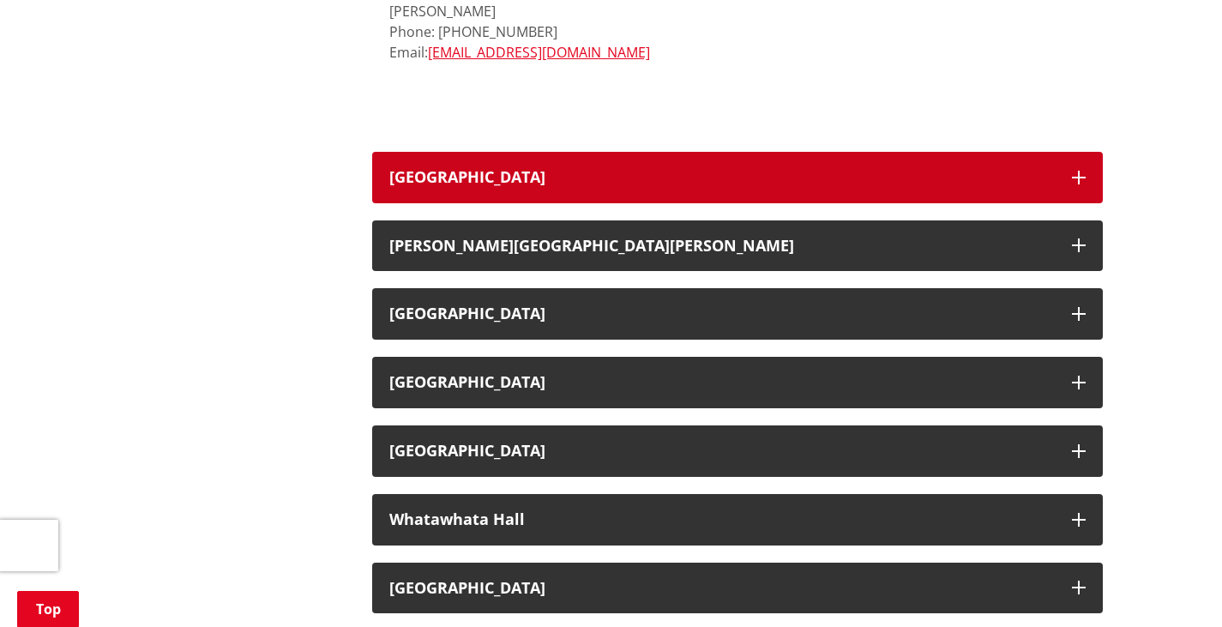
click at [508, 194] on button "[GEOGRAPHIC_DATA]" at bounding box center [737, 177] width 731 height 51
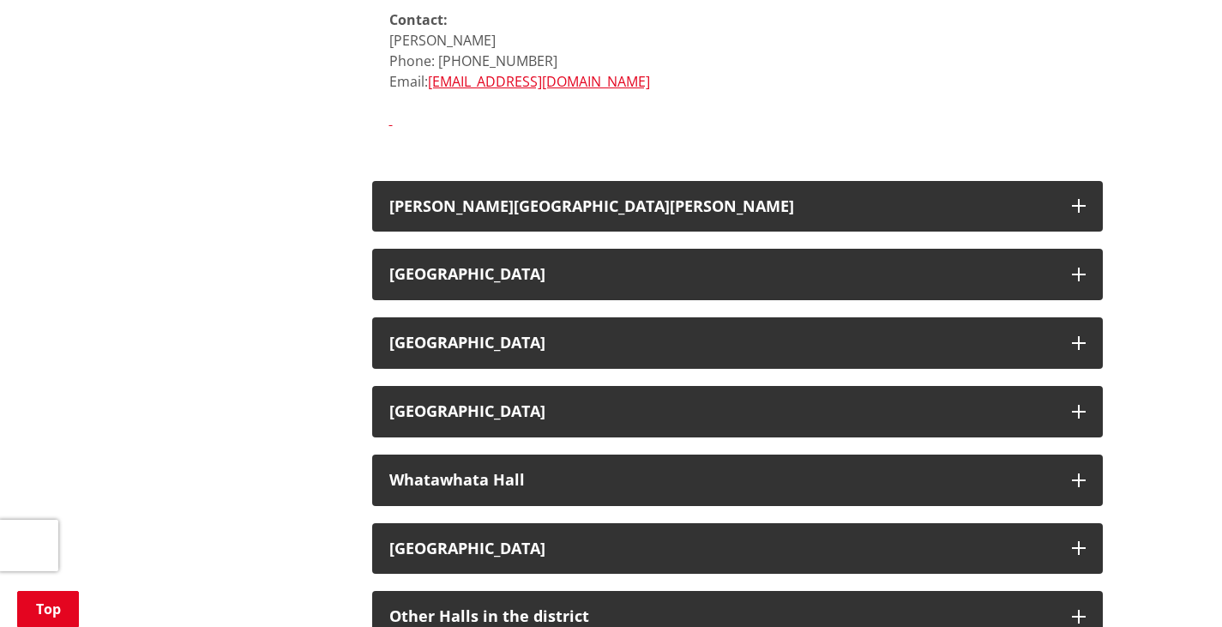
scroll to position [9829, 0]
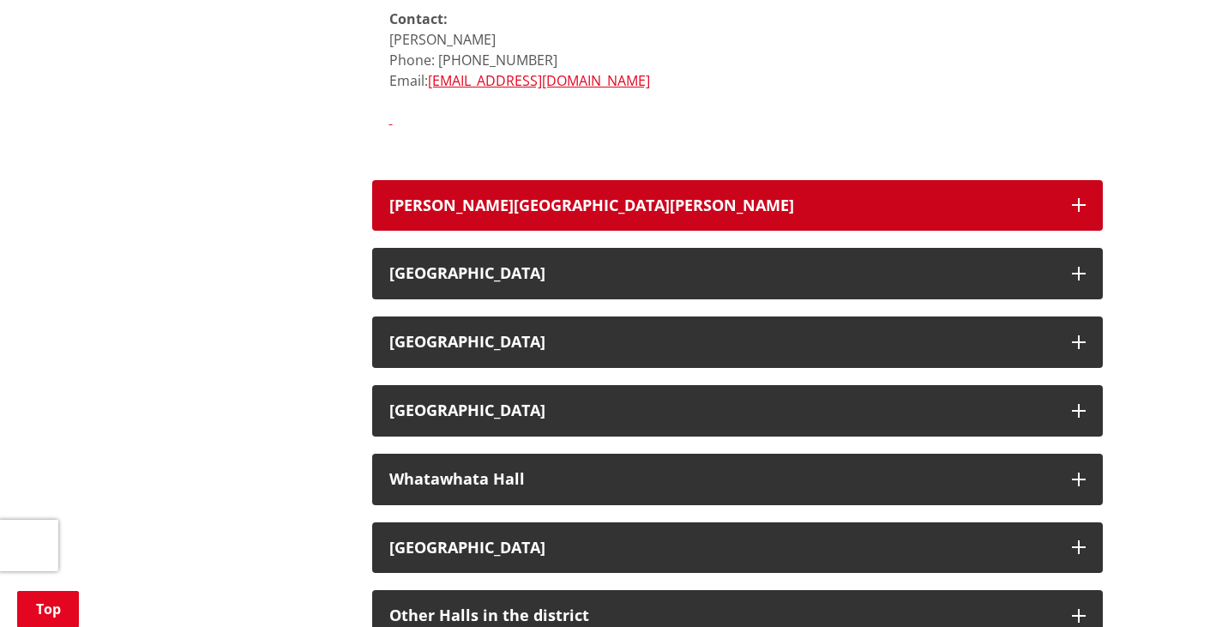
click at [505, 195] on button "[PERSON_NAME][GEOGRAPHIC_DATA][PERSON_NAME]" at bounding box center [737, 205] width 731 height 51
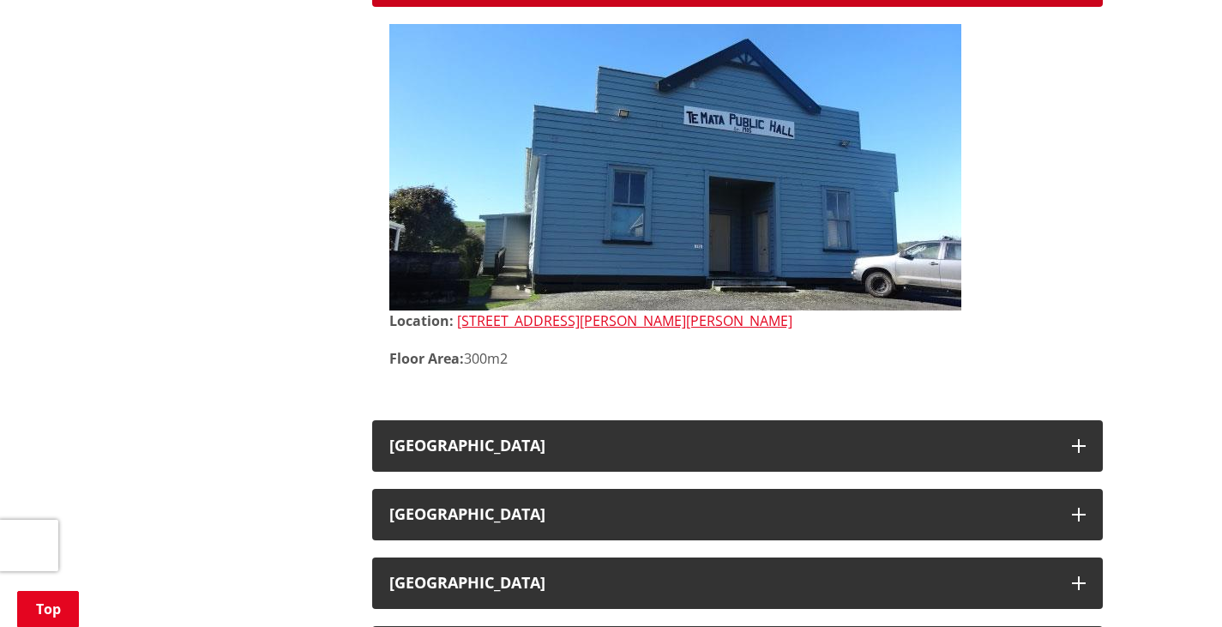
scroll to position [10053, 0]
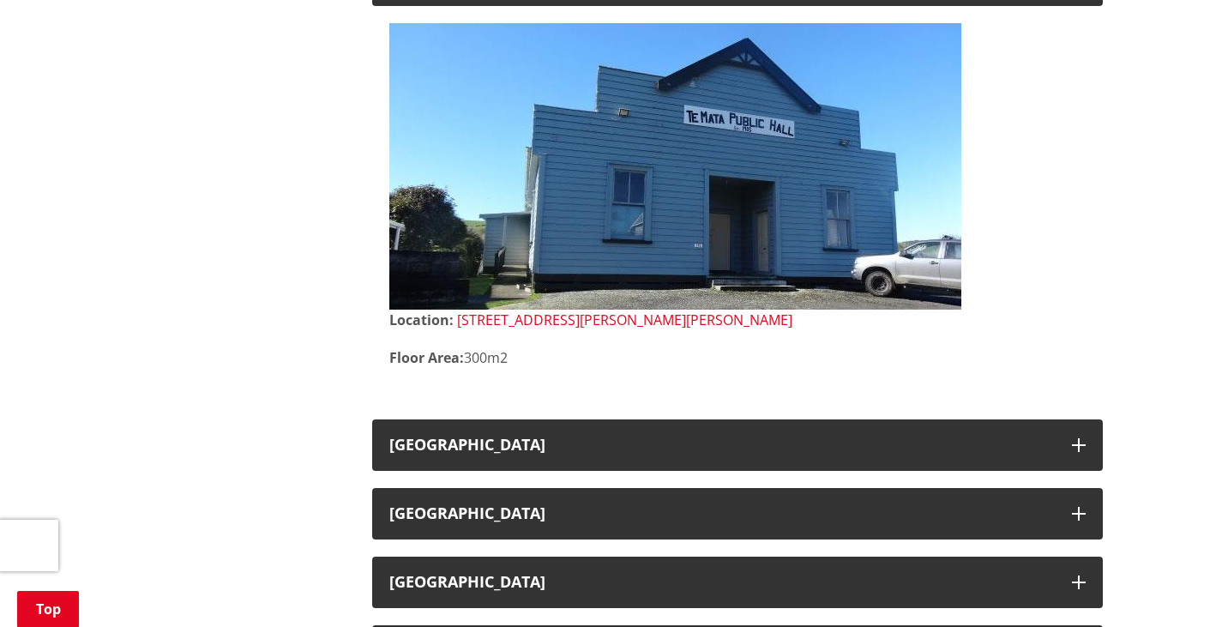
click at [529, 317] on link "[STREET_ADDRESS][PERSON_NAME][PERSON_NAME]" at bounding box center [624, 320] width 335 height 19
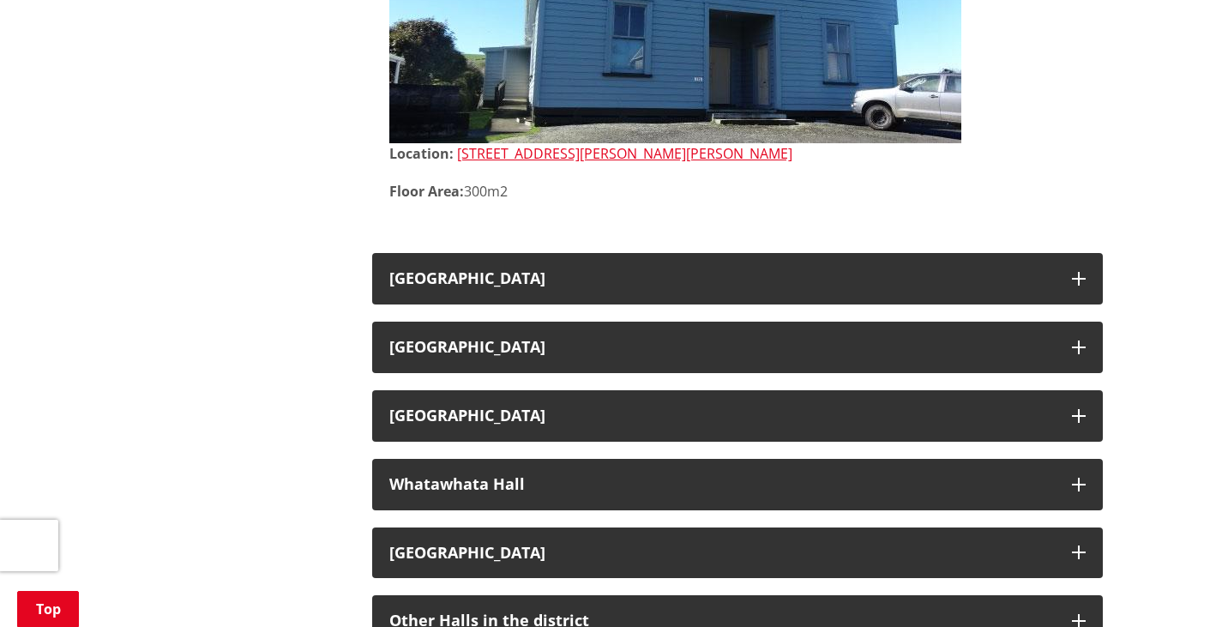
scroll to position [10221, 0]
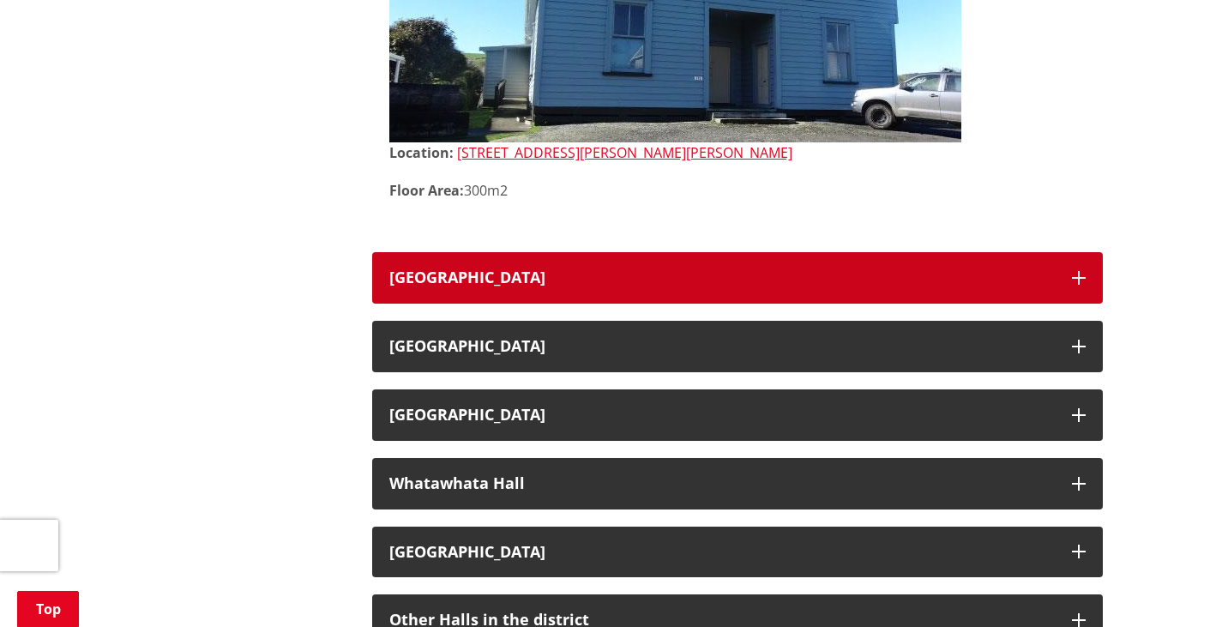
click at [661, 286] on h3 "[GEOGRAPHIC_DATA]" at bounding box center [722, 277] width 666 height 17
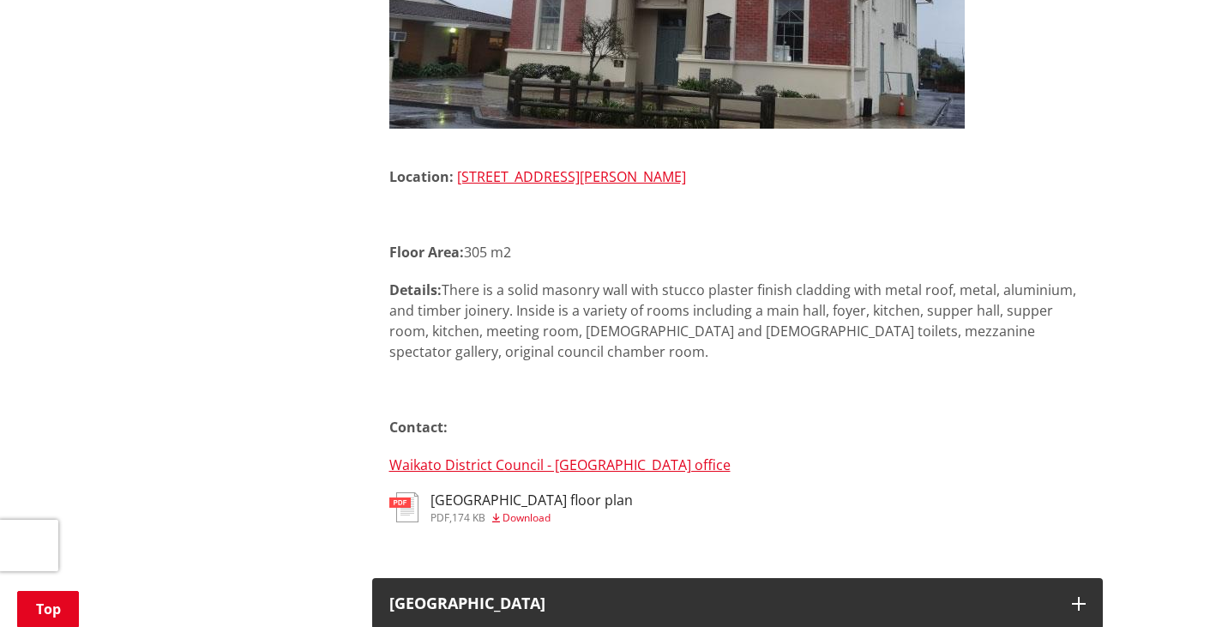
scroll to position [10840, 0]
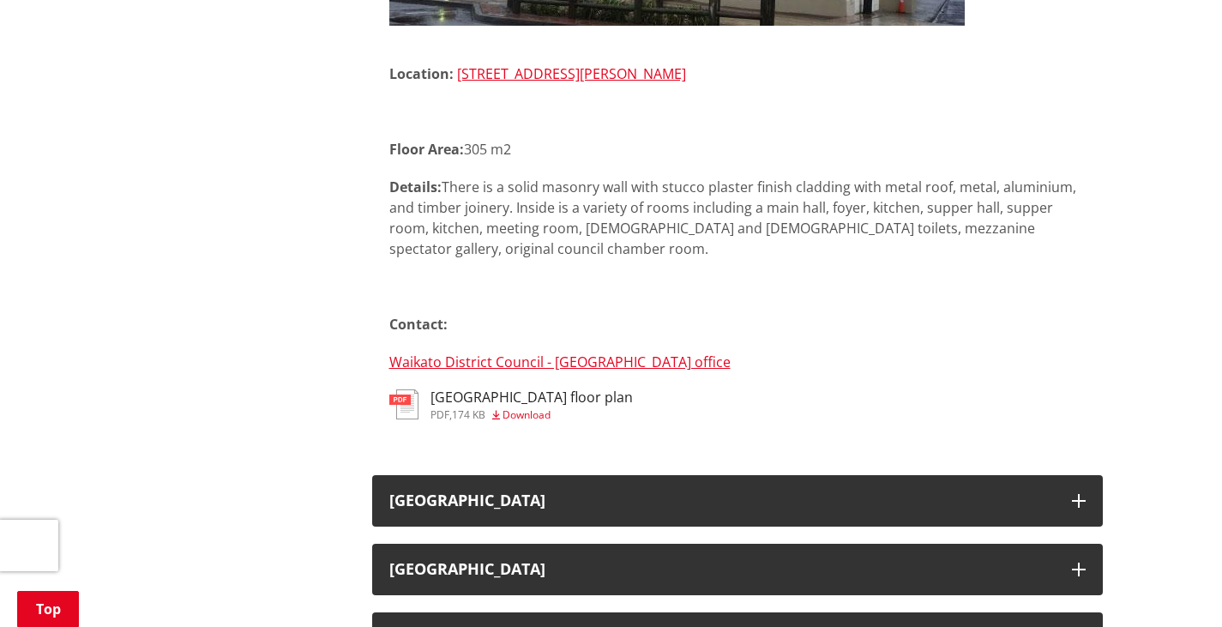
click at [516, 412] on span "Download" at bounding box center [527, 414] width 48 height 15
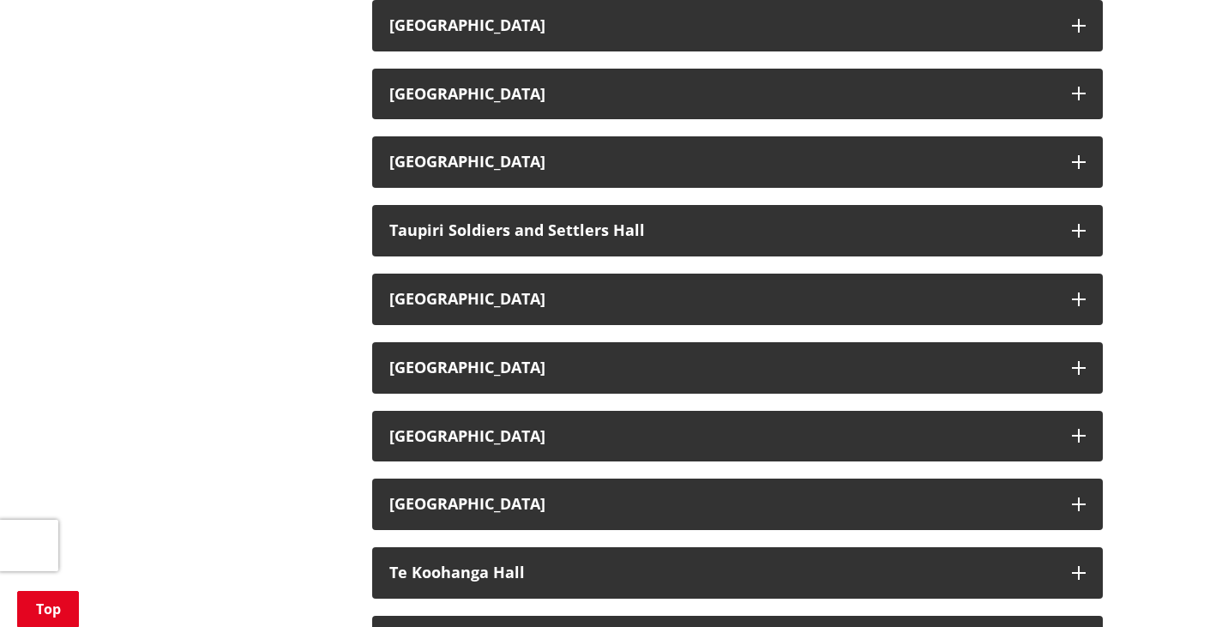
scroll to position [2350, 0]
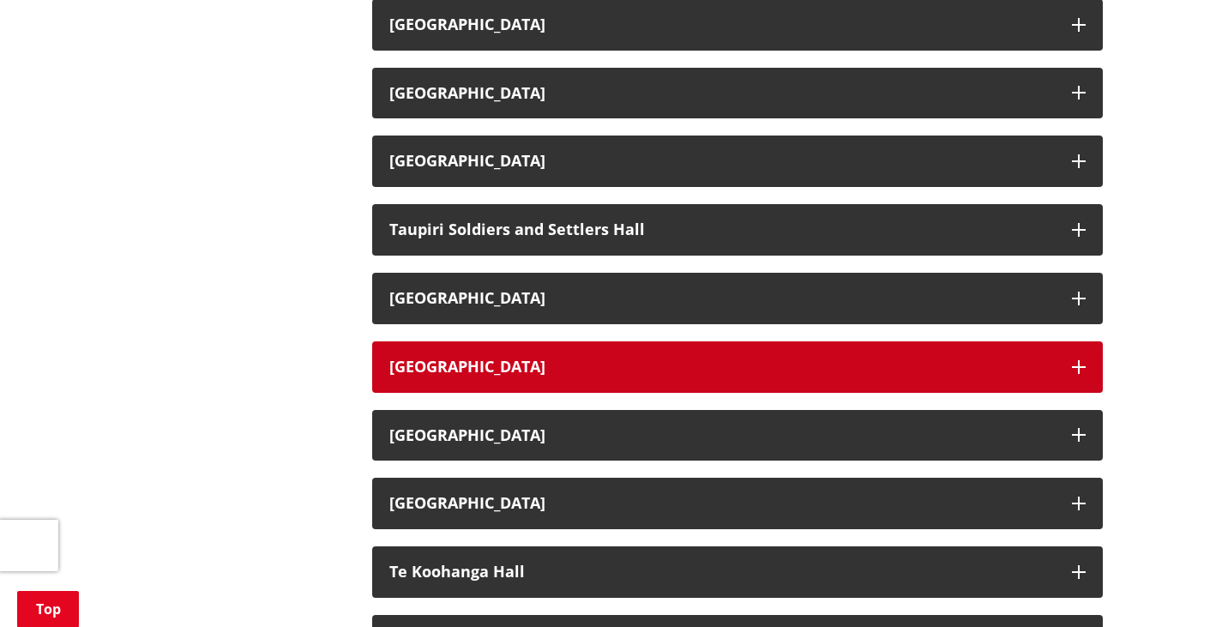
drag, startPoint x: 0, startPoint y: 0, endPoint x: 571, endPoint y: 353, distance: 671.8
click at [571, 353] on button "[GEOGRAPHIC_DATA]" at bounding box center [737, 366] width 731 height 51
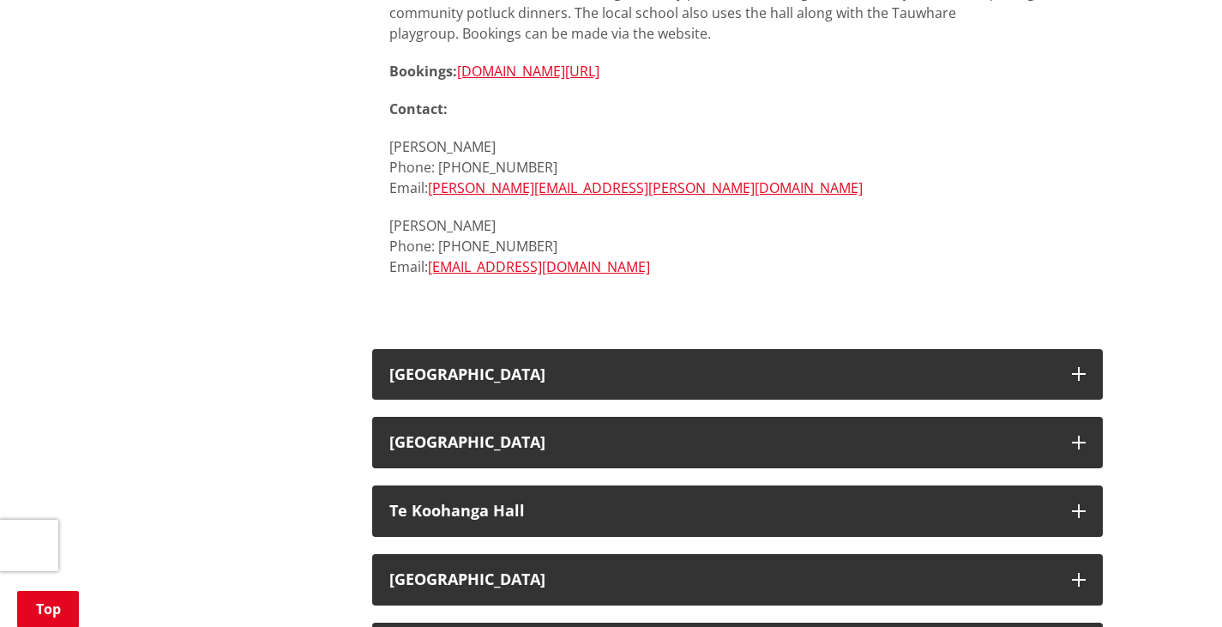
scroll to position [2967, 0]
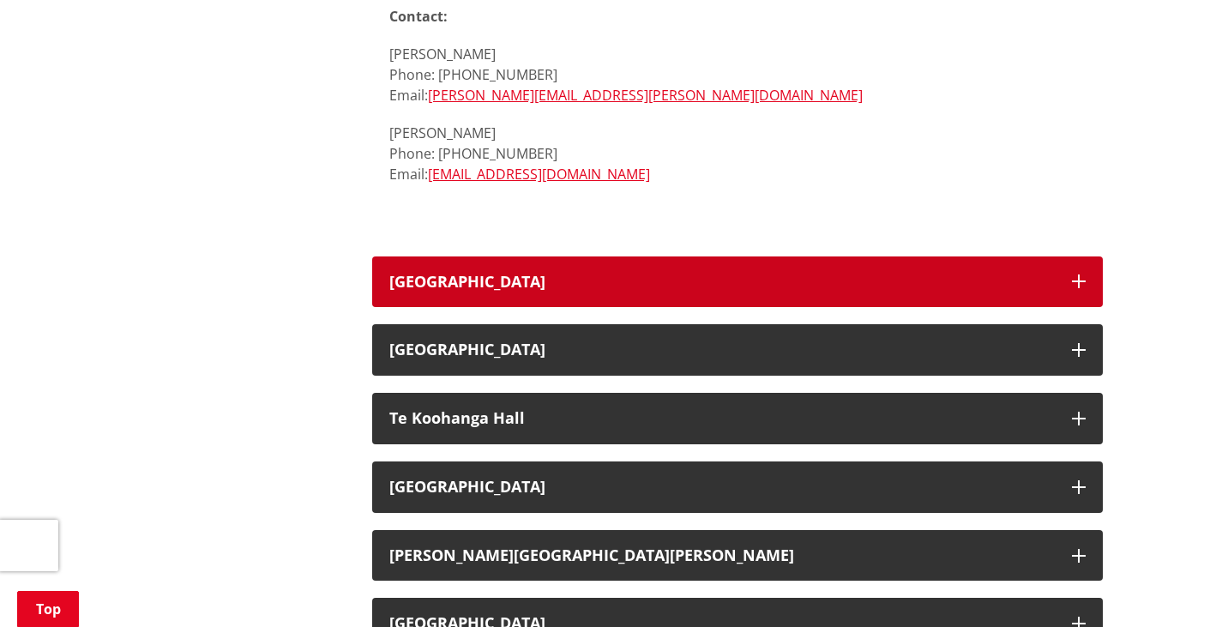
click at [496, 276] on h3 "[GEOGRAPHIC_DATA]" at bounding box center [722, 282] width 666 height 17
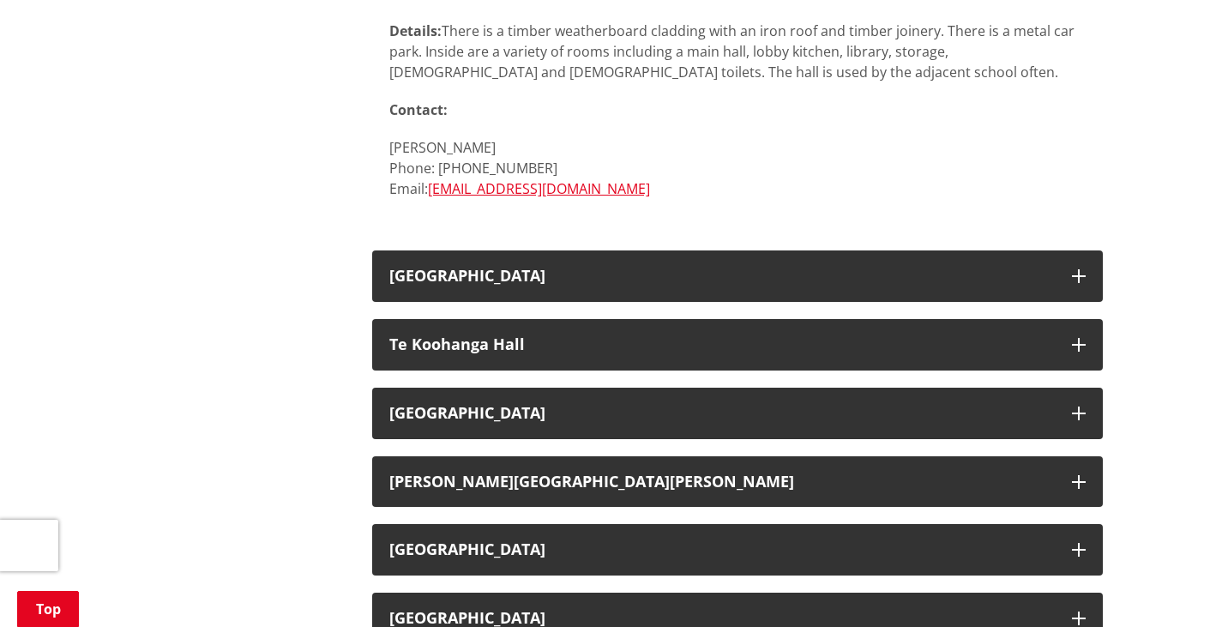
scroll to position [3347, 0]
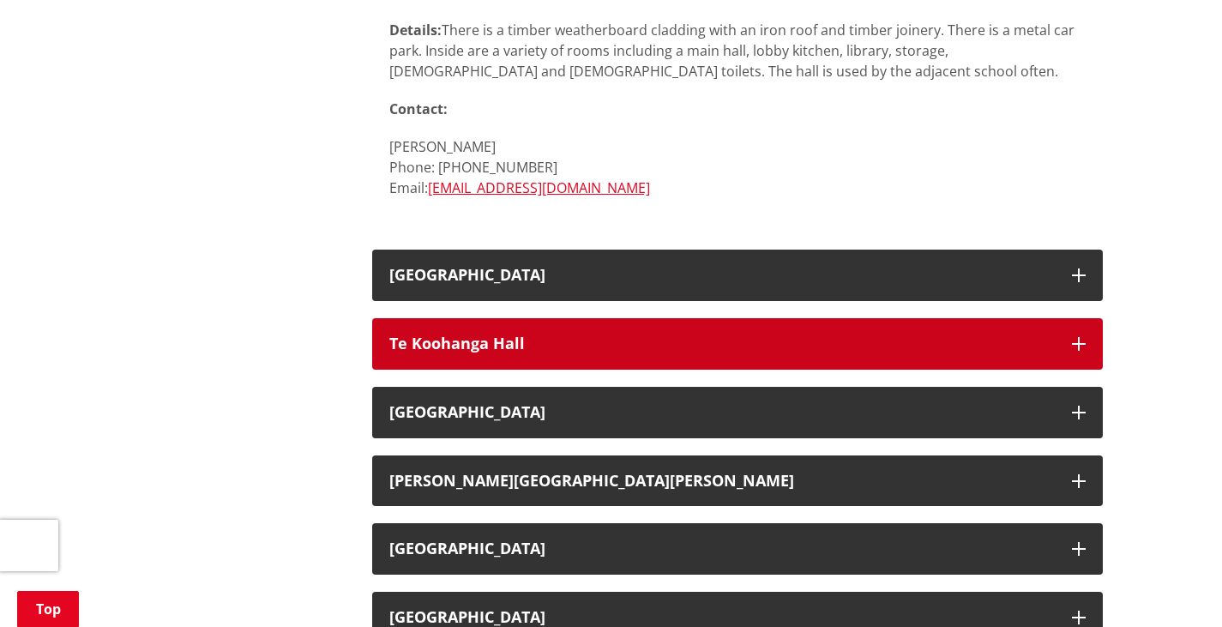
click at [472, 337] on h3 "Te Koohanga Hall" at bounding box center [722, 343] width 666 height 17
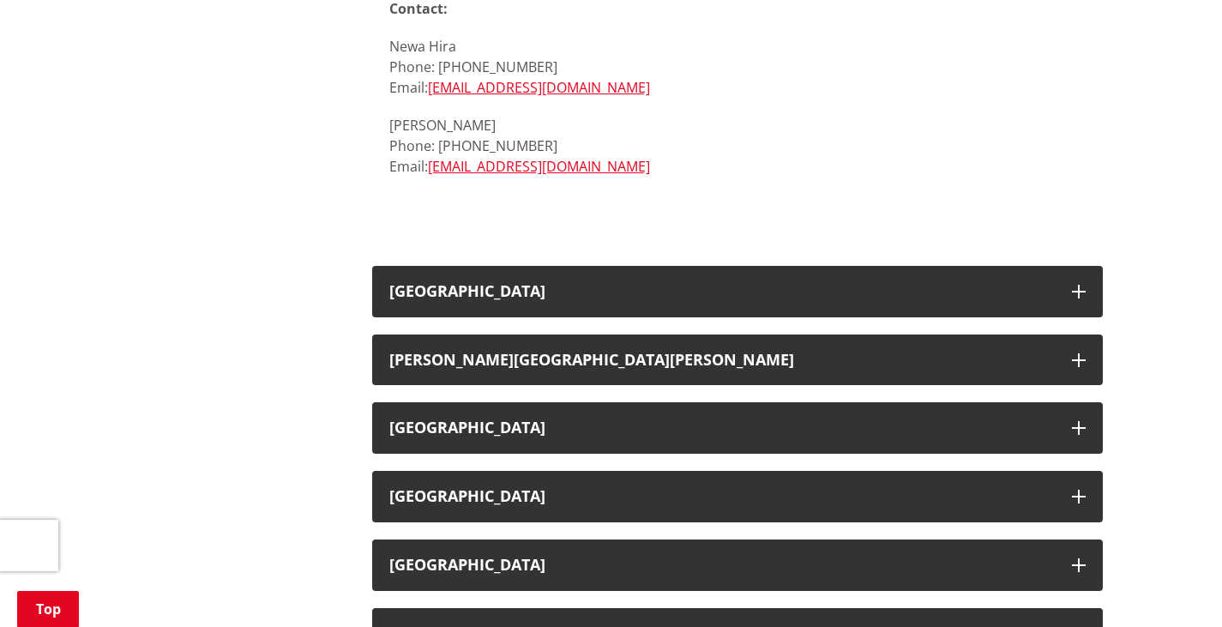
scroll to position [4185, 0]
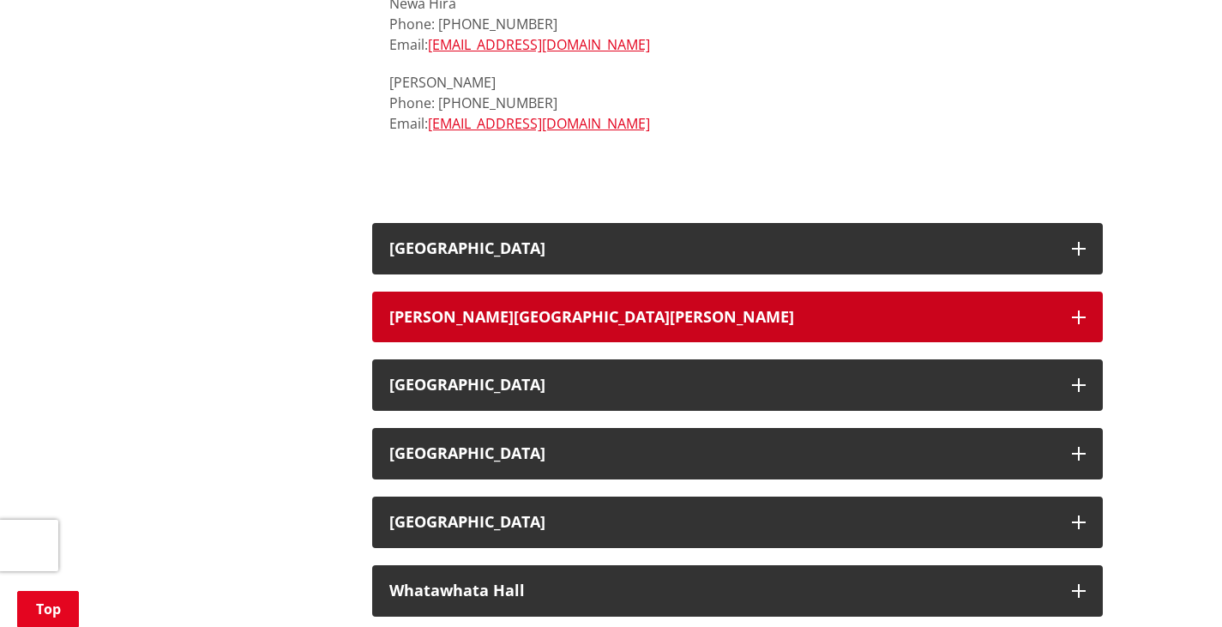
click at [453, 310] on h3 "[PERSON_NAME][GEOGRAPHIC_DATA][PERSON_NAME]" at bounding box center [722, 317] width 666 height 17
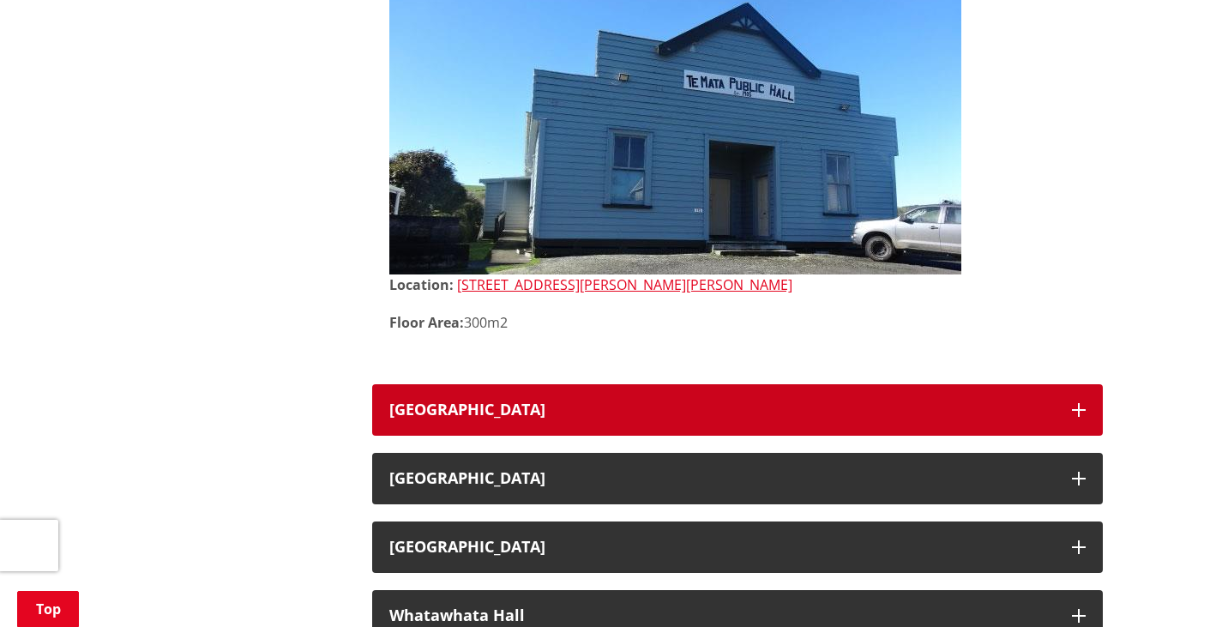
click at [465, 406] on h3 "[GEOGRAPHIC_DATA]" at bounding box center [722, 409] width 666 height 17
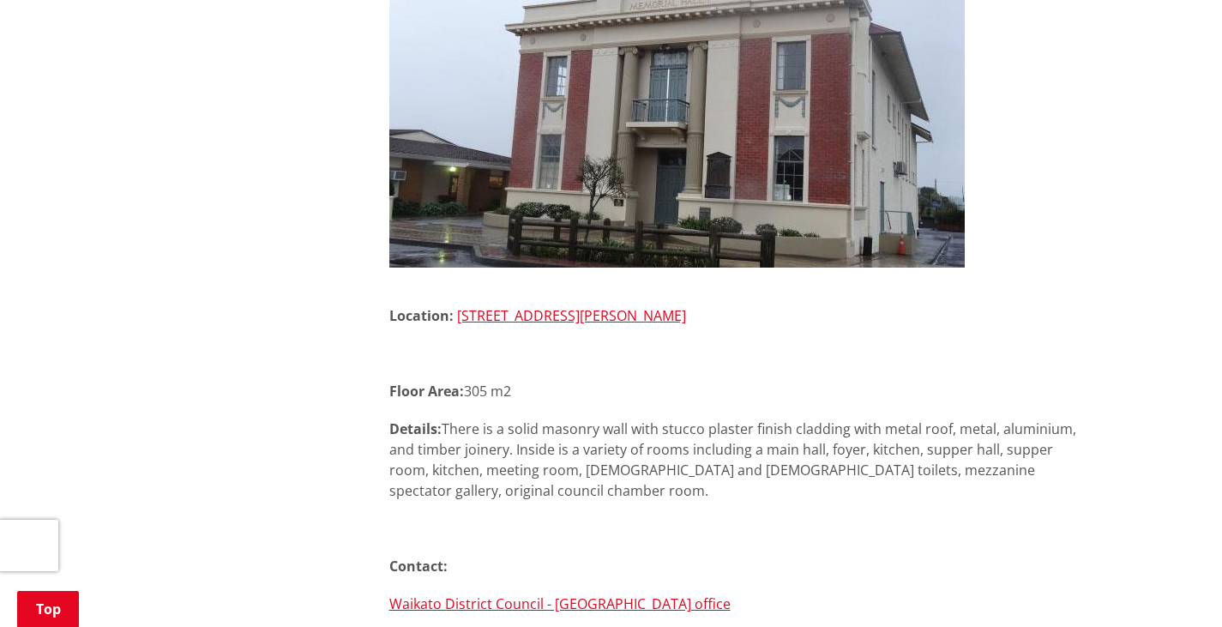
scroll to position [5059, 0]
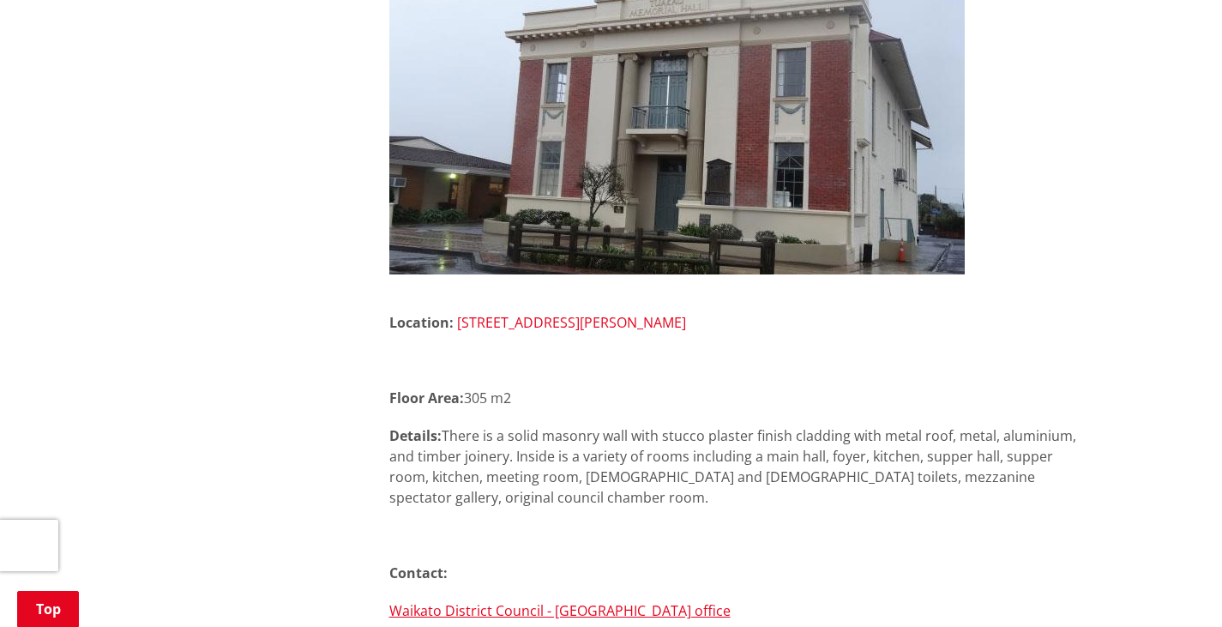
click at [510, 324] on link "[STREET_ADDRESS][PERSON_NAME]" at bounding box center [571, 322] width 229 height 19
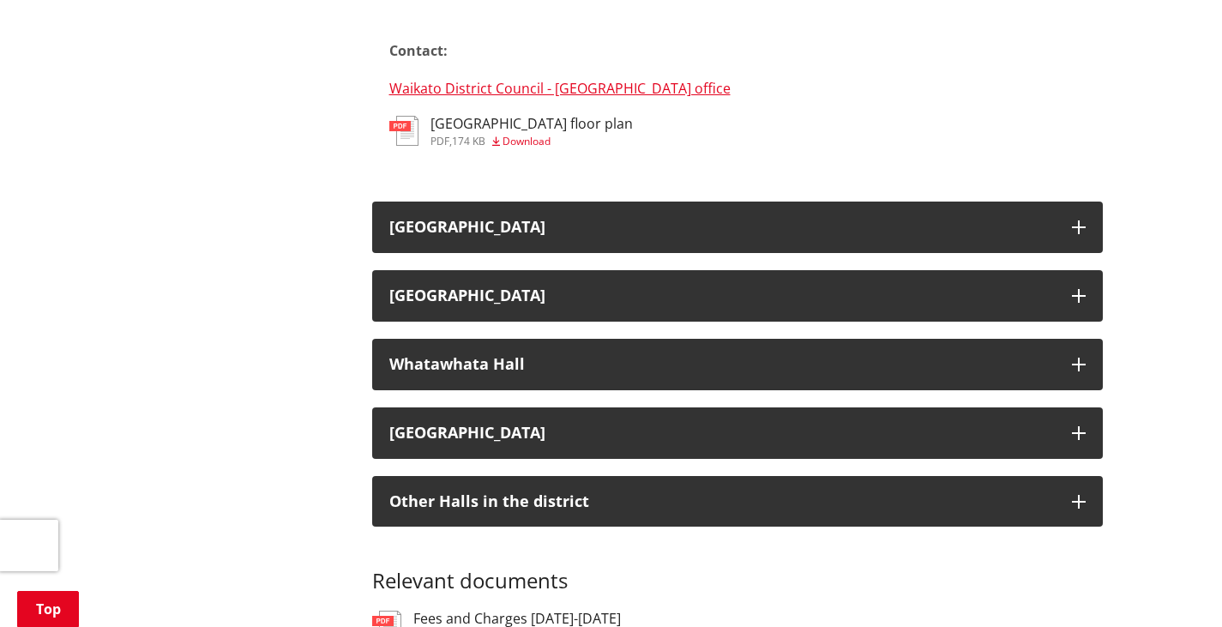
scroll to position [5578, 0]
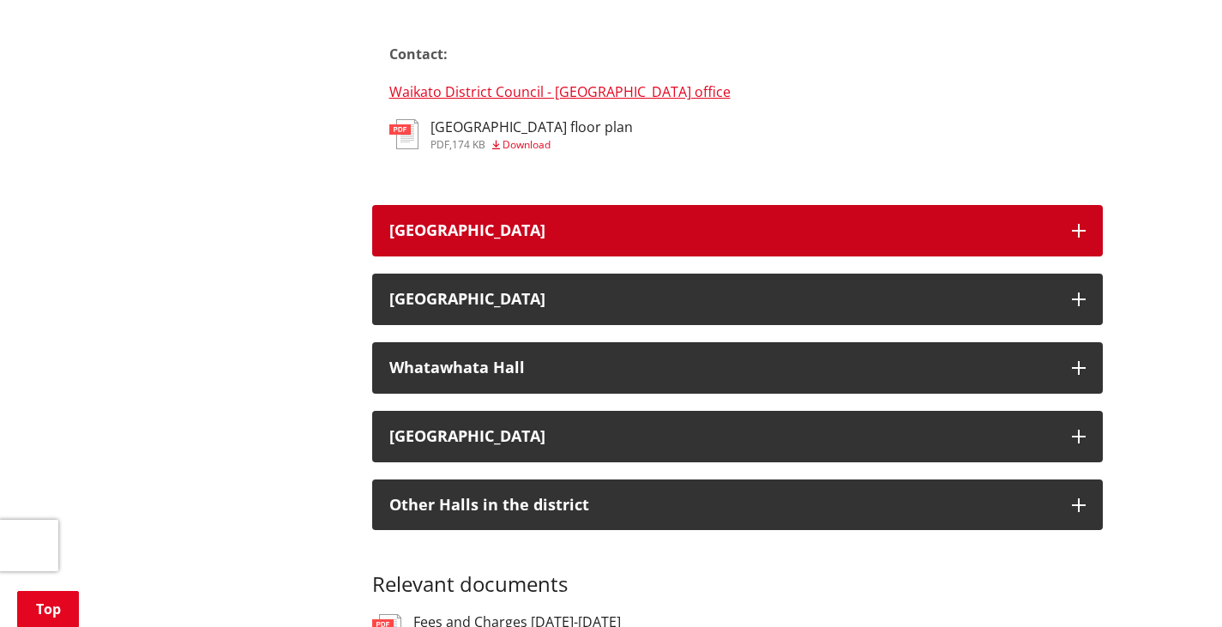
click at [461, 244] on button "[GEOGRAPHIC_DATA]" at bounding box center [737, 230] width 731 height 51
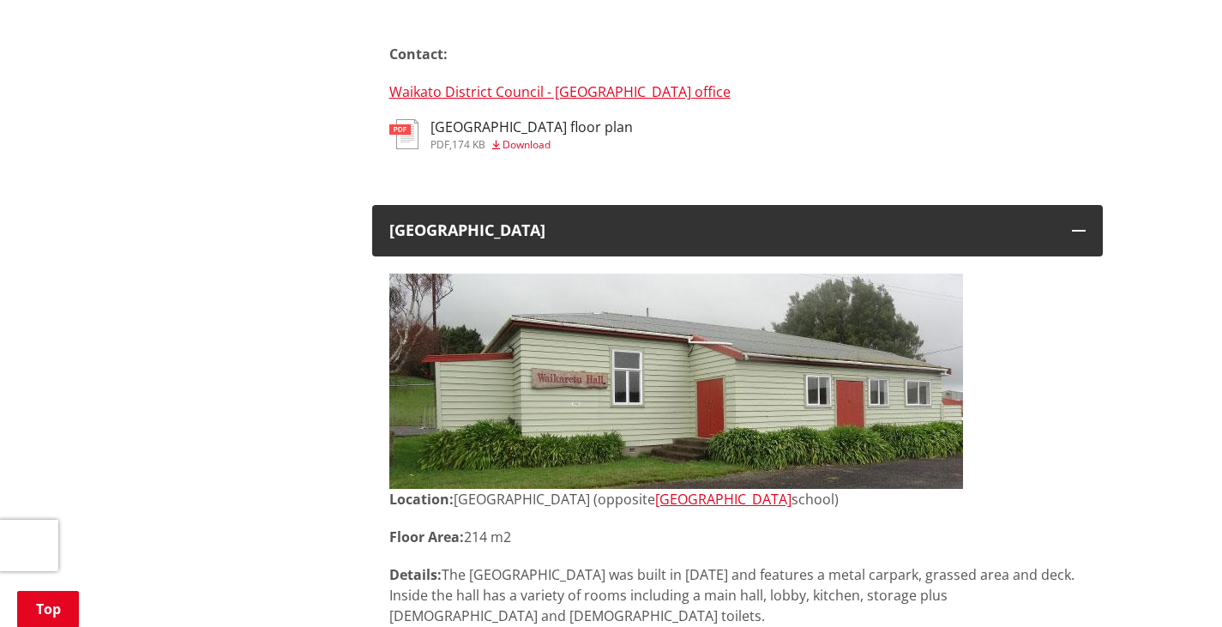
click at [572, 353] on img at bounding box center [676, 381] width 574 height 215
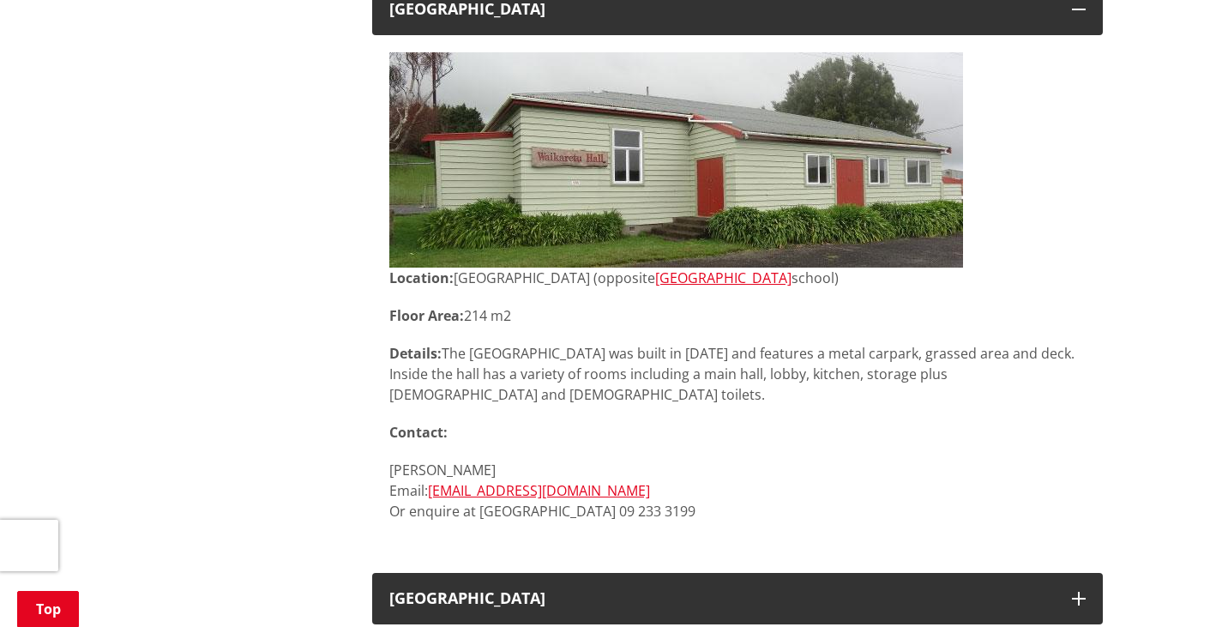
scroll to position [5834, 0]
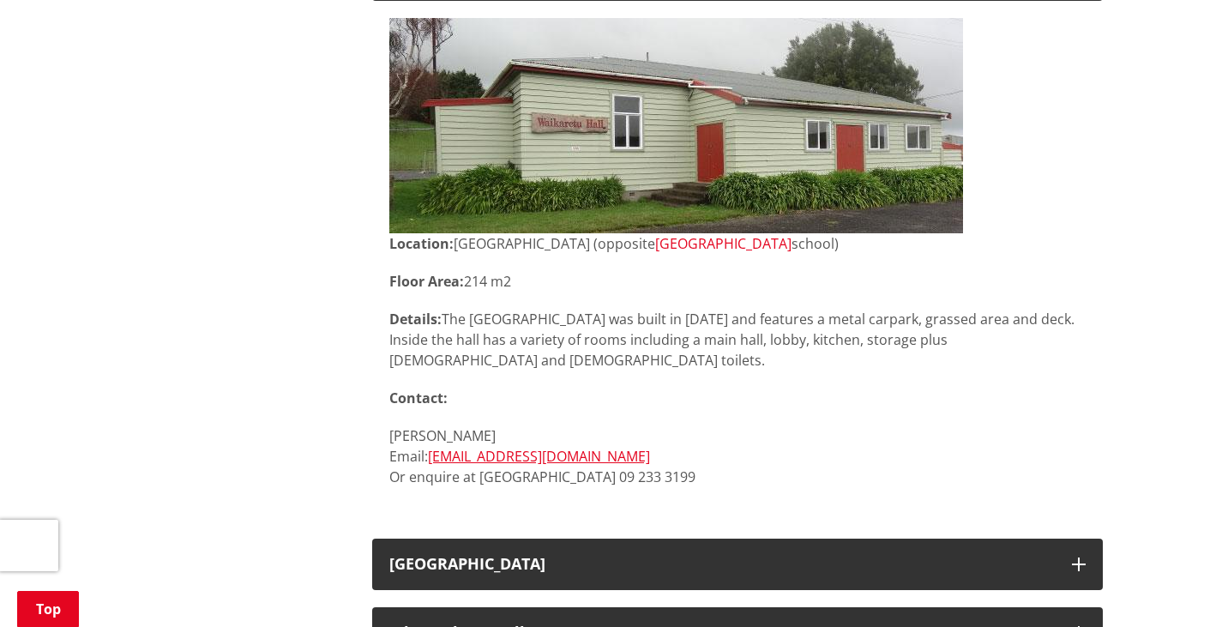
click at [792, 251] on link "[GEOGRAPHIC_DATA]" at bounding box center [723, 243] width 136 height 19
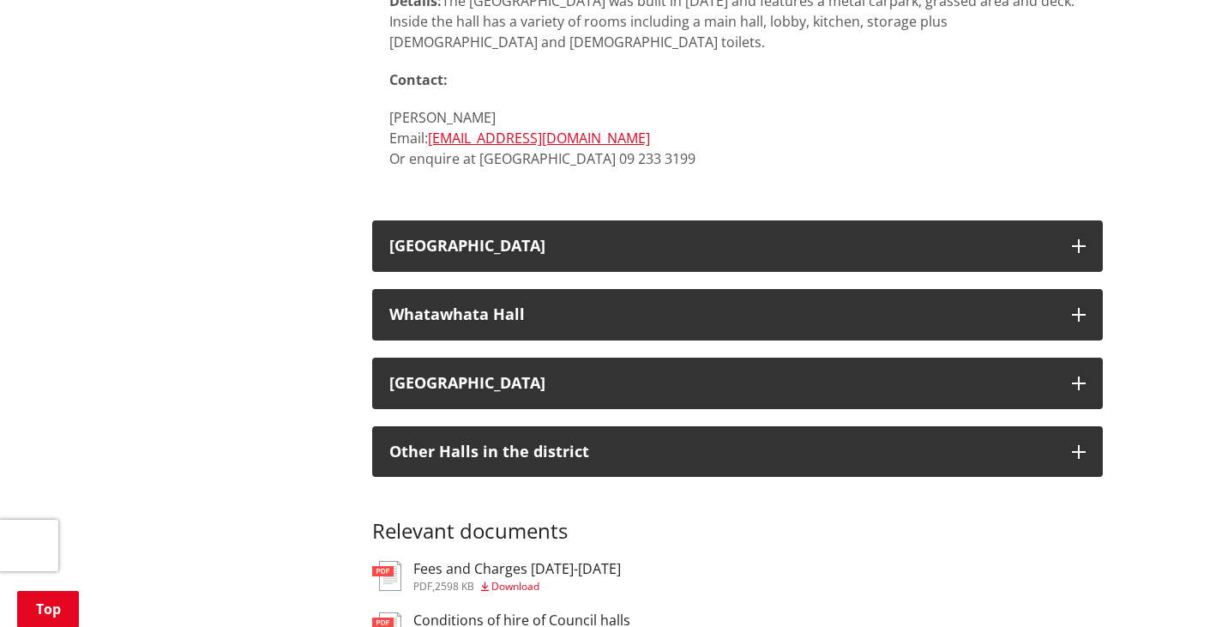
scroll to position [6186, 0]
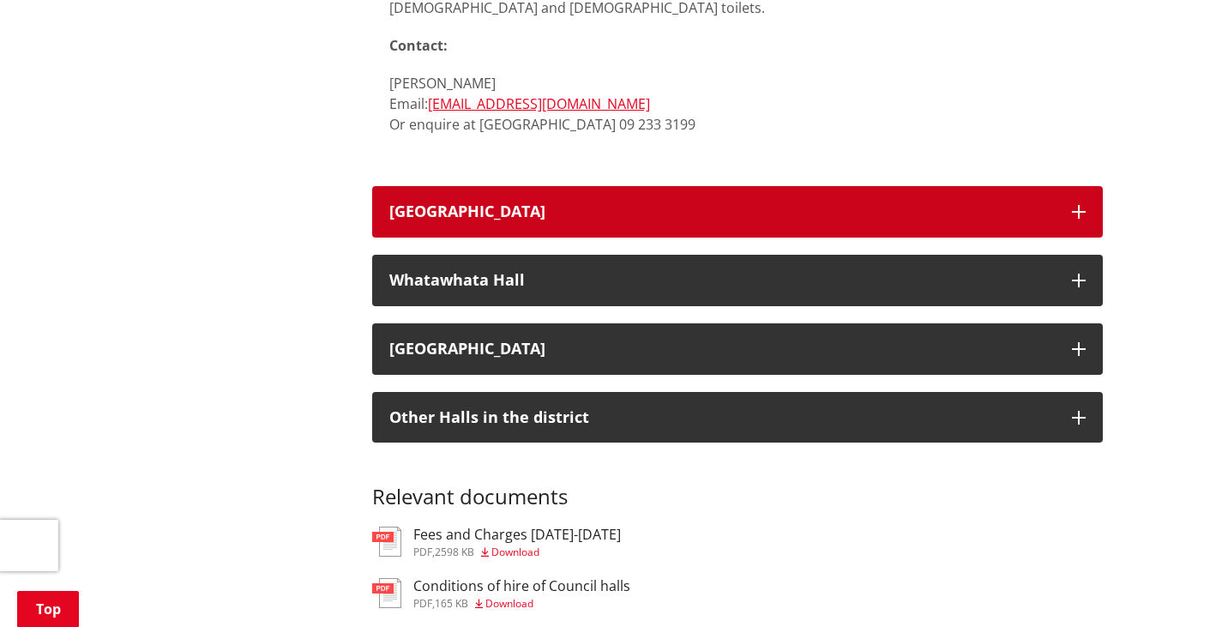
click at [570, 203] on h3 "[GEOGRAPHIC_DATA]" at bounding box center [722, 211] width 666 height 17
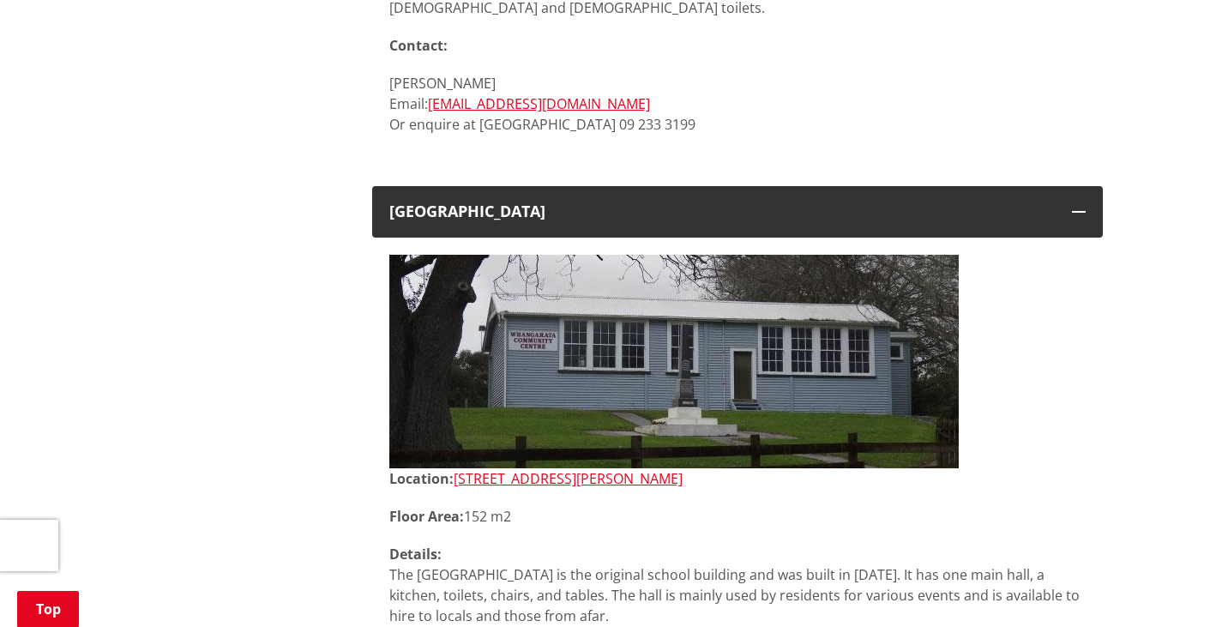
click at [679, 343] on img at bounding box center [674, 362] width 570 height 214
click at [493, 469] on link "[STREET_ADDRESS][PERSON_NAME]" at bounding box center [568, 478] width 229 height 19
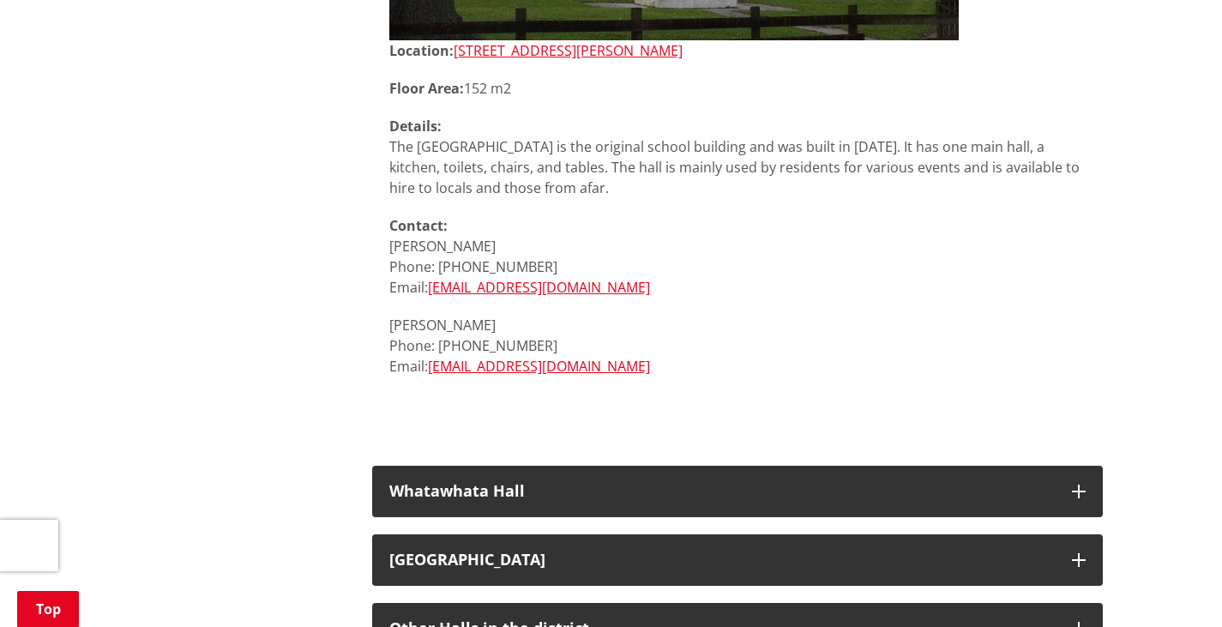
scroll to position [6619, 0]
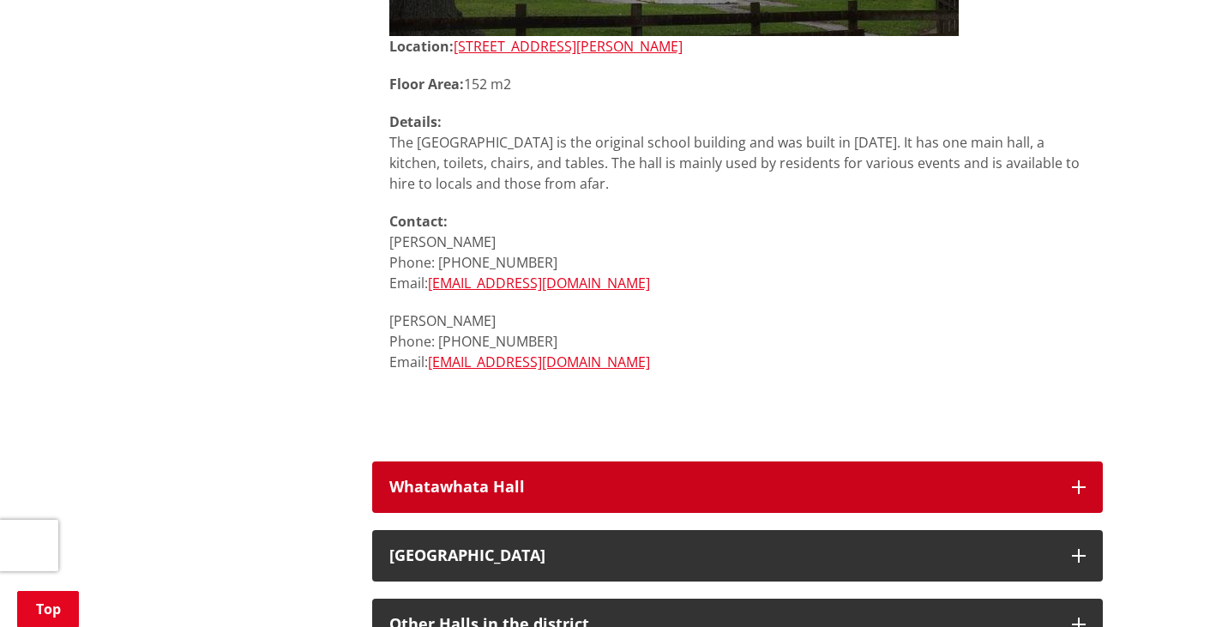
click at [535, 479] on div "Whatawhata Hall" at bounding box center [722, 487] width 666 height 17
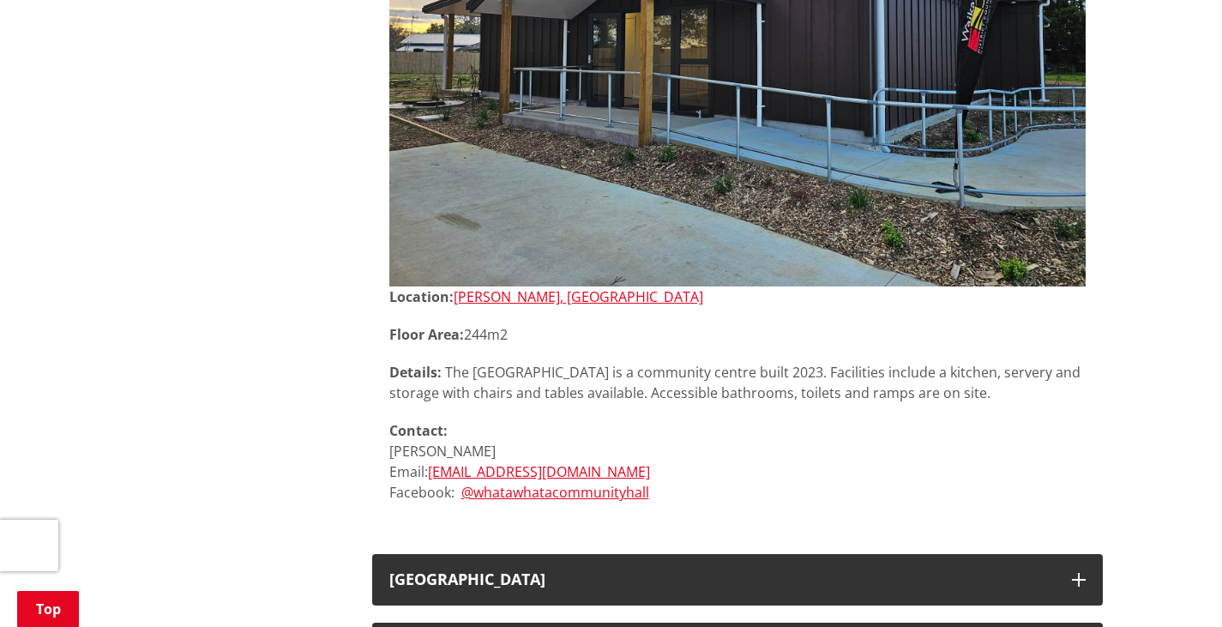
scroll to position [7386, 0]
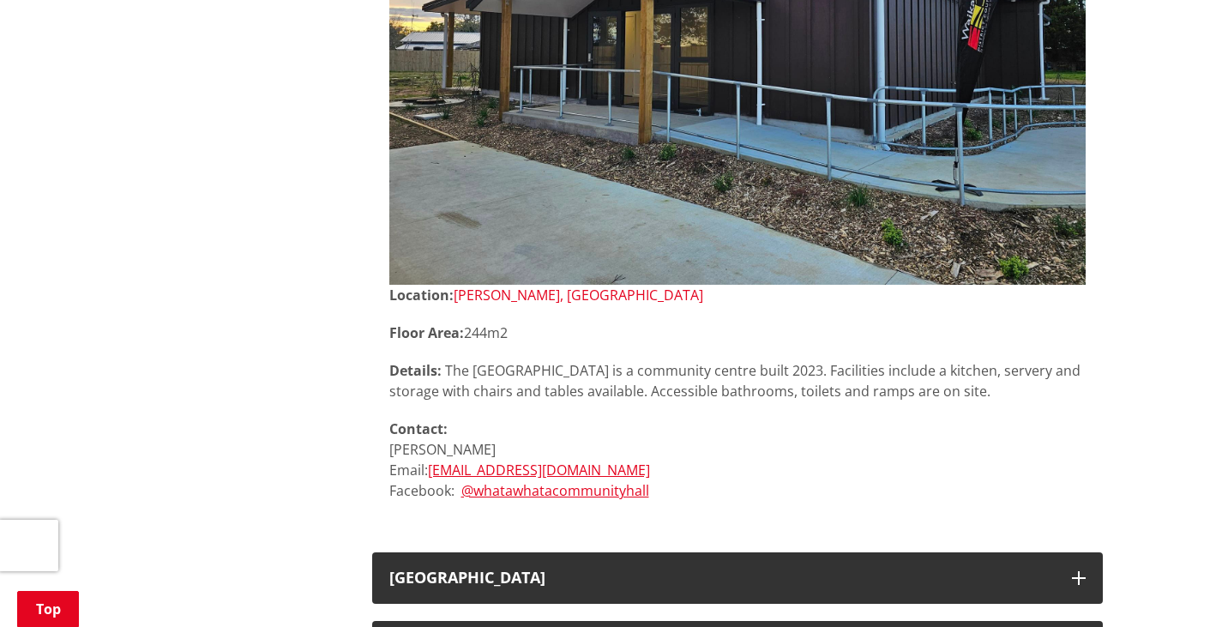
click at [537, 286] on link "[PERSON_NAME], [GEOGRAPHIC_DATA]" at bounding box center [579, 295] width 250 height 19
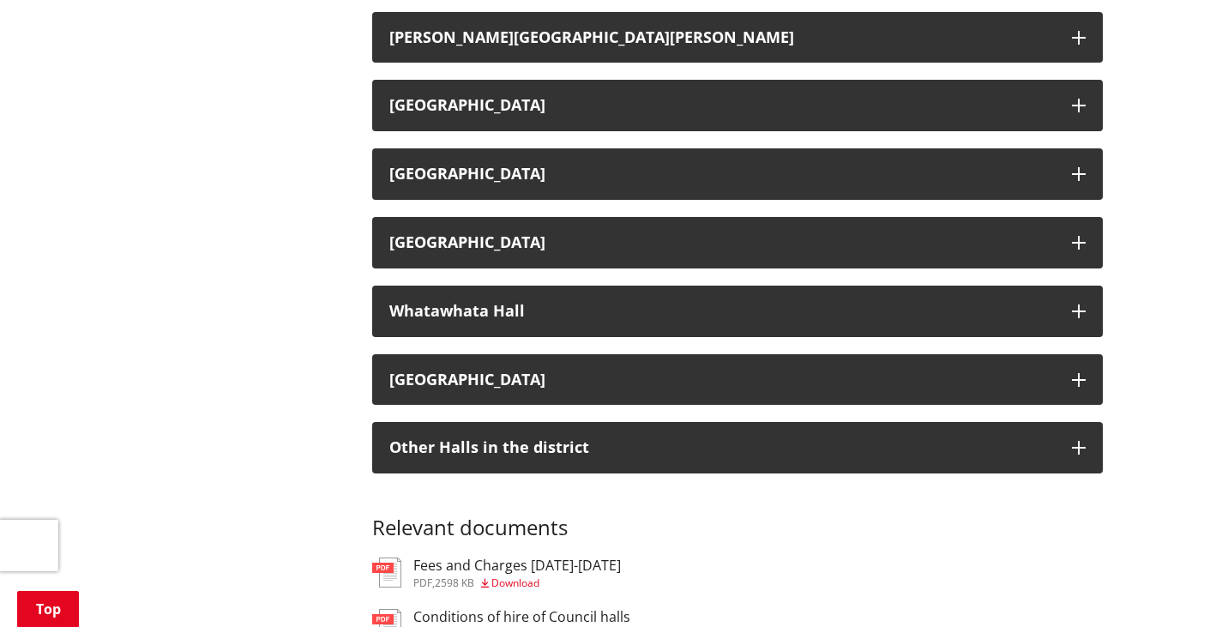
scroll to position [3021, 0]
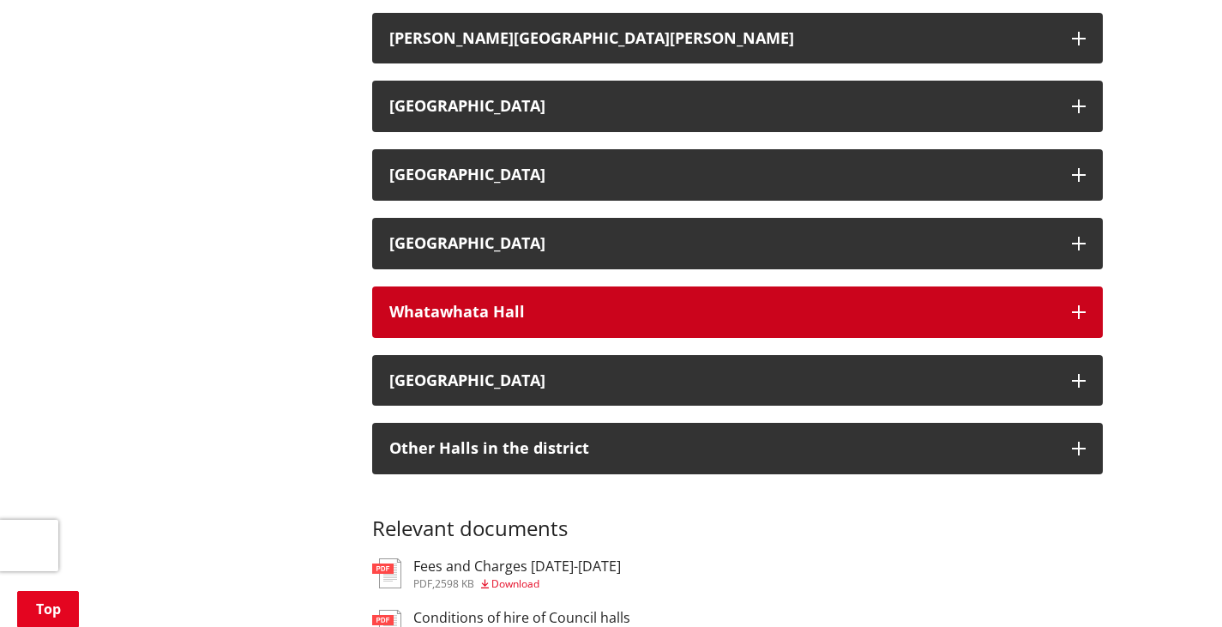
click at [528, 323] on button "Whatawhata Hall" at bounding box center [737, 312] width 731 height 51
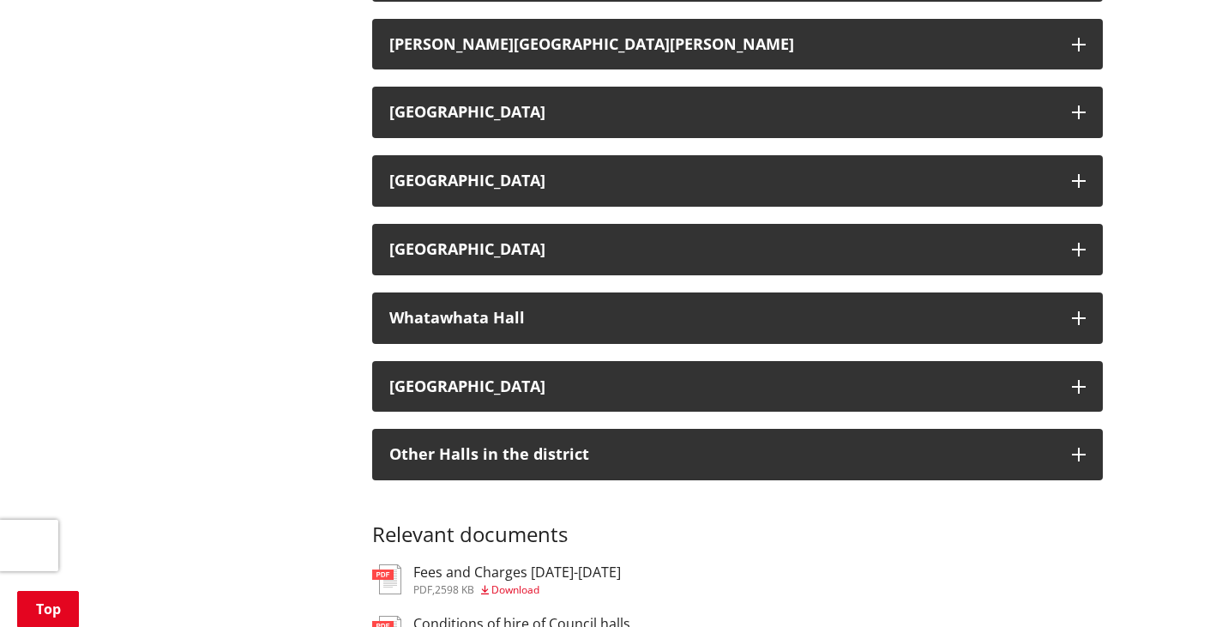
scroll to position [3016, 0]
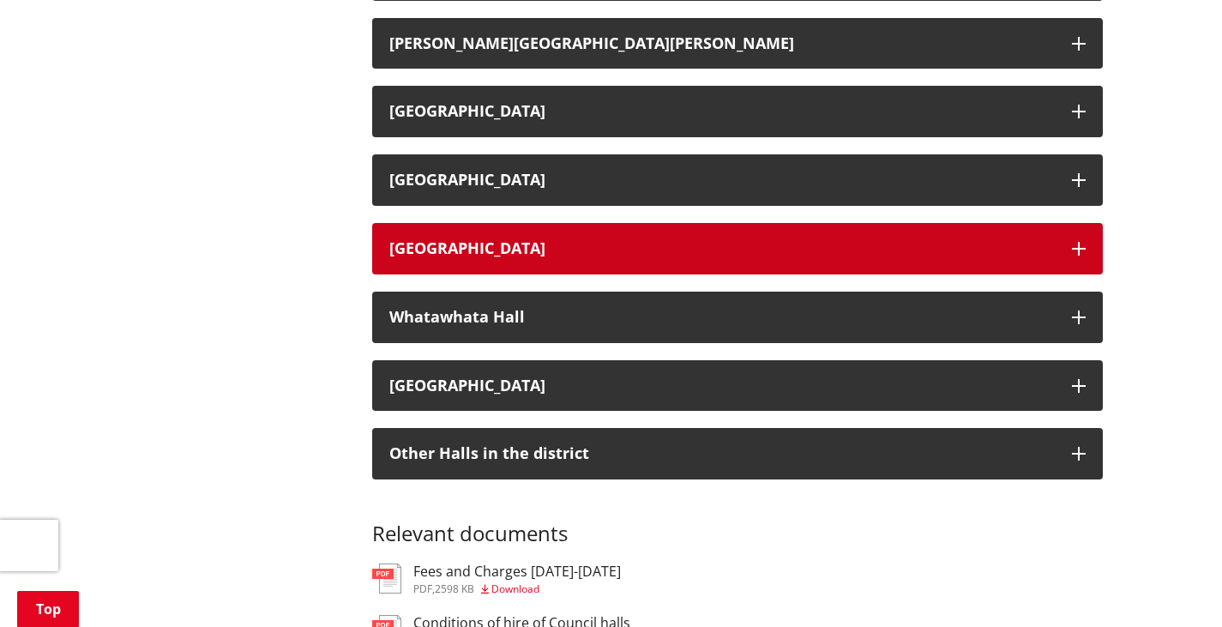
click at [462, 260] on button "[GEOGRAPHIC_DATA]" at bounding box center [737, 248] width 731 height 51
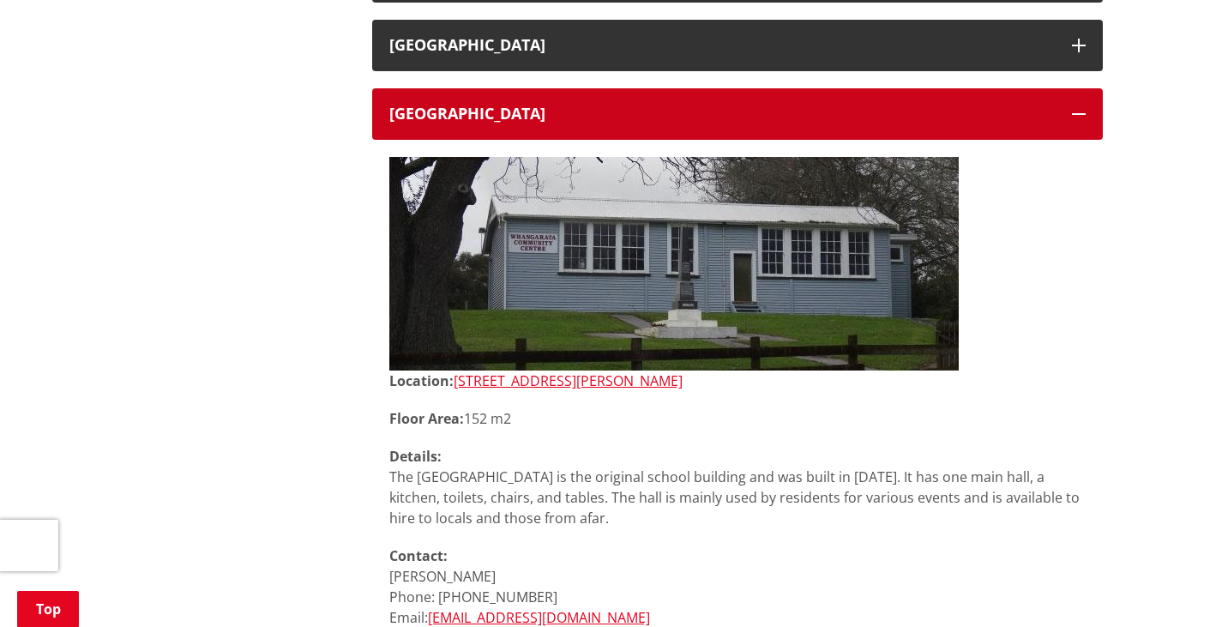
scroll to position [3152, 0]
